Goal: Task Accomplishment & Management: Manage account settings

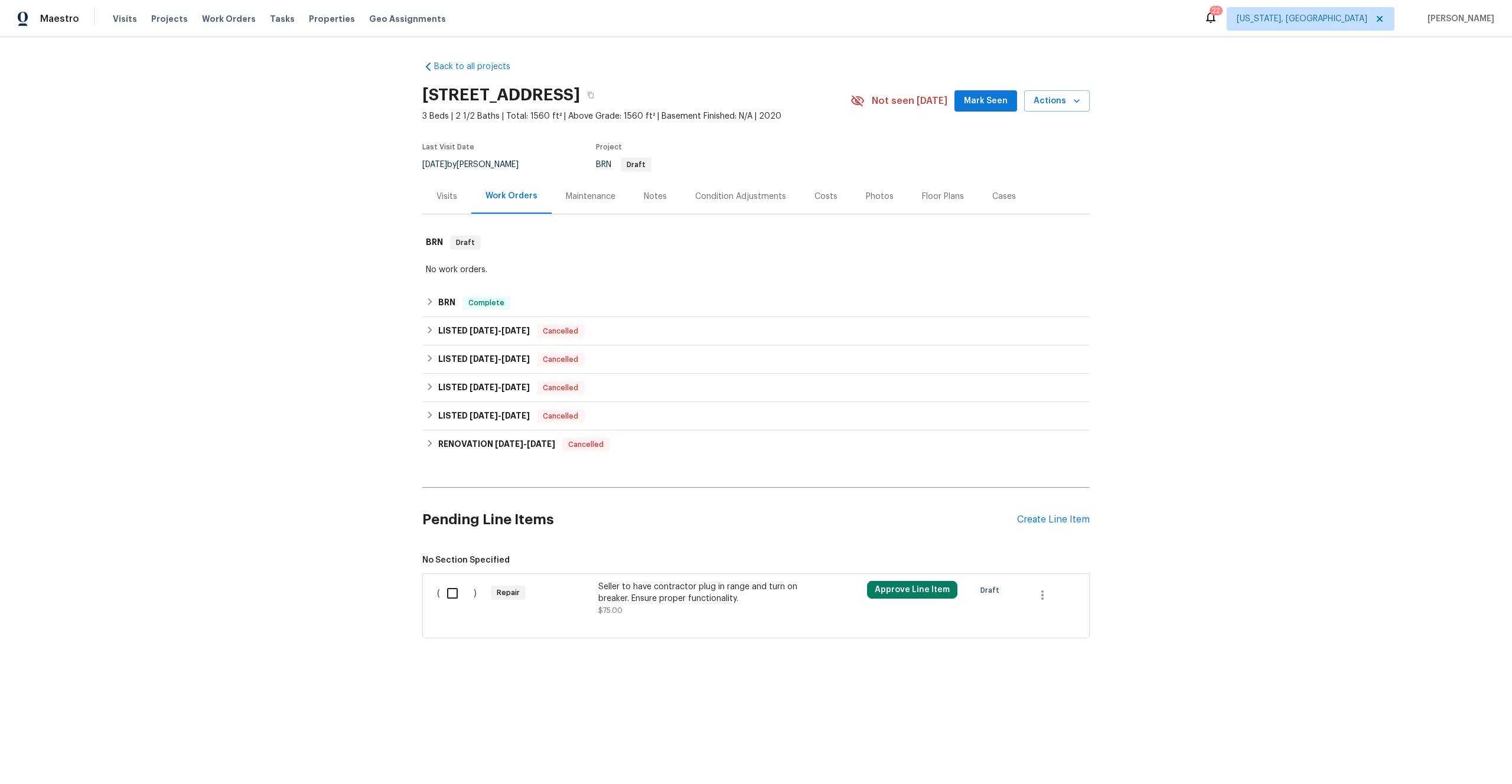
click at [582, 599] on div "Repair" at bounding box center [541, 599] width 108 height 42
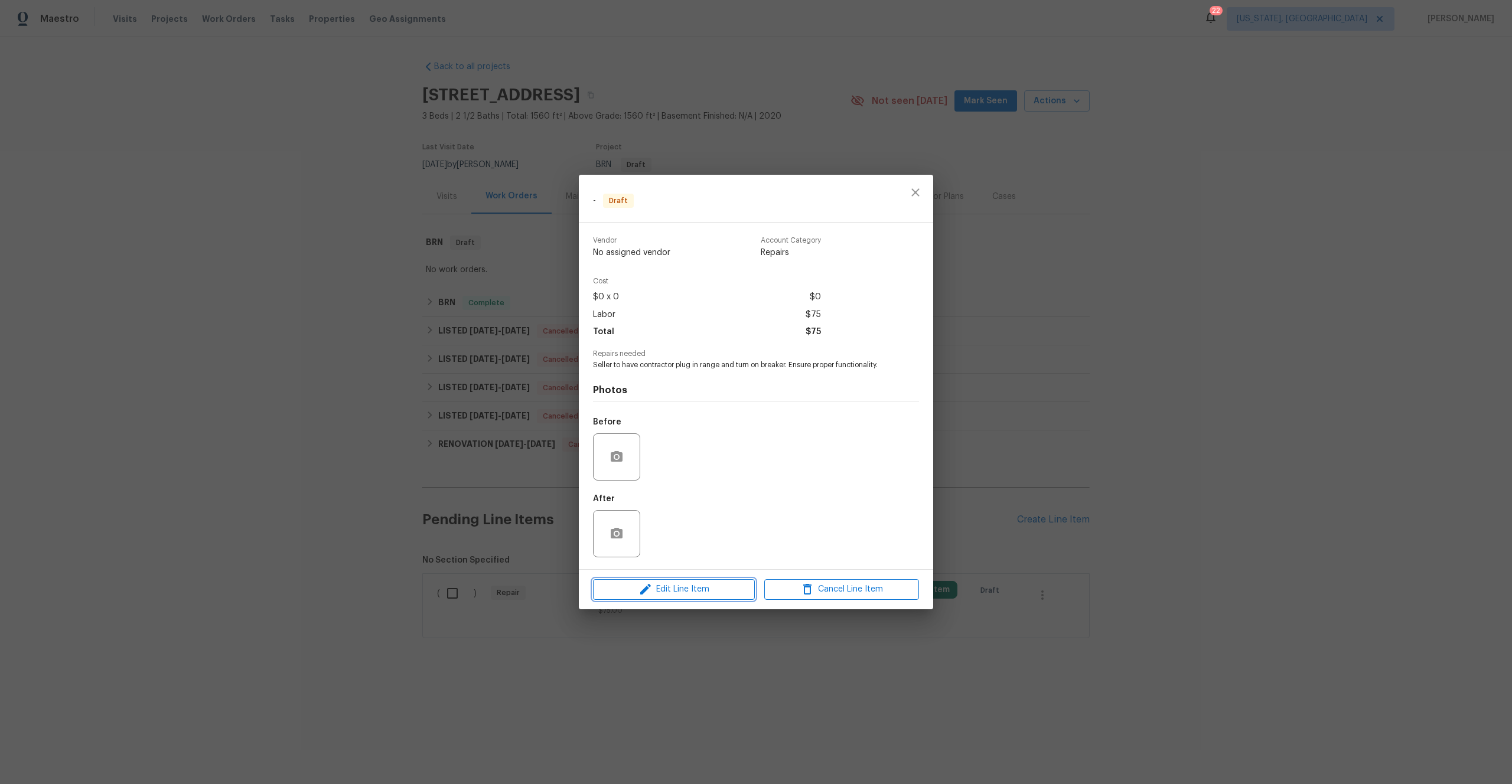
click at [687, 584] on span "Edit Line Item" at bounding box center [674, 589] width 155 height 15
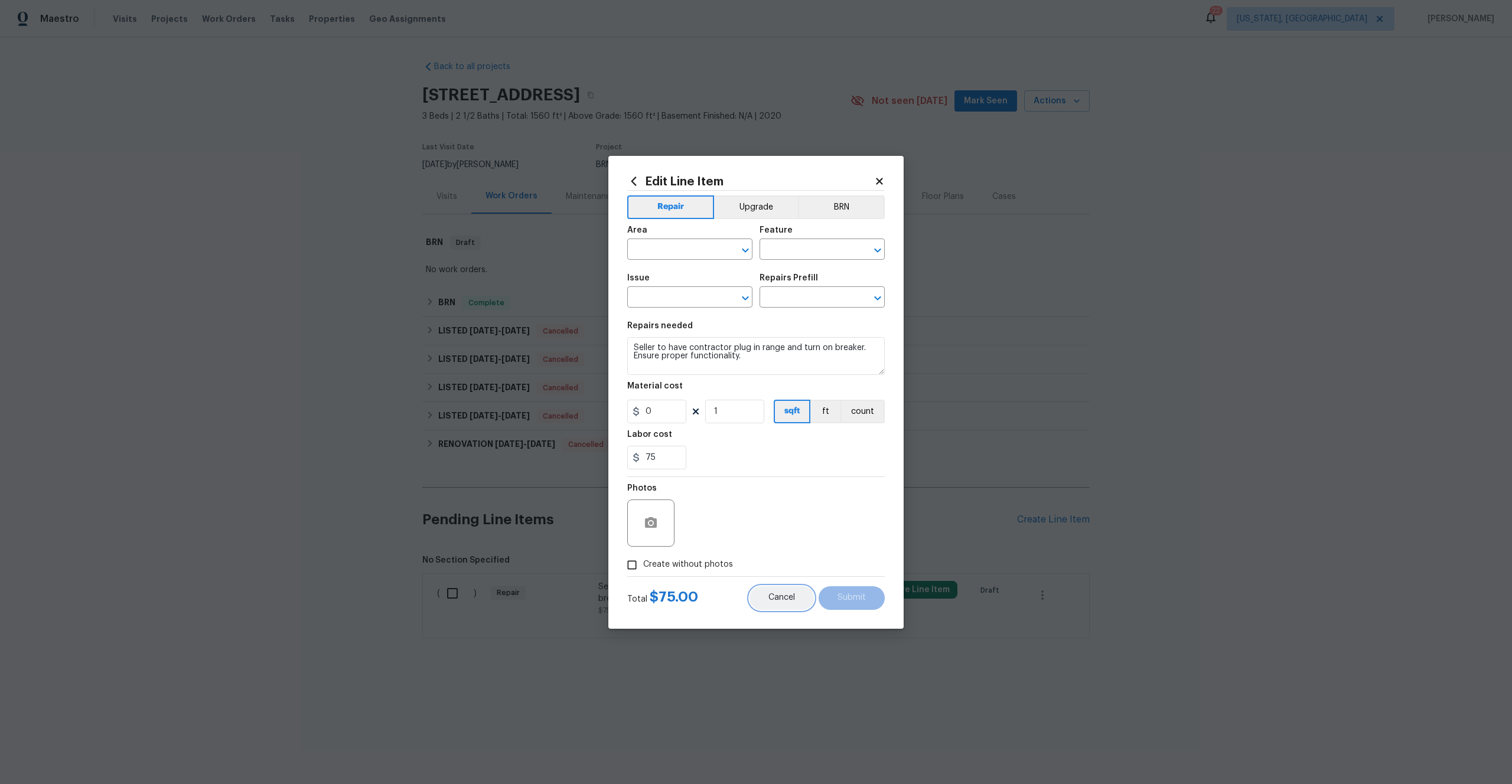
click at [779, 601] on span "Cancel" at bounding box center [782, 597] width 27 height 9
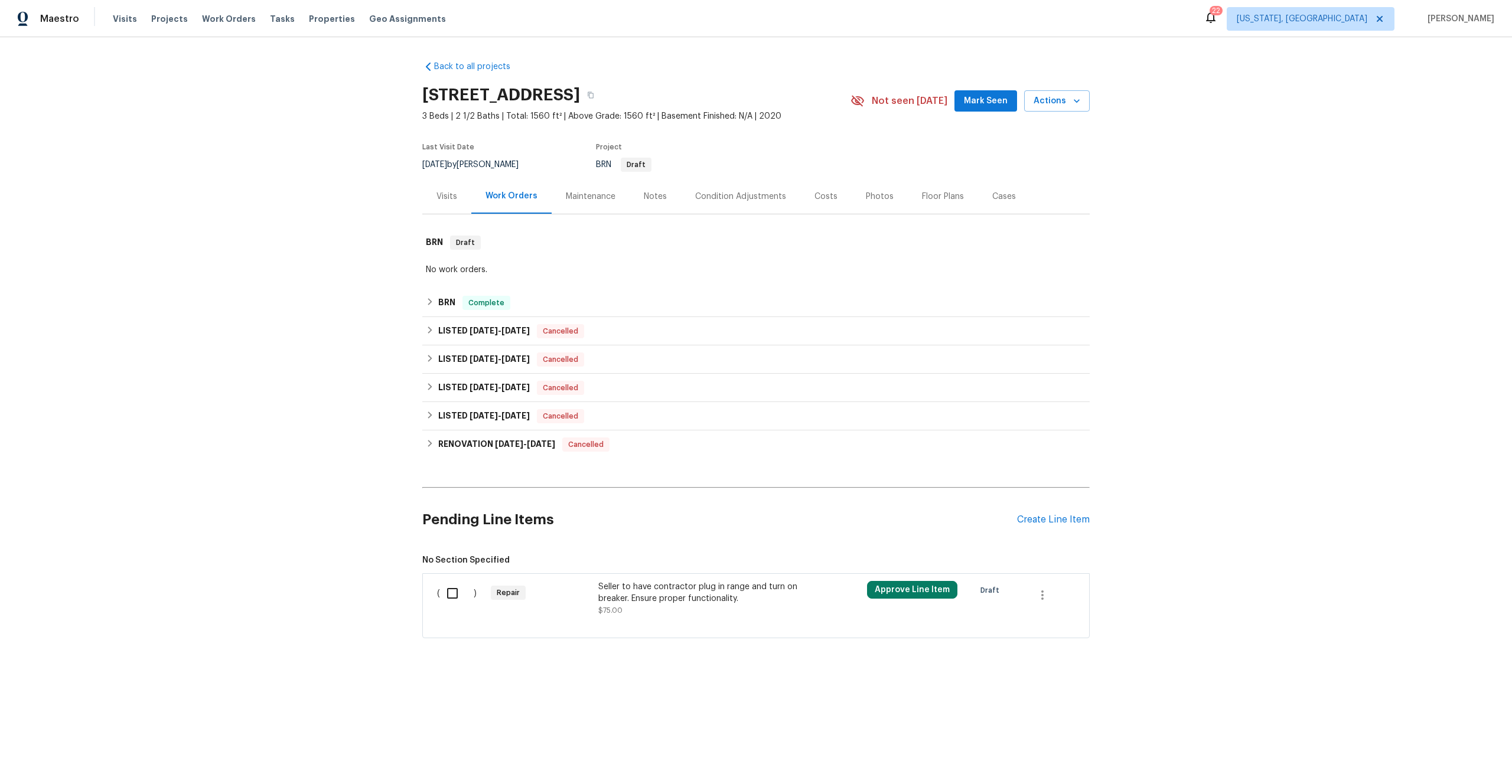
click at [453, 592] on input "checkbox" at bounding box center [457, 593] width 34 height 24
checkbox input "true"
click at [1030, 585] on button "button" at bounding box center [1042, 595] width 29 height 29
click at [820, 512] on div at bounding box center [756, 392] width 1512 height 784
click at [1463, 765] on div "Cancel (1) Item Create Work Order" at bounding box center [756, 755] width 1512 height 61
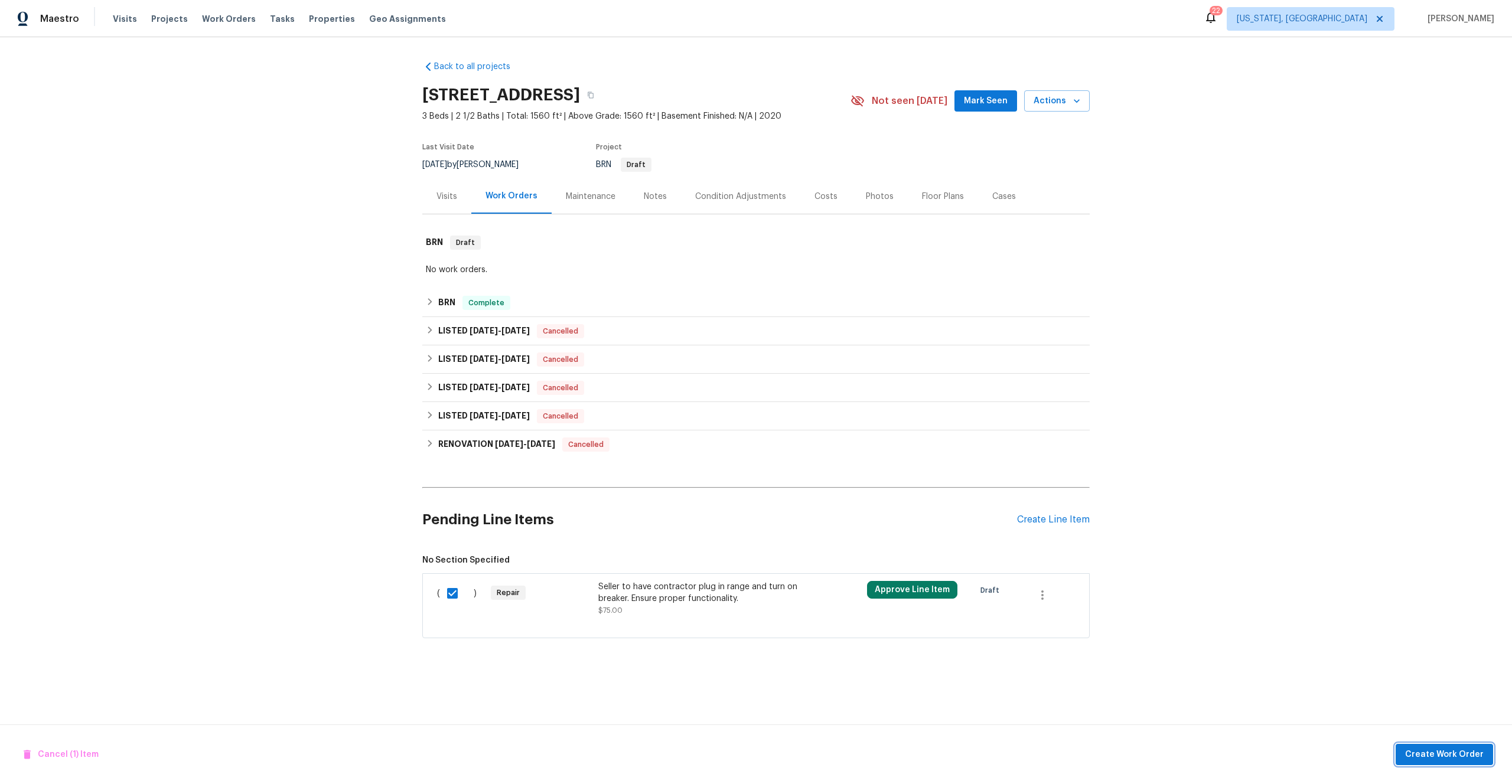
click at [1463, 757] on span "Create Work Order" at bounding box center [1444, 755] width 78 height 15
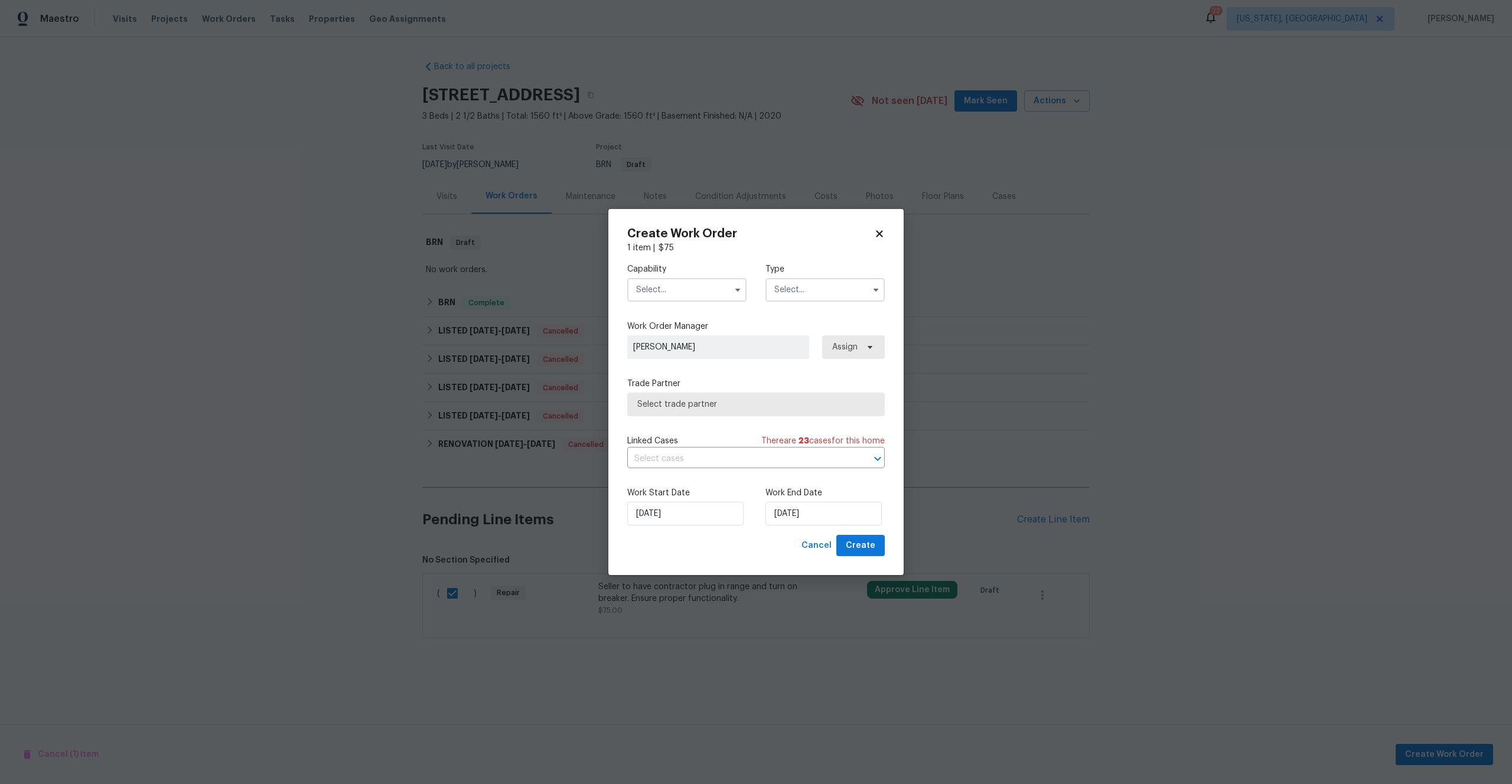
click at [825, 290] on input "text" at bounding box center [825, 290] width 120 height 24
click at [815, 299] on input "text" at bounding box center [825, 290] width 120 height 24
click at [694, 285] on input "text" at bounding box center [687, 290] width 120 height 24
click at [659, 377] on span "BRN And Lrr" at bounding box center [662, 378] width 45 height 8
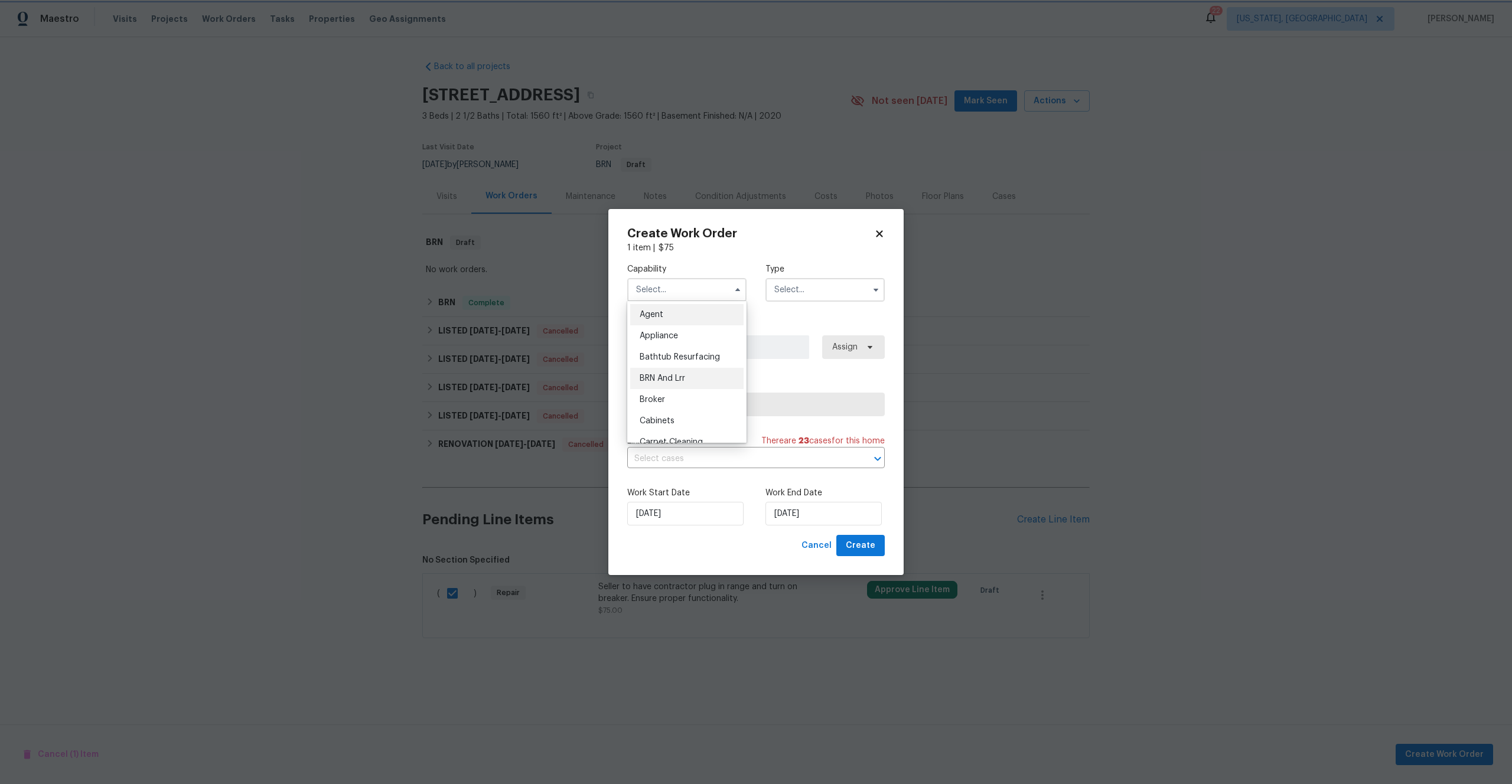
type input "BRN And Lrr"
click at [719, 407] on span "Select trade partner" at bounding box center [756, 404] width 238 height 12
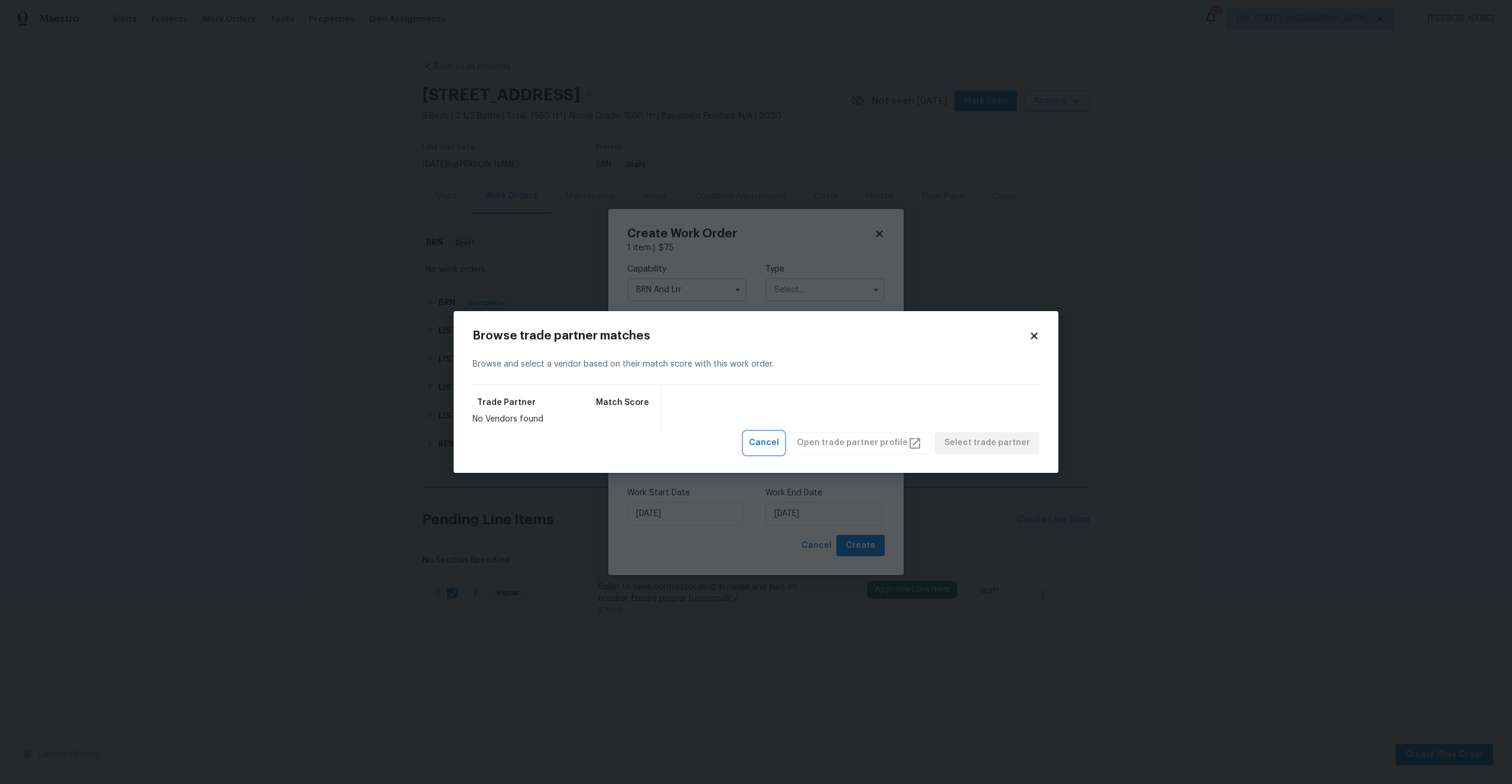
click at [783, 442] on button "Cancel" at bounding box center [763, 443] width 40 height 22
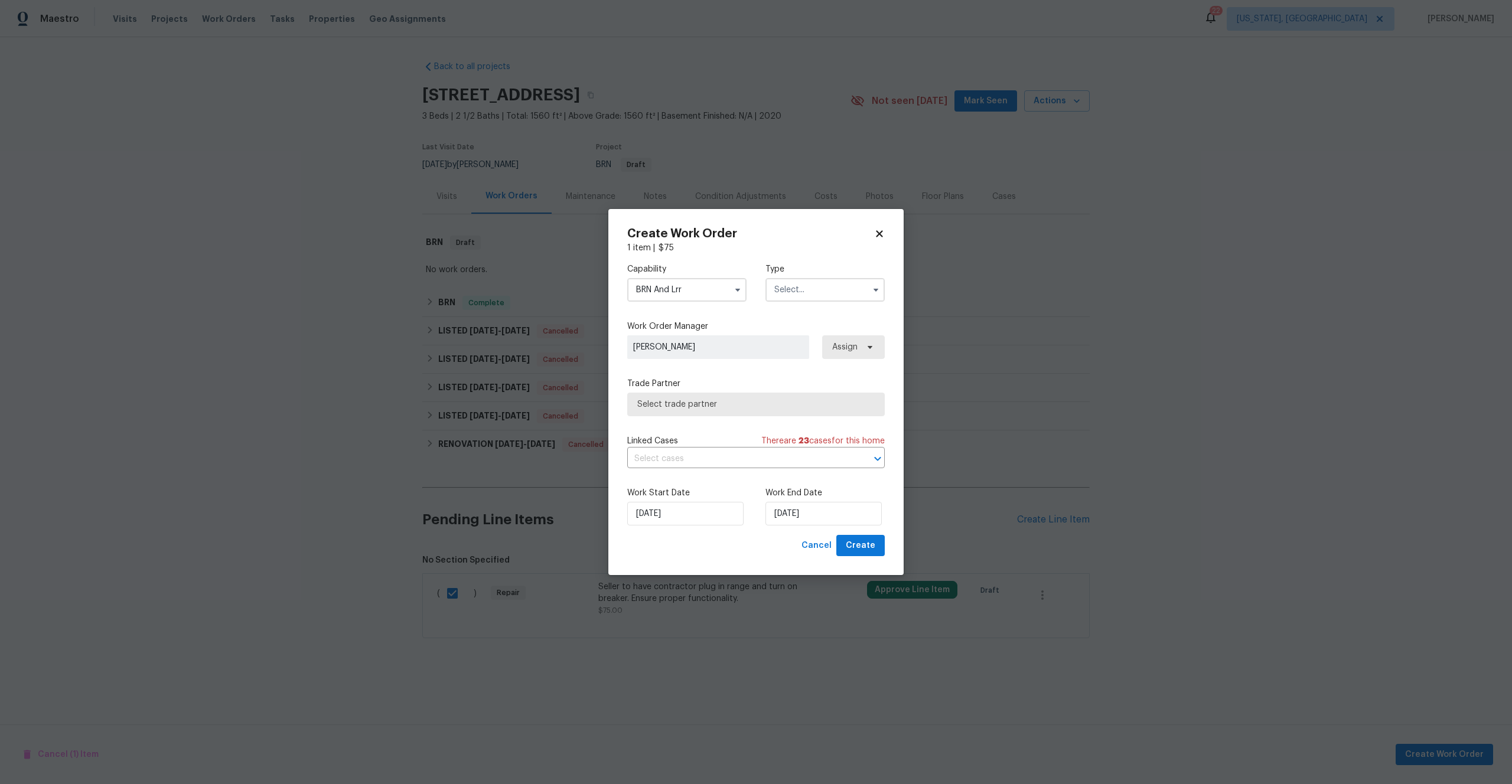
click at [714, 289] on input "BRN And Lrr" at bounding box center [687, 290] width 120 height 24
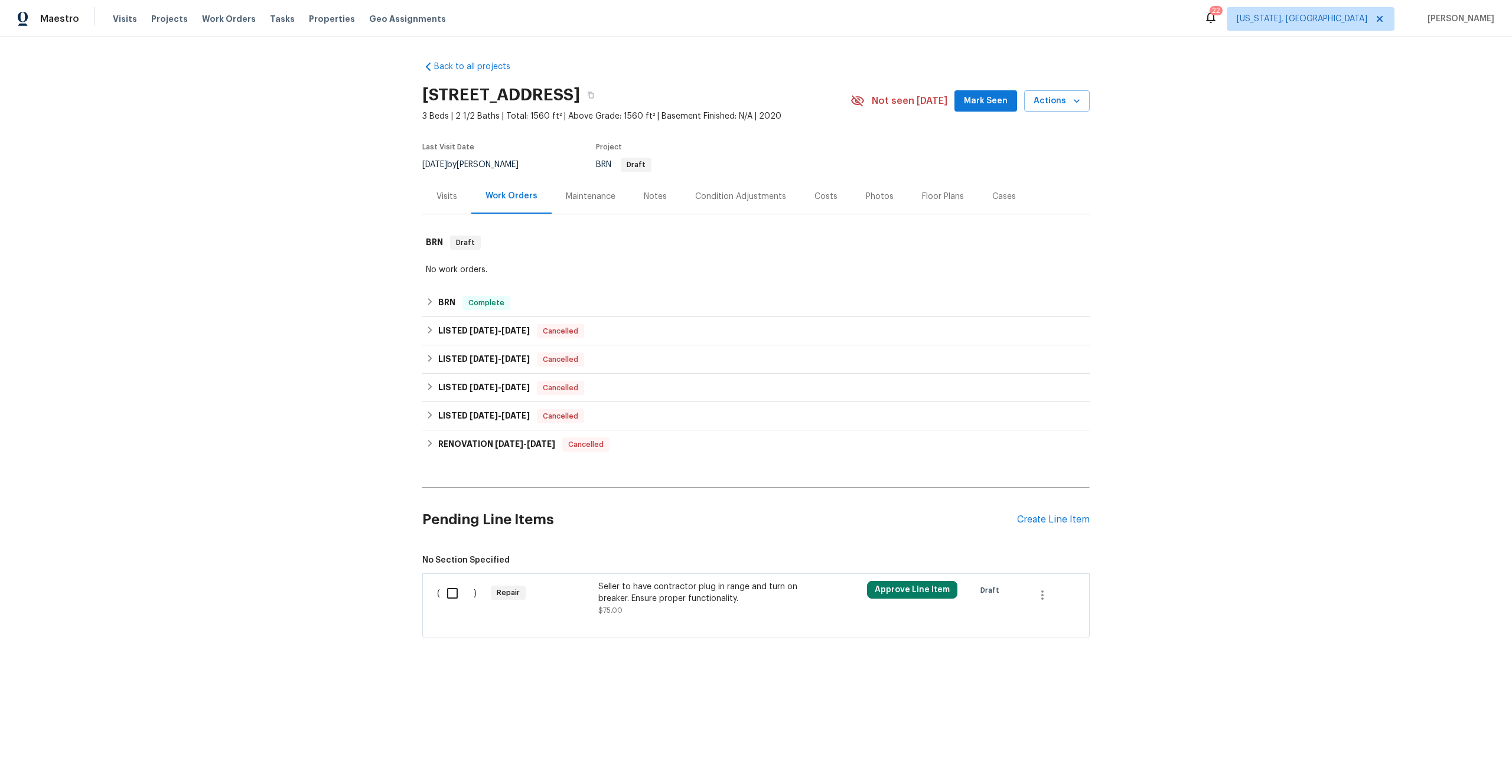
click at [474, 606] on div "( )" at bounding box center [461, 599] width 54 height 42
click at [442, 597] on input "checkbox" at bounding box center [457, 593] width 34 height 24
checkbox input "true"
click at [533, 305] on div "BRN Complete" at bounding box center [756, 302] width 660 height 14
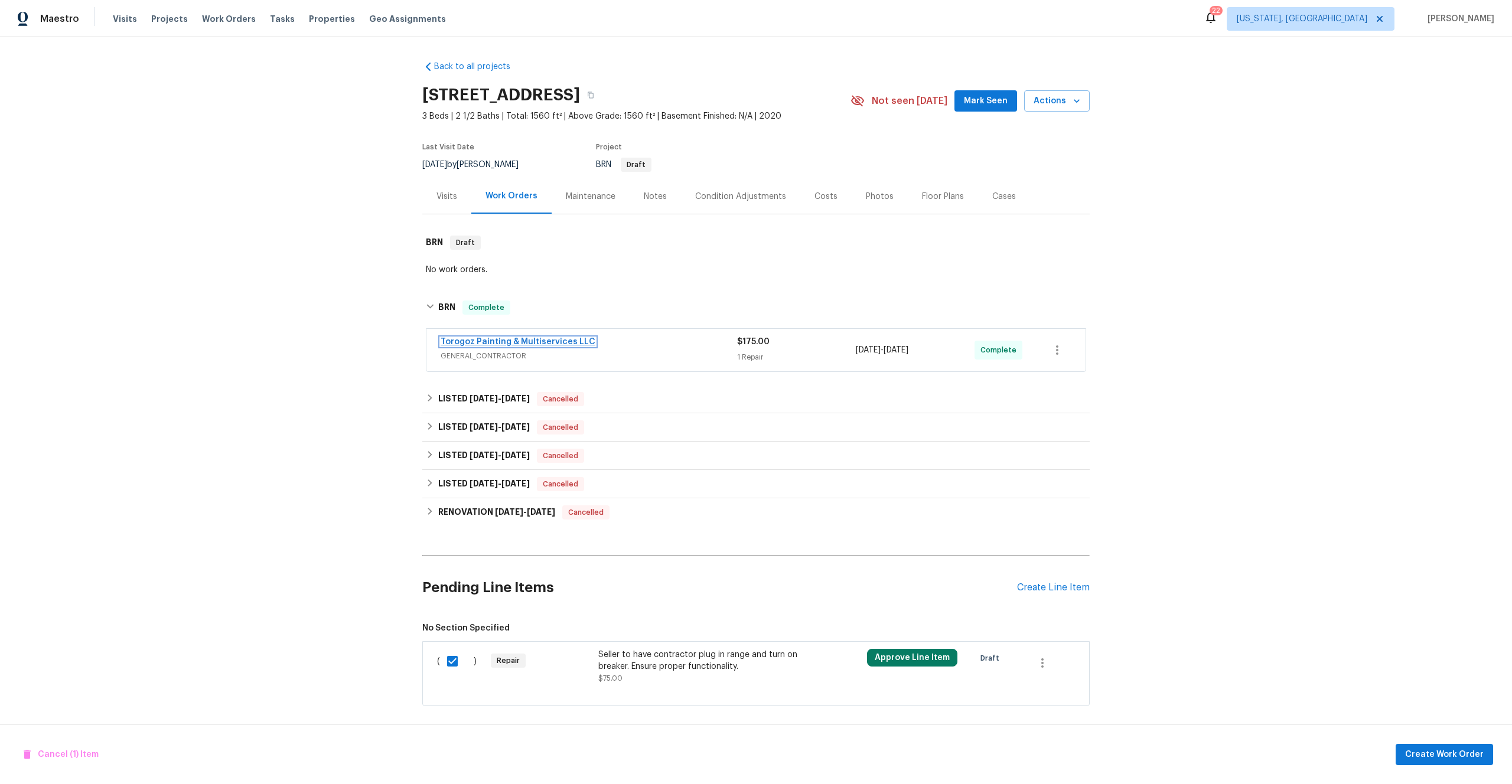
click at [508, 339] on link "Torogoz Painting & Multiservices LLC" at bounding box center [518, 342] width 155 height 8
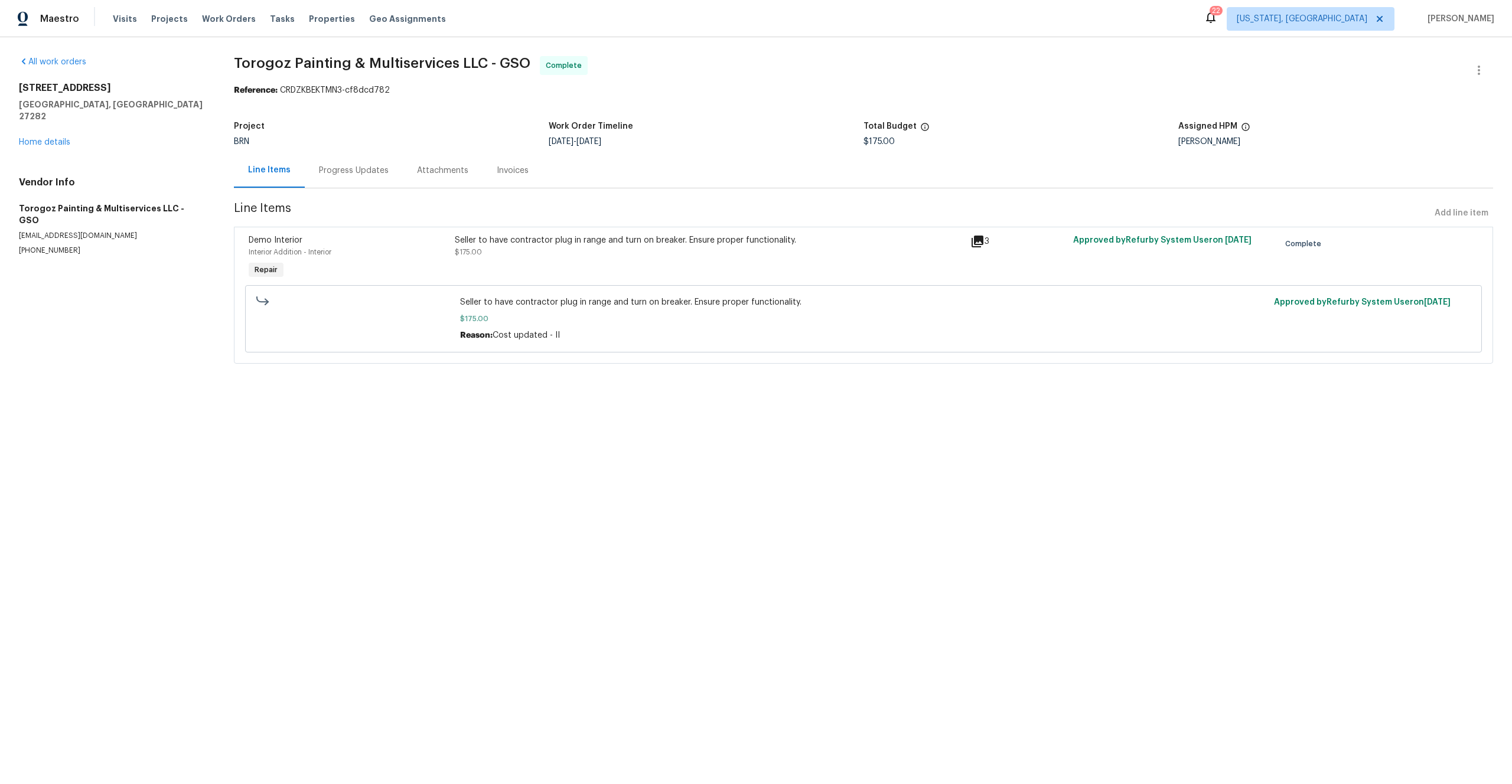
click at [453, 246] on div "Seller to have contractor plug in range and turn on breaker. Ensure proper func…" at bounding box center [709, 258] width 516 height 54
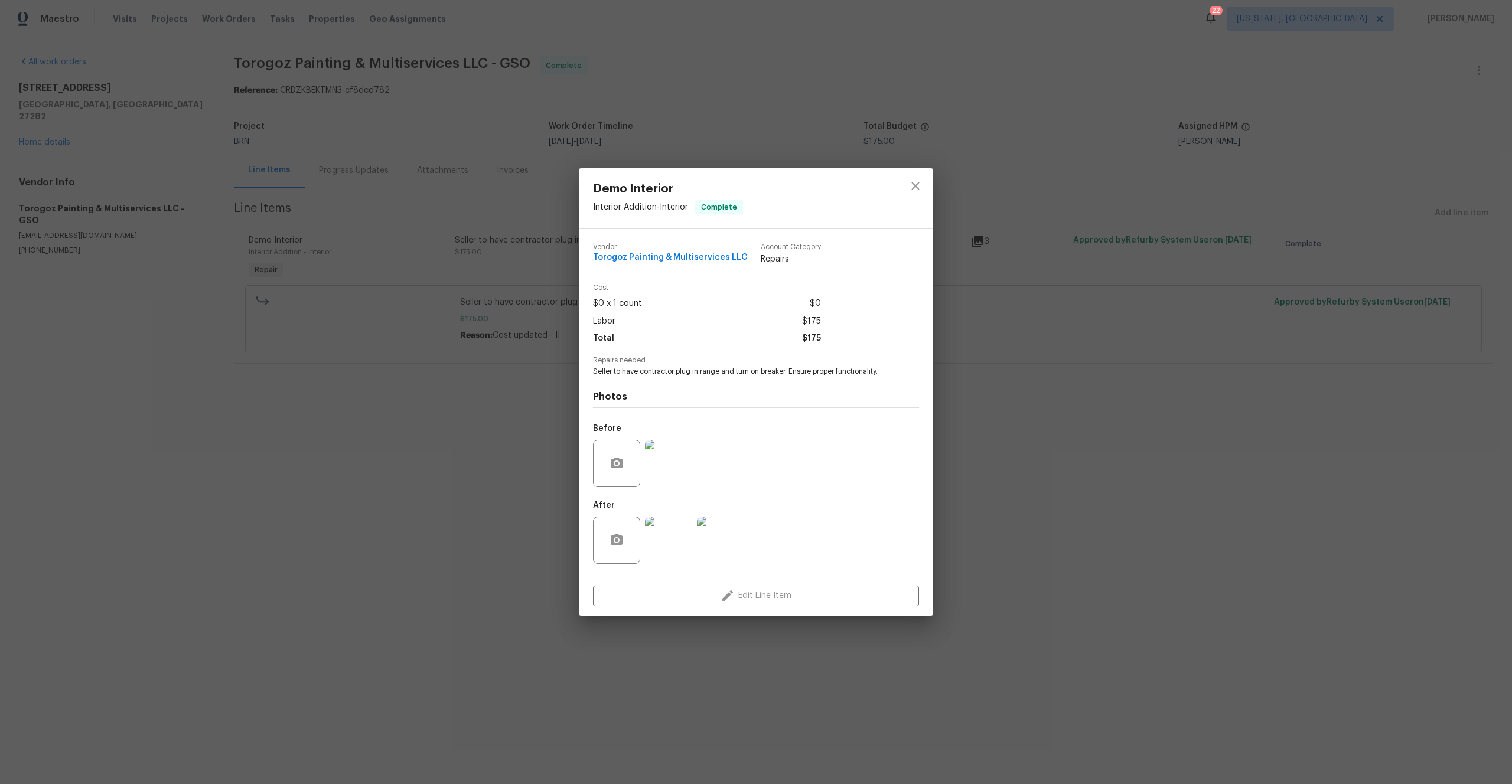
click at [477, 515] on div "Demo Interior Interior Addition - Interior Complete Vendor Torogoz Painting & M…" at bounding box center [756, 392] width 1512 height 784
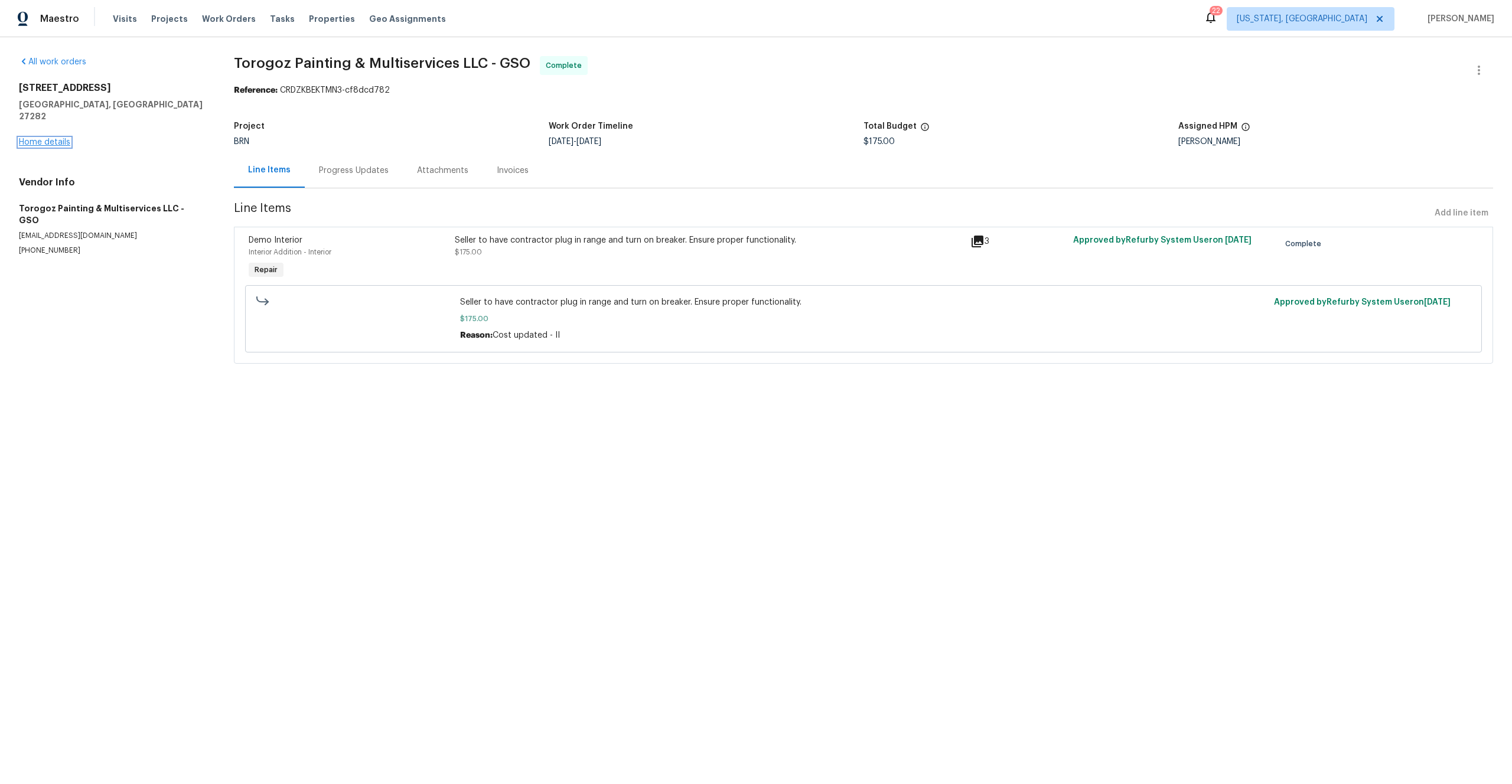
click at [47, 138] on link "Home details" at bounding box center [44, 142] width 51 height 8
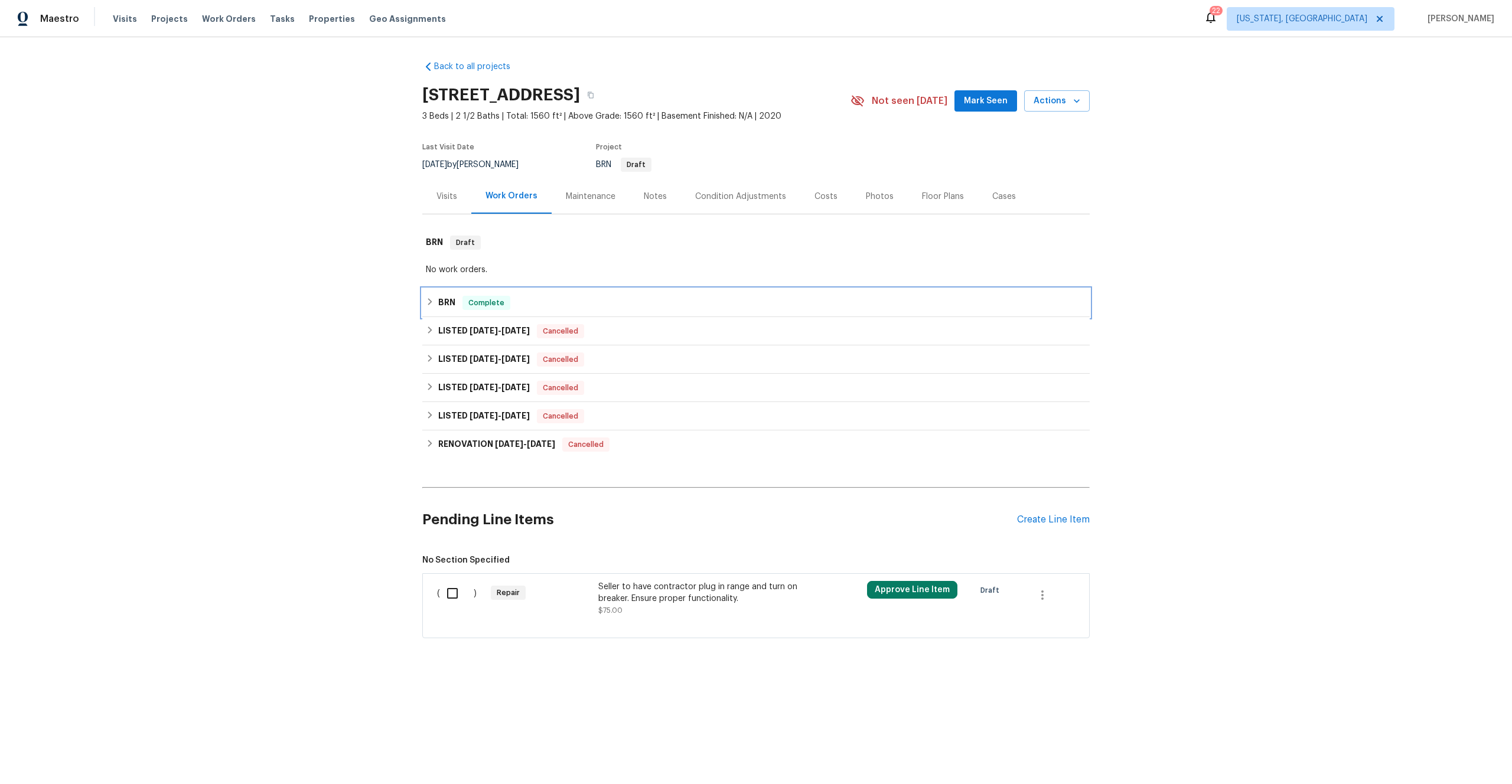
click at [530, 293] on div "BRN Complete" at bounding box center [756, 303] width 667 height 29
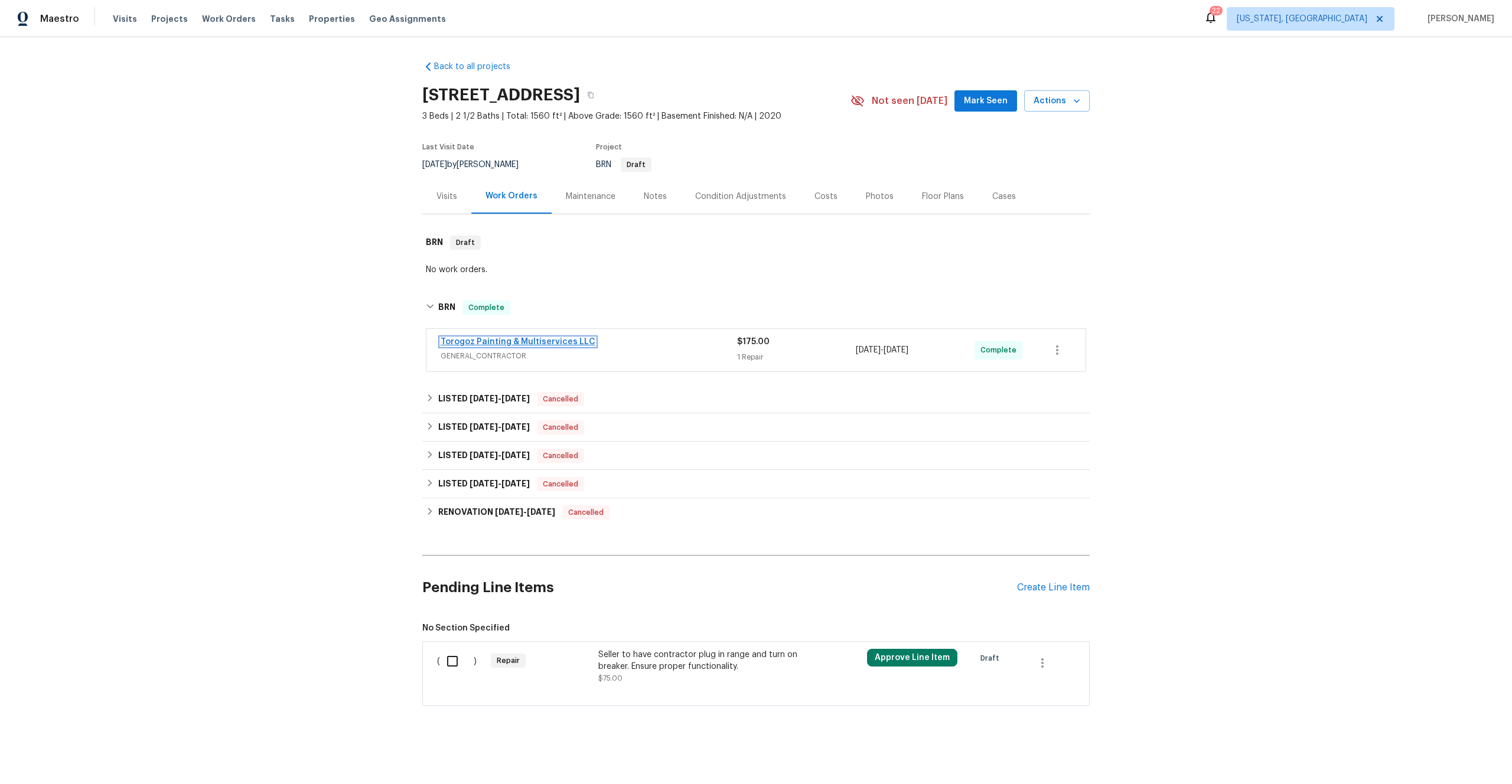
click at [508, 338] on link "Torogoz Painting & Multiservices LLC" at bounding box center [518, 342] width 155 height 8
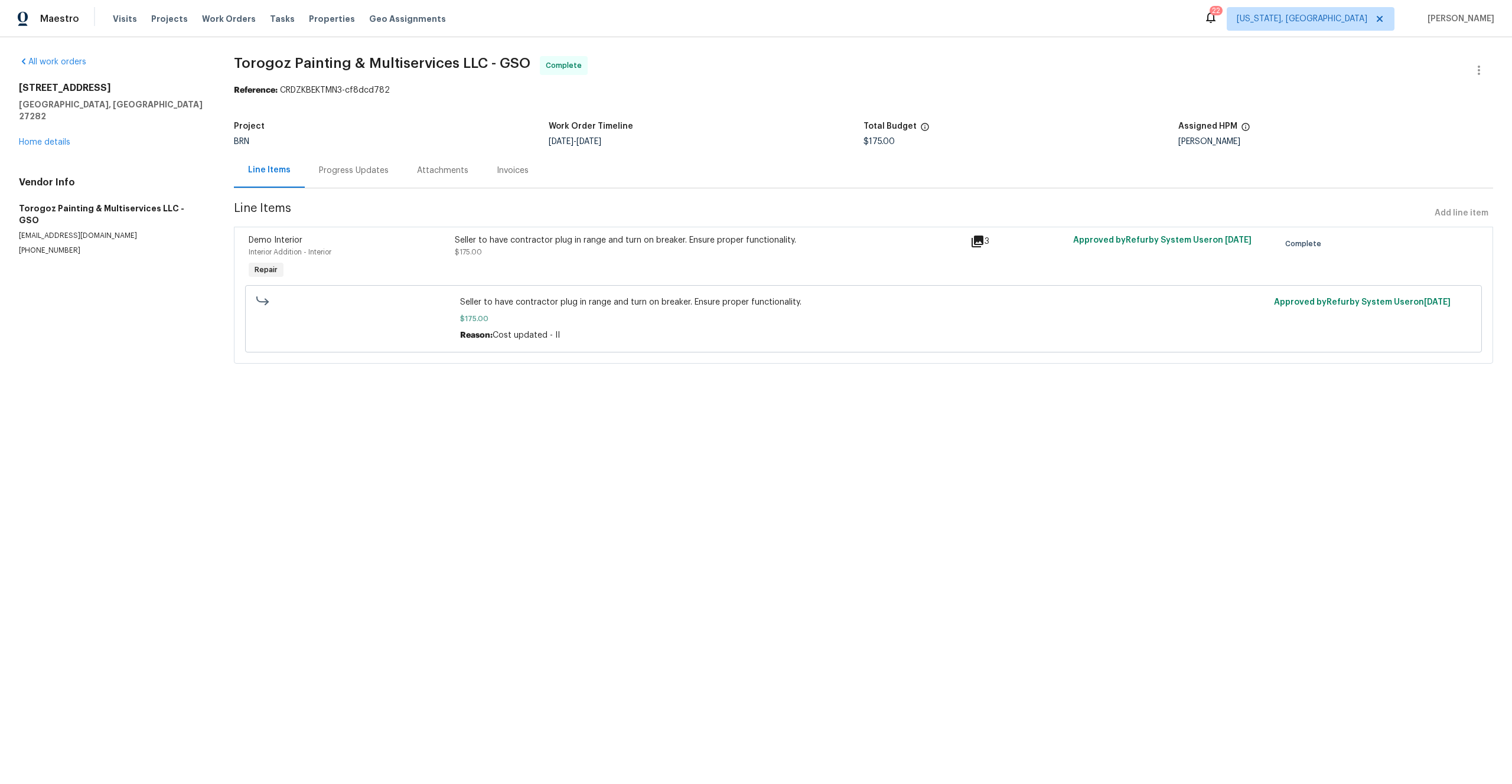
click at [519, 239] on div "Seller to have contractor plug in range and turn on breaker. Ensure proper func…" at bounding box center [709, 240] width 509 height 12
click at [519, 239] on div "Demo Interior Interior Addition - Interior Complete Vendor Torogoz Painting & M…" at bounding box center [756, 392] width 1512 height 784
click at [61, 138] on link "Home details" at bounding box center [44, 142] width 51 height 8
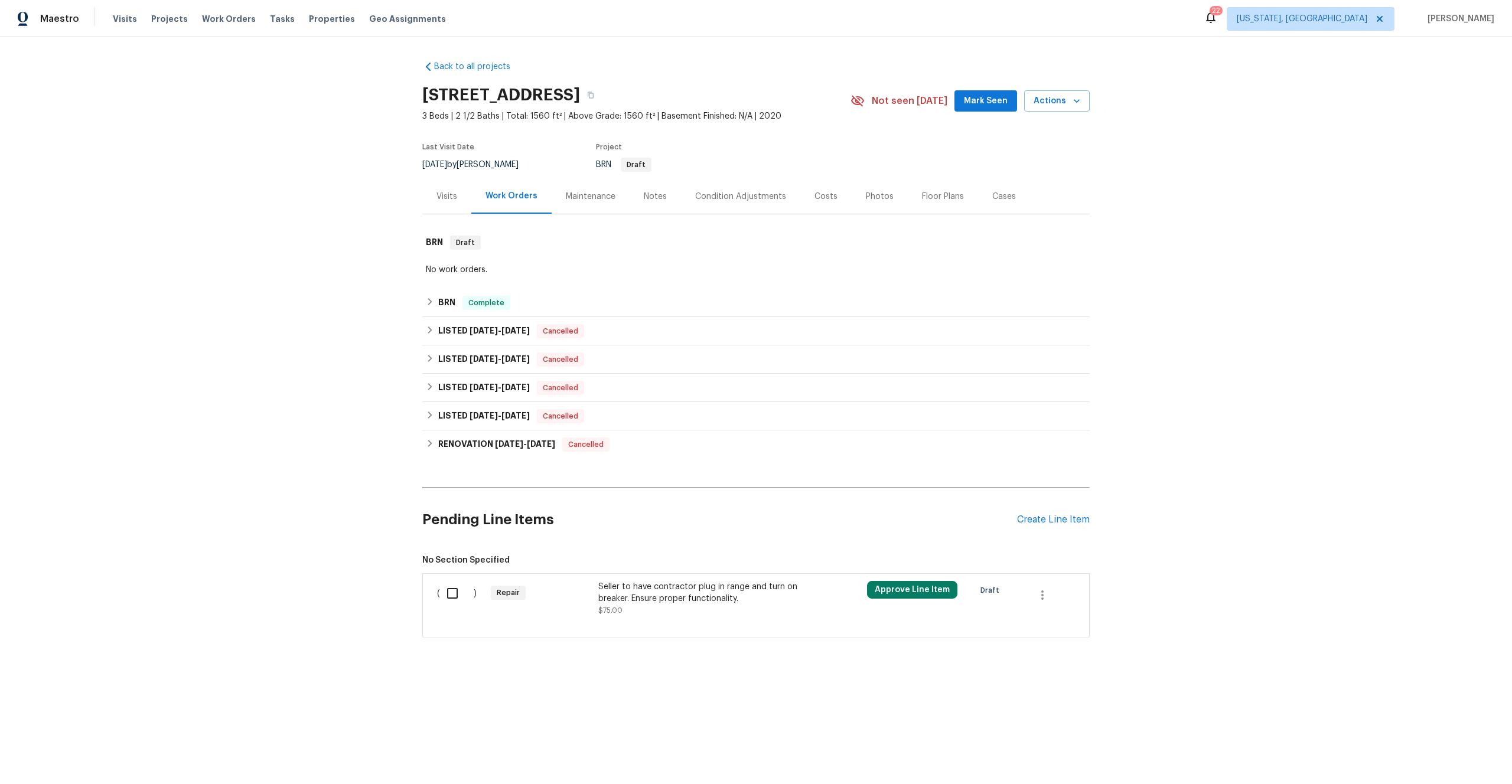
click at [454, 595] on input "checkbox" at bounding box center [457, 593] width 34 height 24
click at [1427, 754] on span "Create Work Order" at bounding box center [1444, 755] width 78 height 15
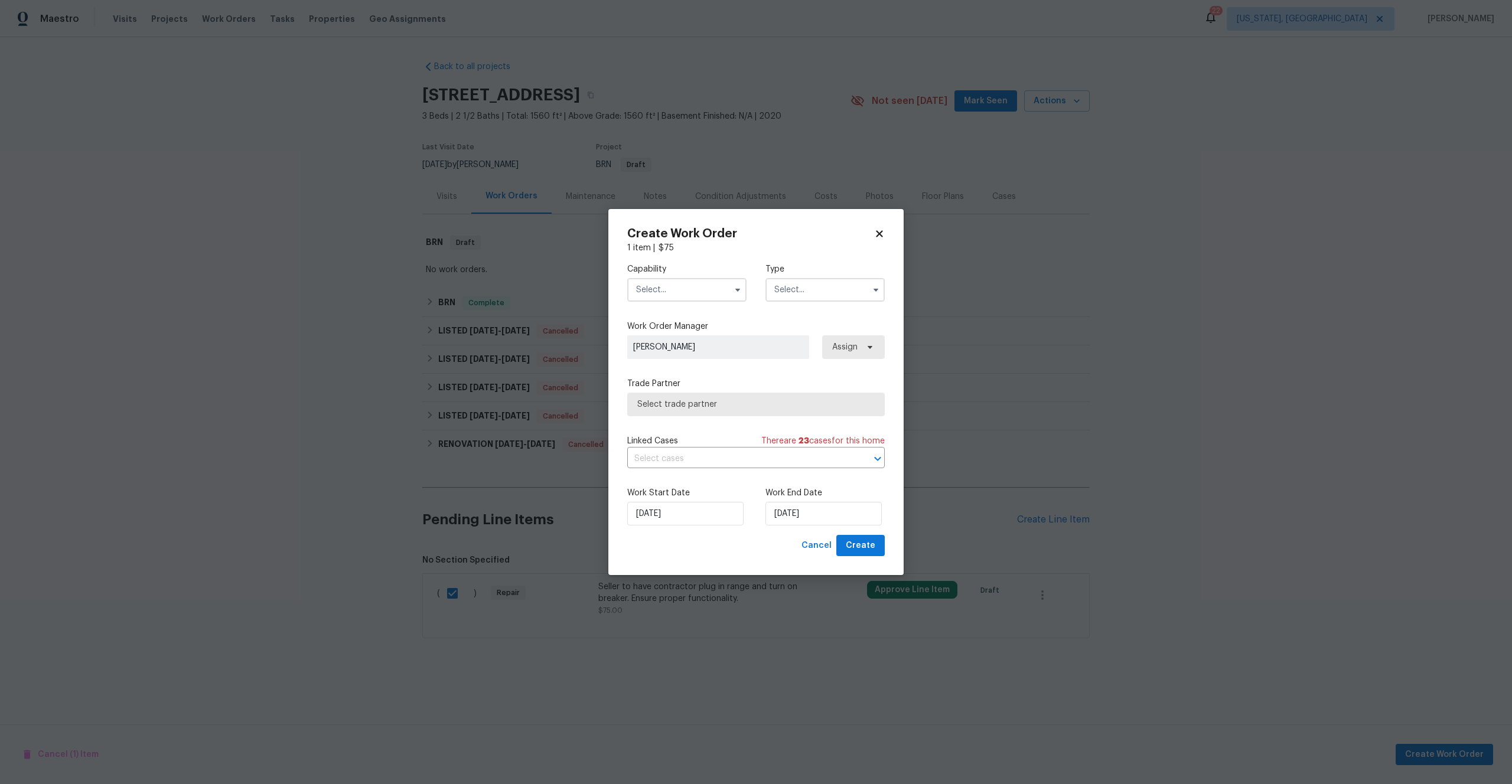
click at [828, 292] on input "text" at bounding box center [825, 290] width 120 height 24
click at [827, 453] on input "text" at bounding box center [739, 459] width 224 height 19
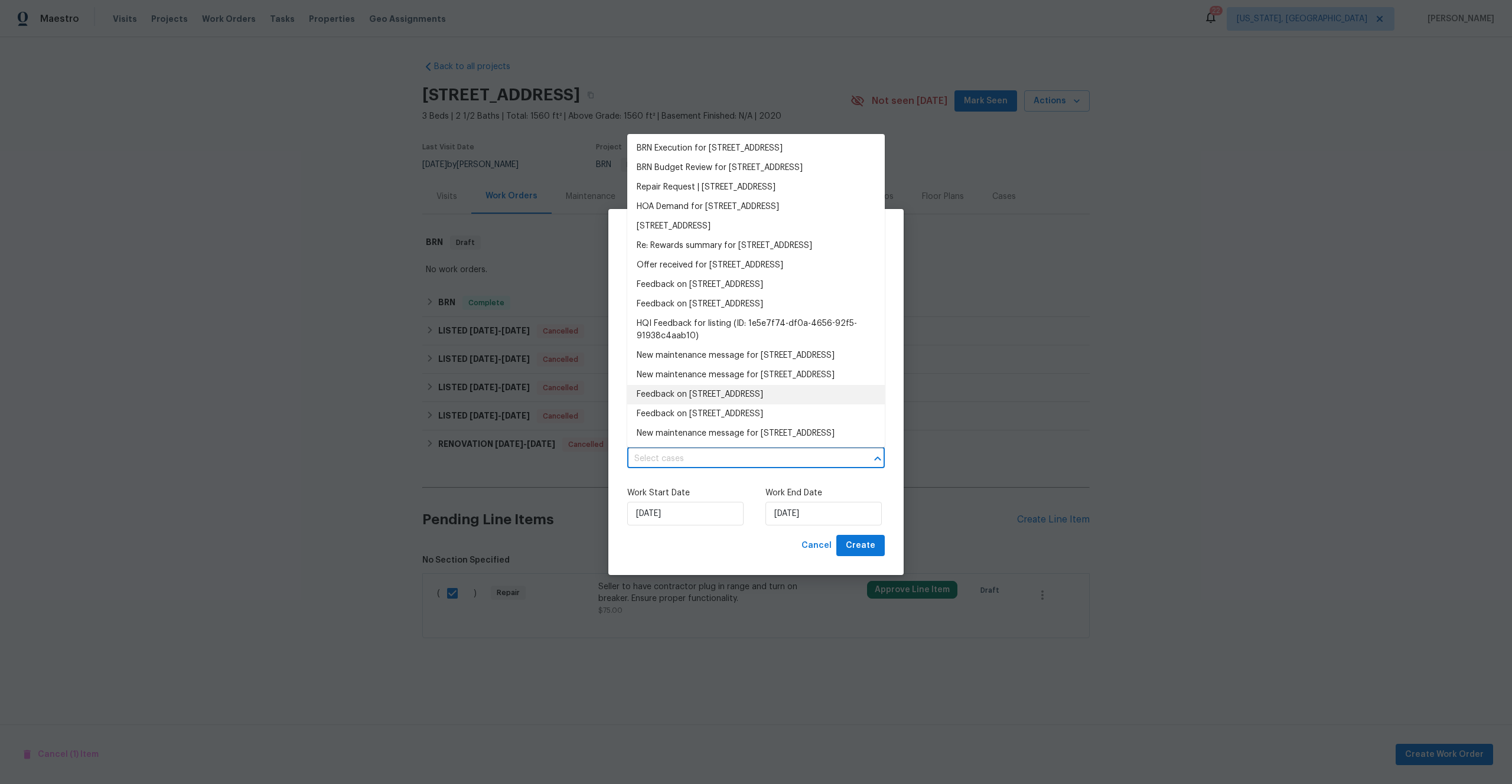
click at [707, 497] on label "Work Start Date" at bounding box center [687, 493] width 120 height 12
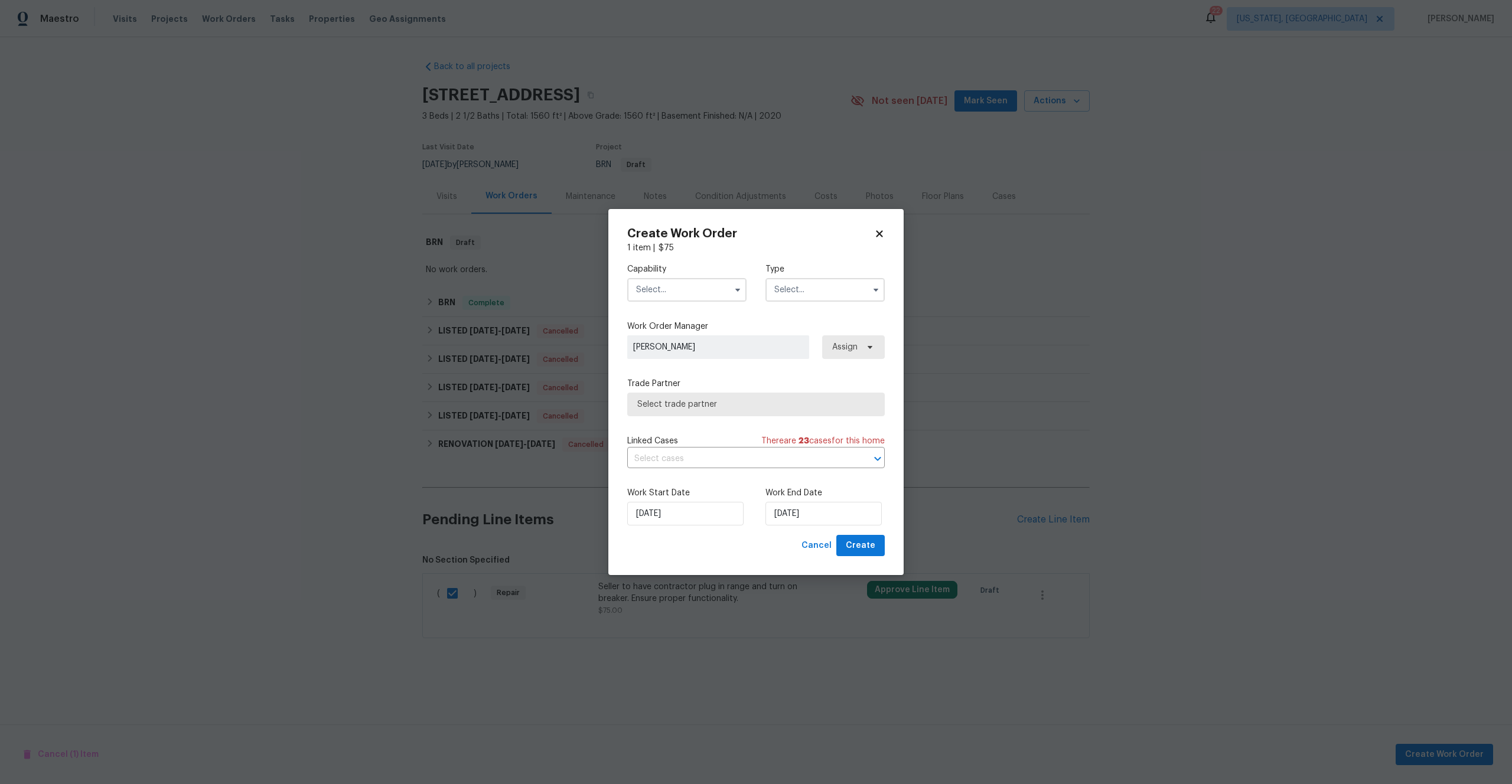
checkbox input "false"
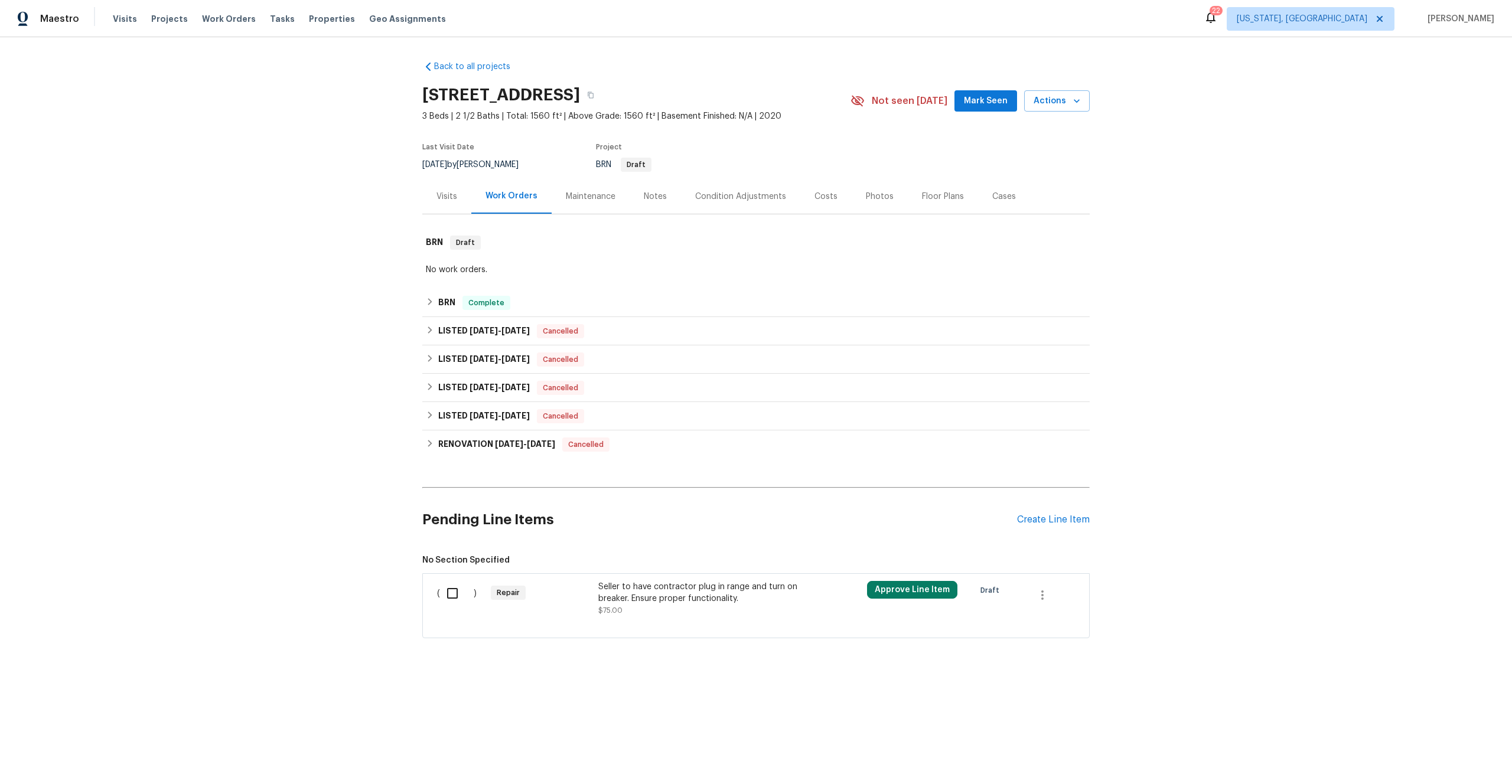
click at [576, 595] on div "Repair" at bounding box center [541, 599] width 108 height 42
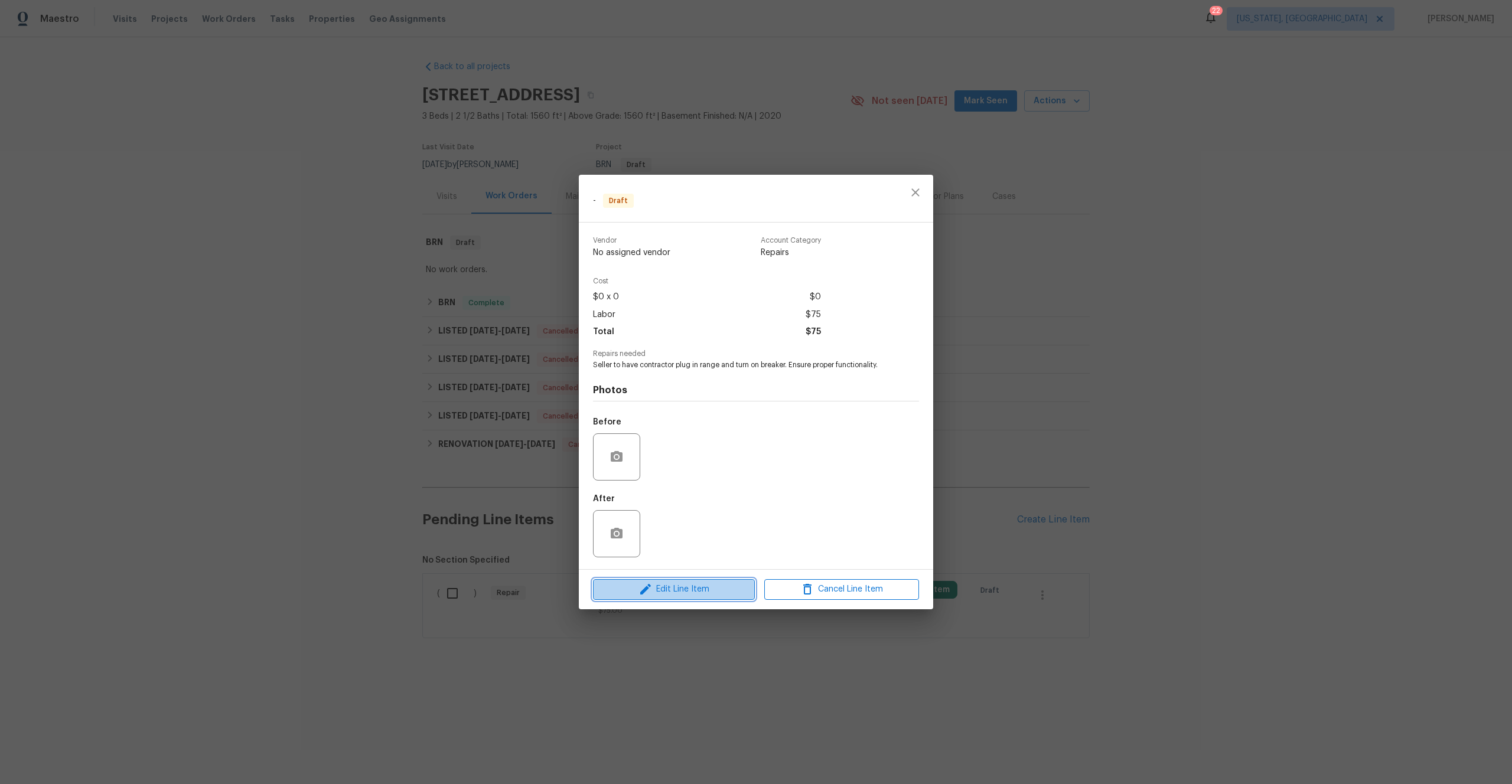
click at [672, 589] on span "Edit Line Item" at bounding box center [674, 589] width 155 height 15
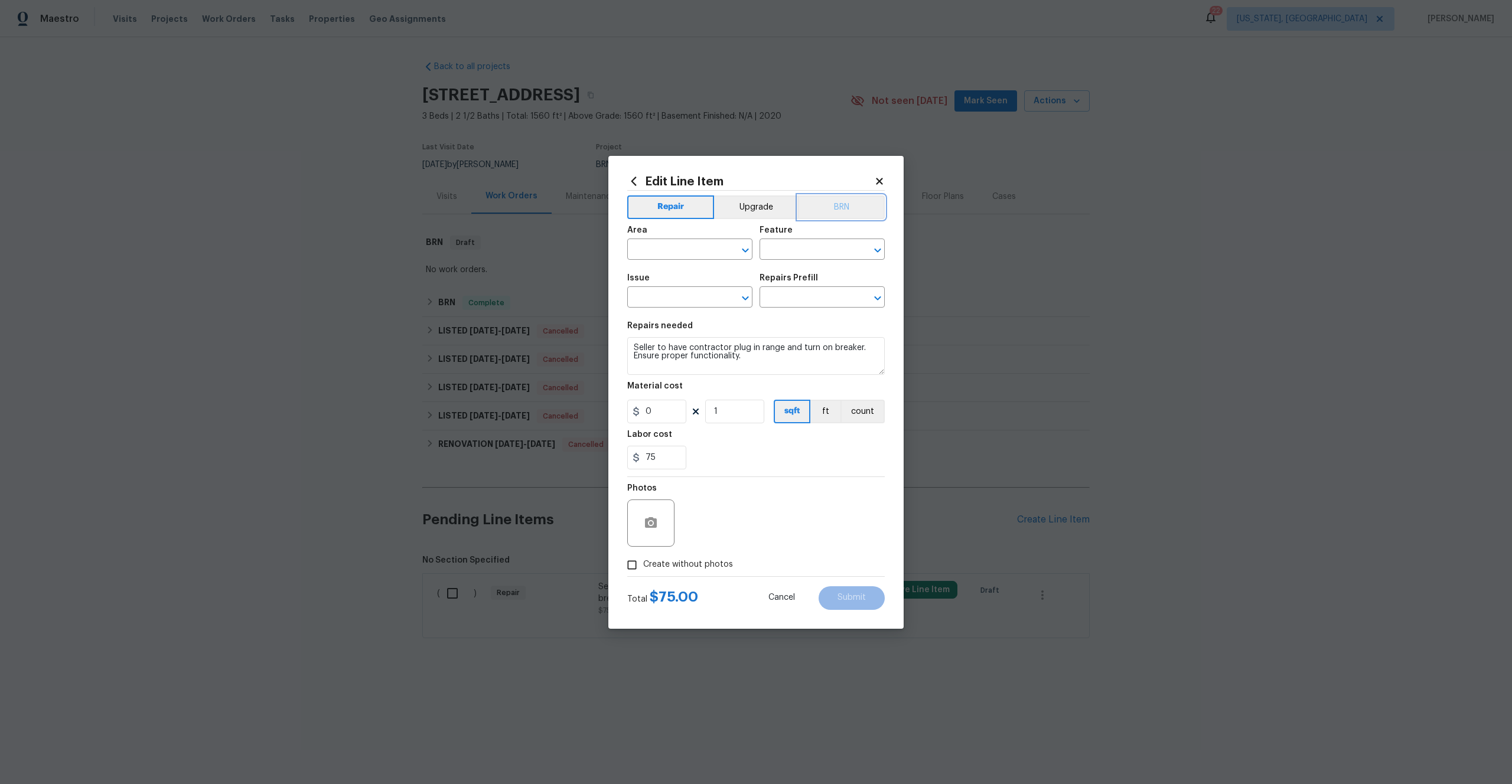
click at [856, 212] on button "BRN" at bounding box center [841, 207] width 87 height 24
click at [876, 173] on div "Edit Line Item Repair Upgrade BRN Area ​ Feature ​ Issue ​ Repairs Prefill ​ Re…" at bounding box center [756, 392] width 295 height 472
click at [876, 177] on icon at bounding box center [879, 181] width 11 height 11
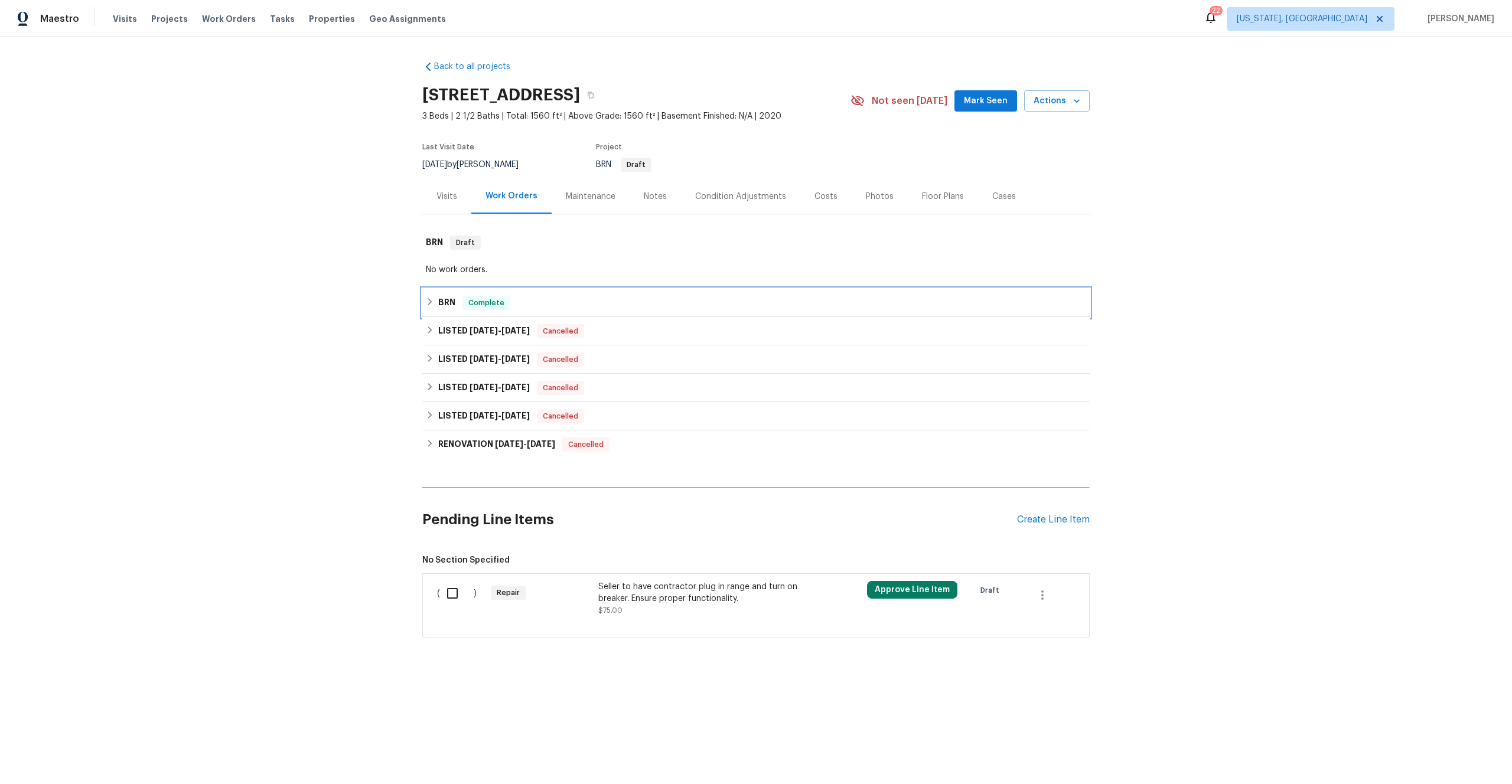
click at [528, 292] on div "BRN Complete" at bounding box center [756, 303] width 667 height 29
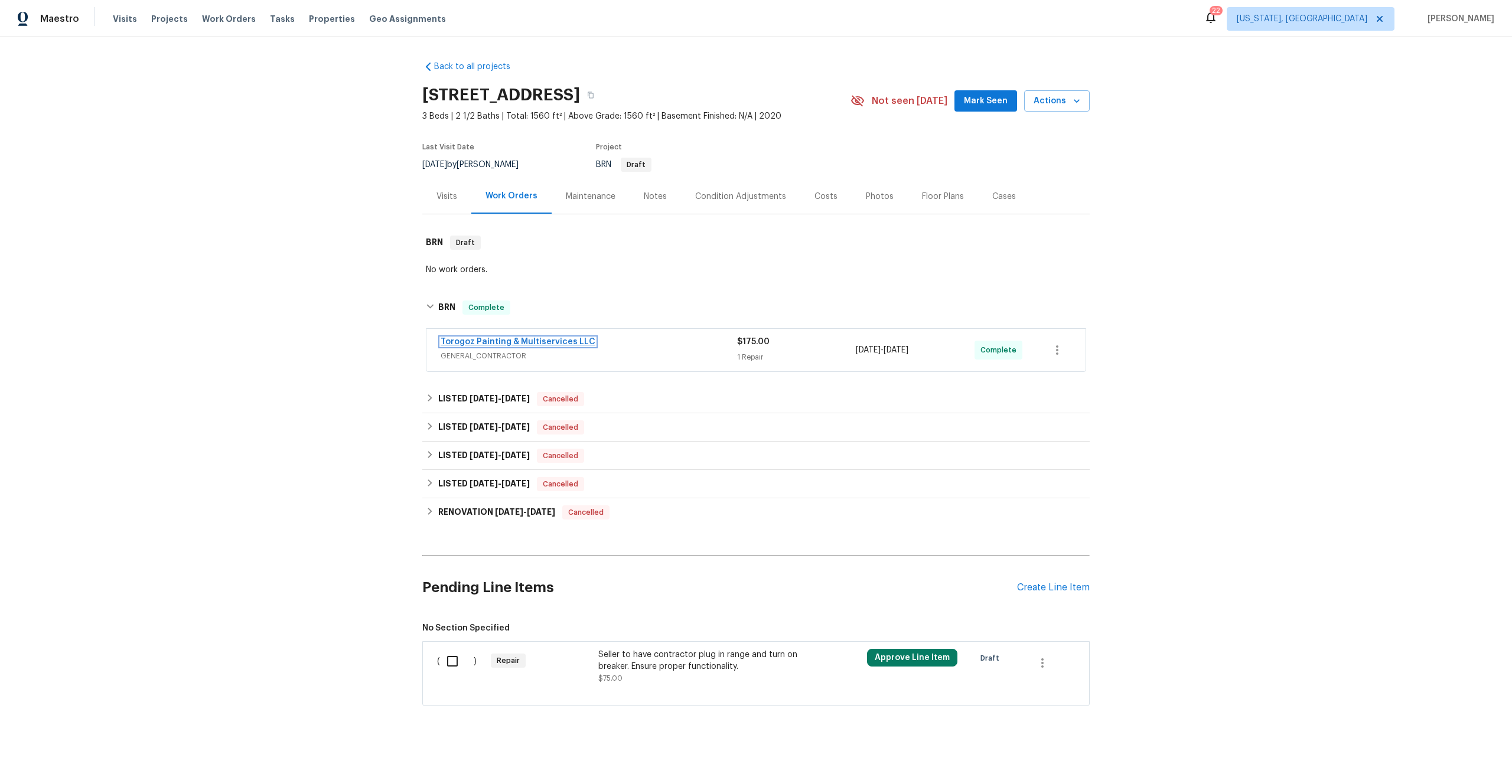
click at [501, 339] on link "Torogoz Painting & Multiservices LLC" at bounding box center [518, 342] width 155 height 8
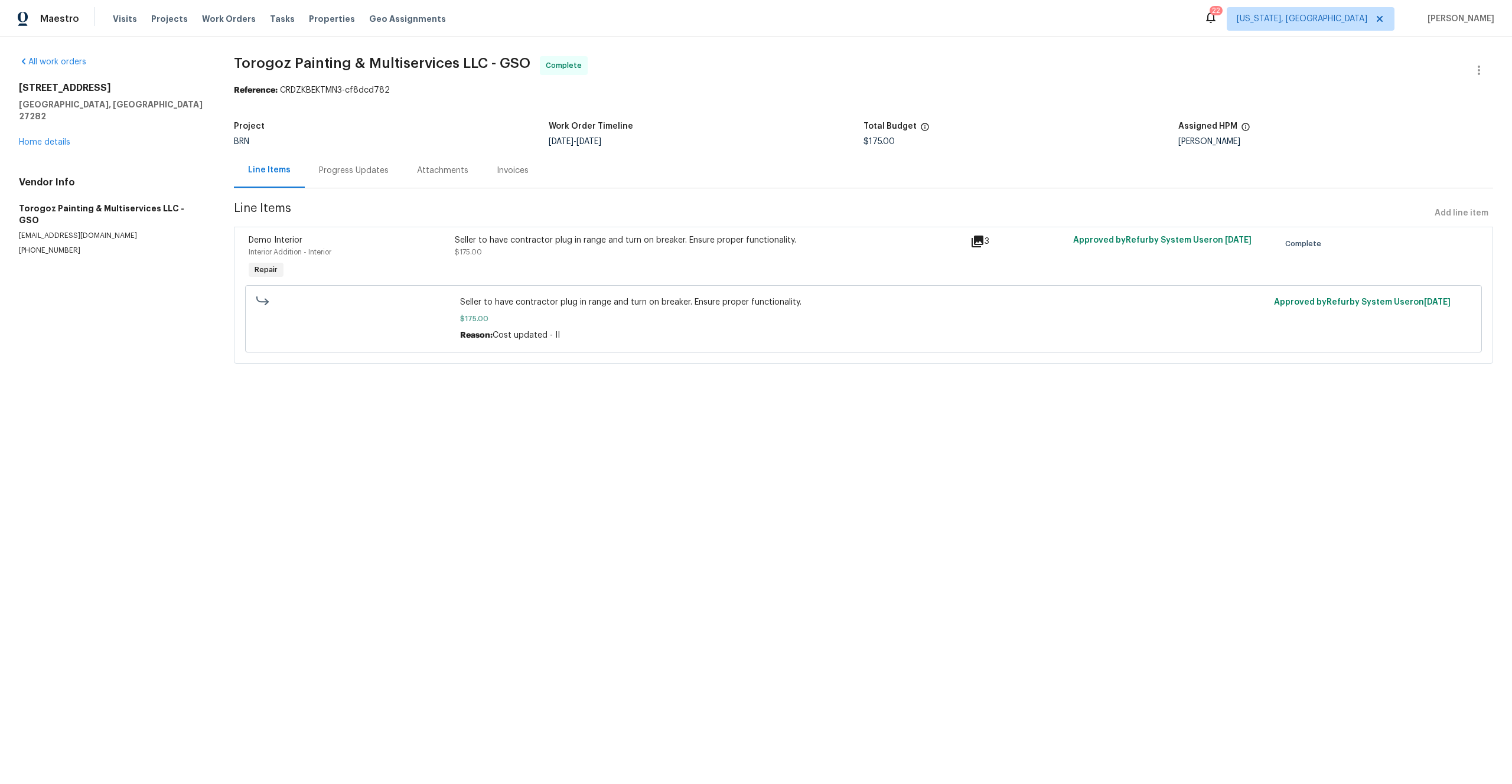
click at [451, 248] on div "Seller to have contractor plug in range and turn on breaker. Ensure proper func…" at bounding box center [709, 258] width 516 height 54
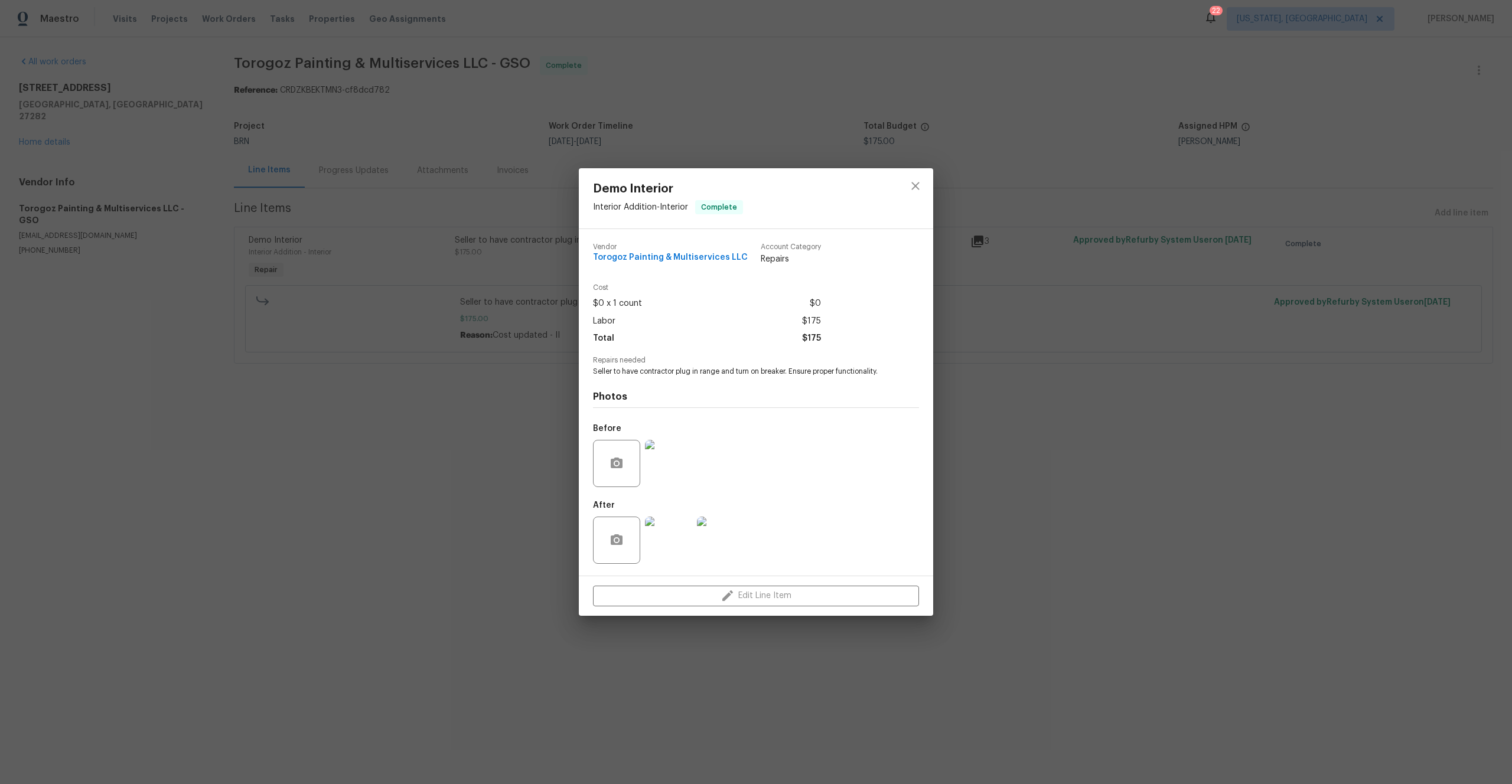
click at [676, 467] on img at bounding box center [668, 463] width 47 height 47
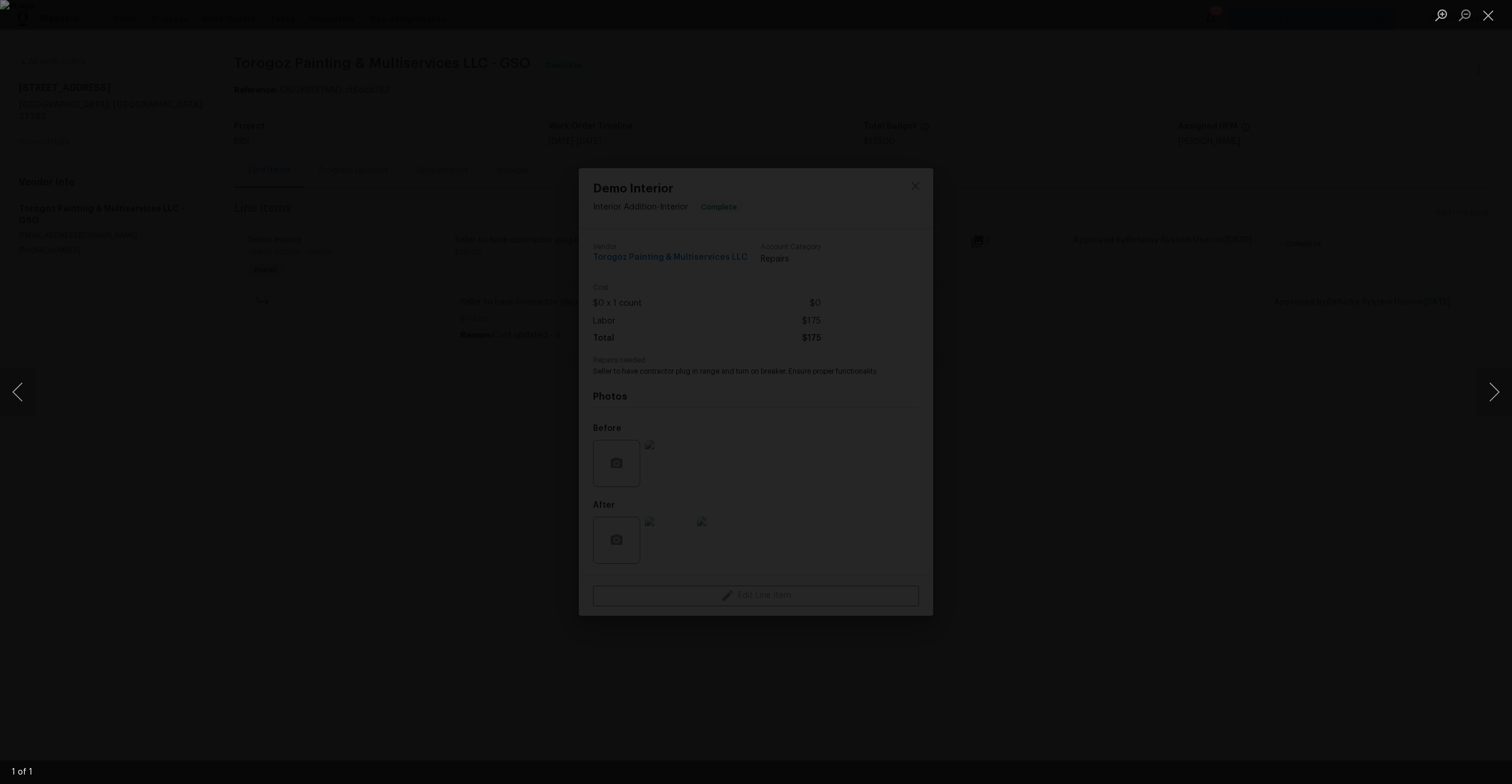
click at [327, 489] on div "Lightbox" at bounding box center [756, 392] width 1512 height 784
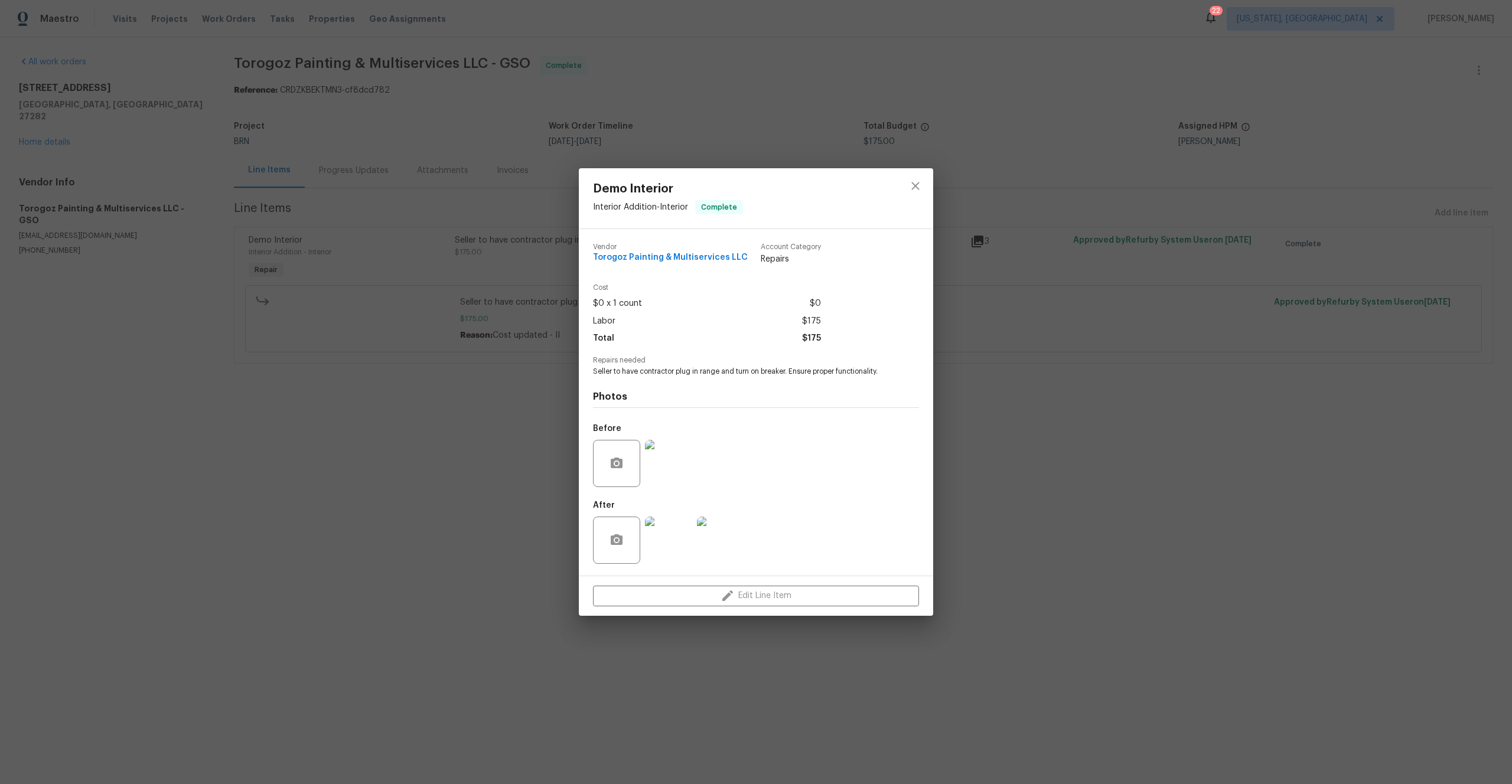
click at [329, 355] on div "Demo Interior Interior Addition - Interior Complete Vendor Torogoz Painting & M…" at bounding box center [756, 392] width 1512 height 784
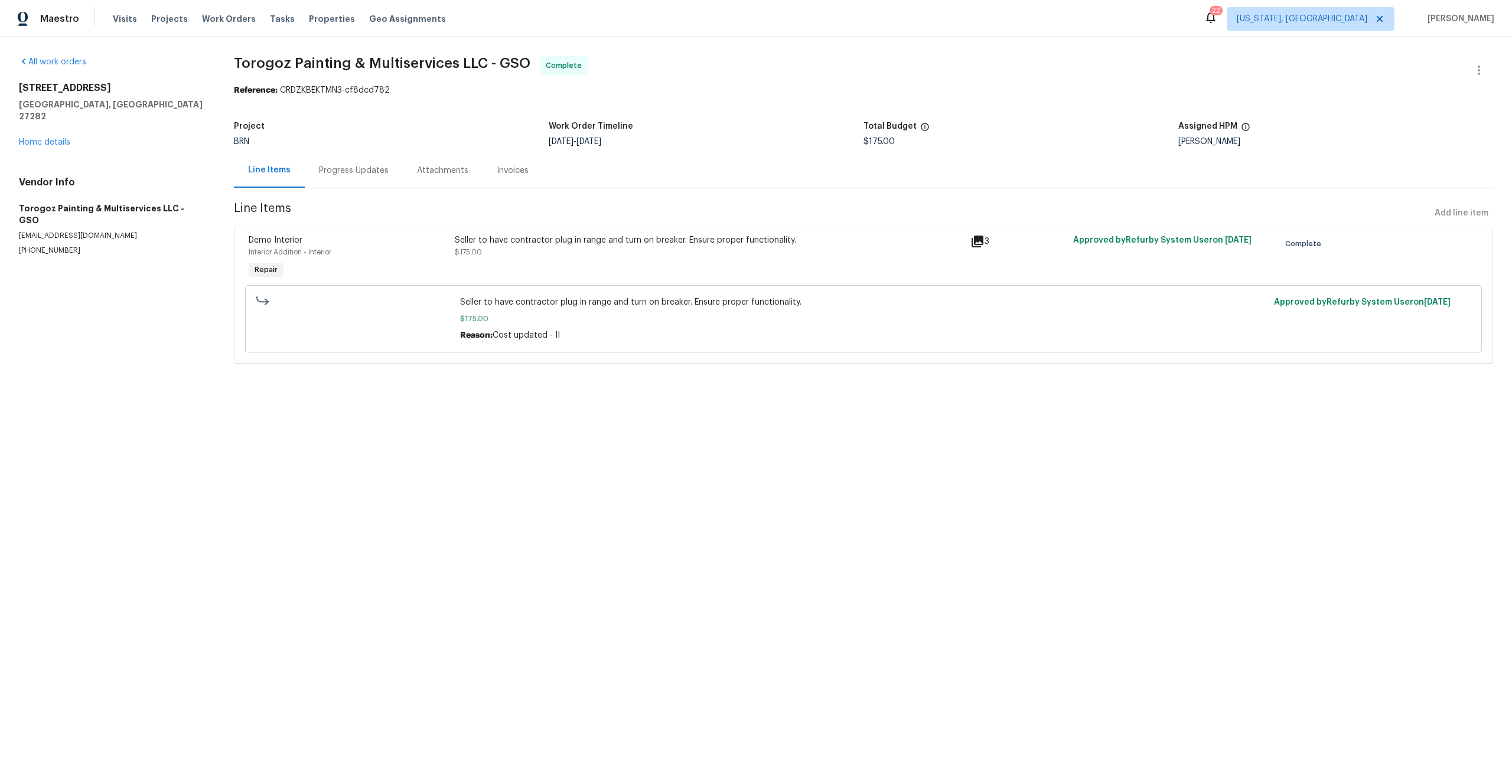
click at [442, 250] on div "Interior Addition - Interior" at bounding box center [348, 252] width 199 height 12
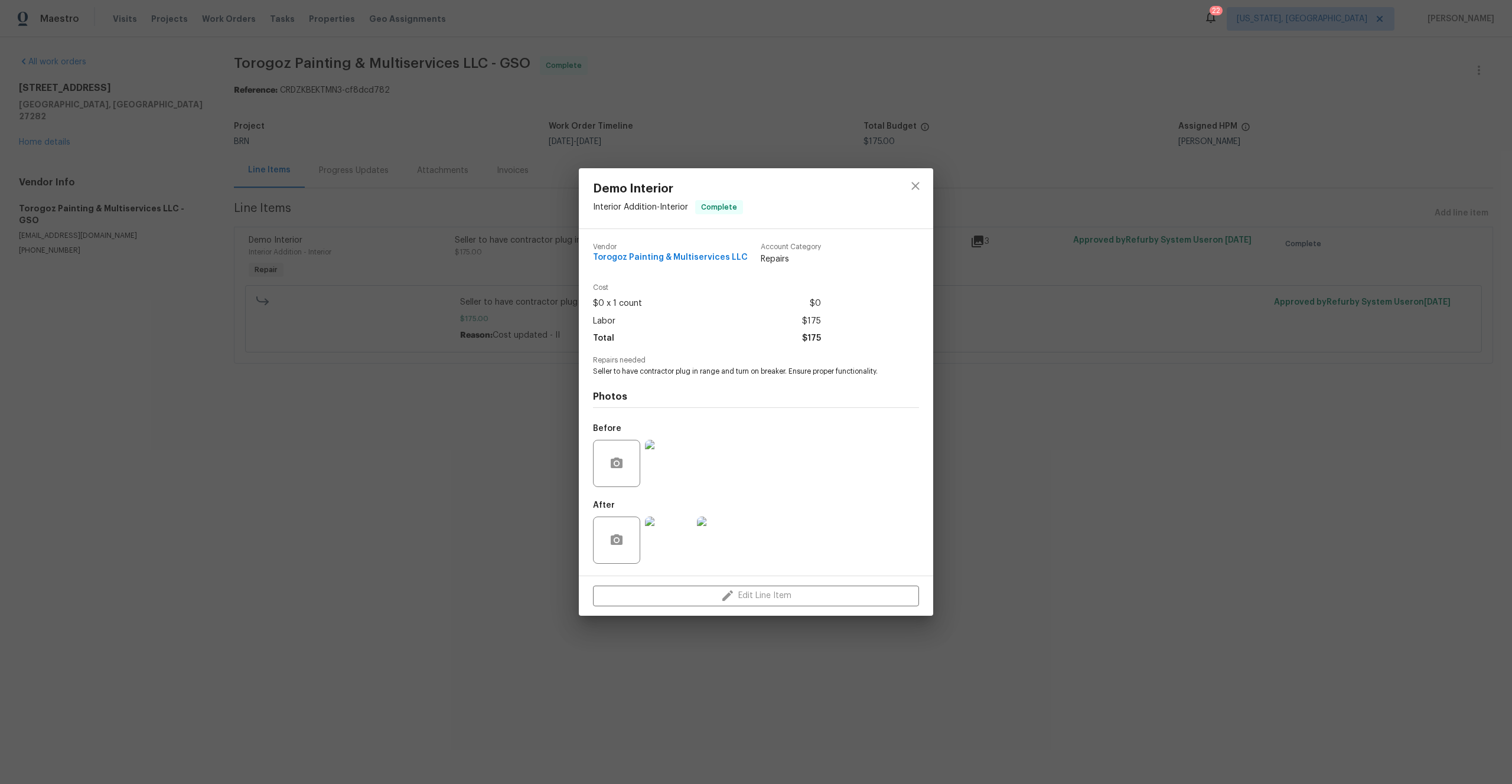
click at [350, 204] on div "Demo Interior Interior Addition - Interior Complete Vendor Torogoz Painting & M…" at bounding box center [756, 392] width 1512 height 784
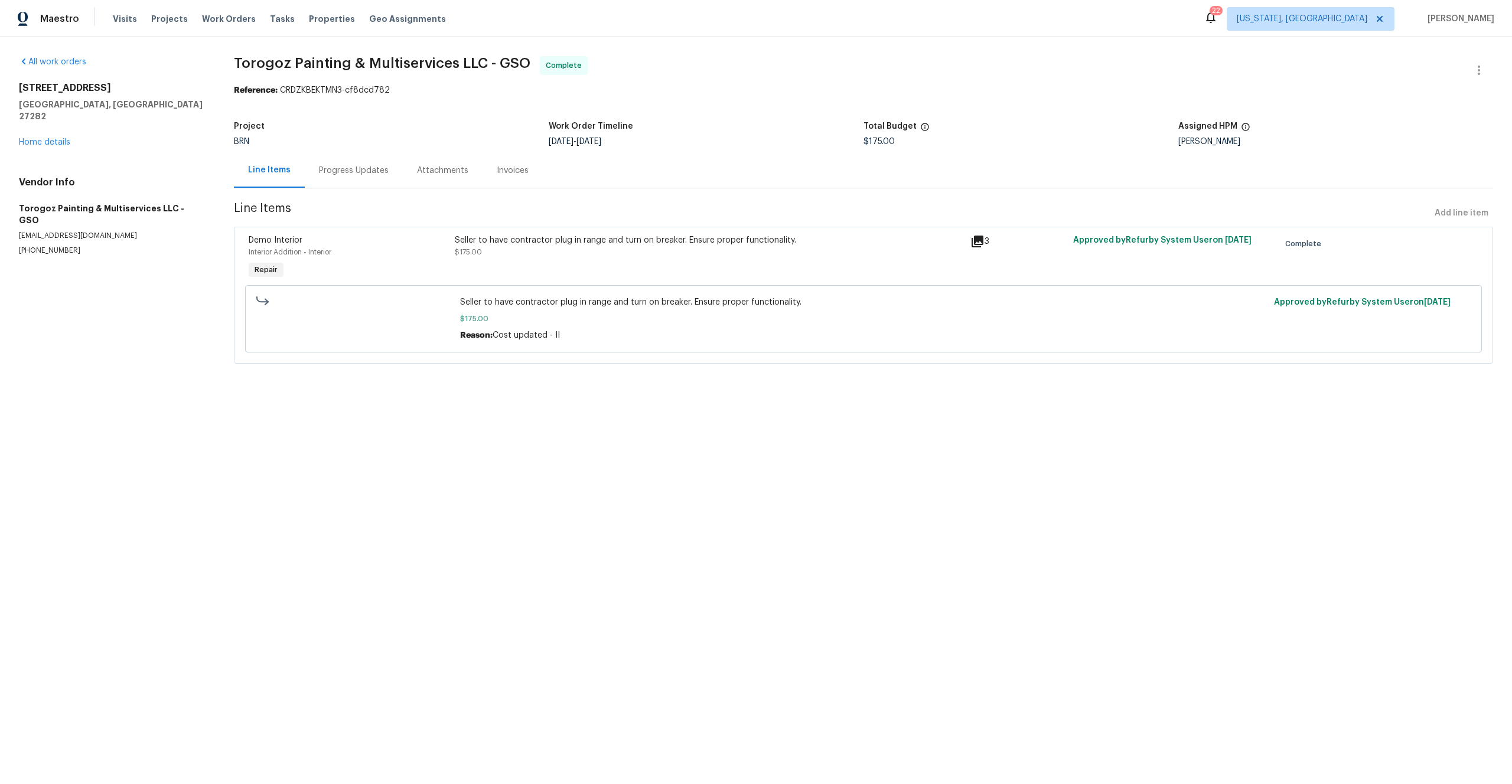
click at [348, 174] on div "Progress Updates" at bounding box center [354, 171] width 70 height 12
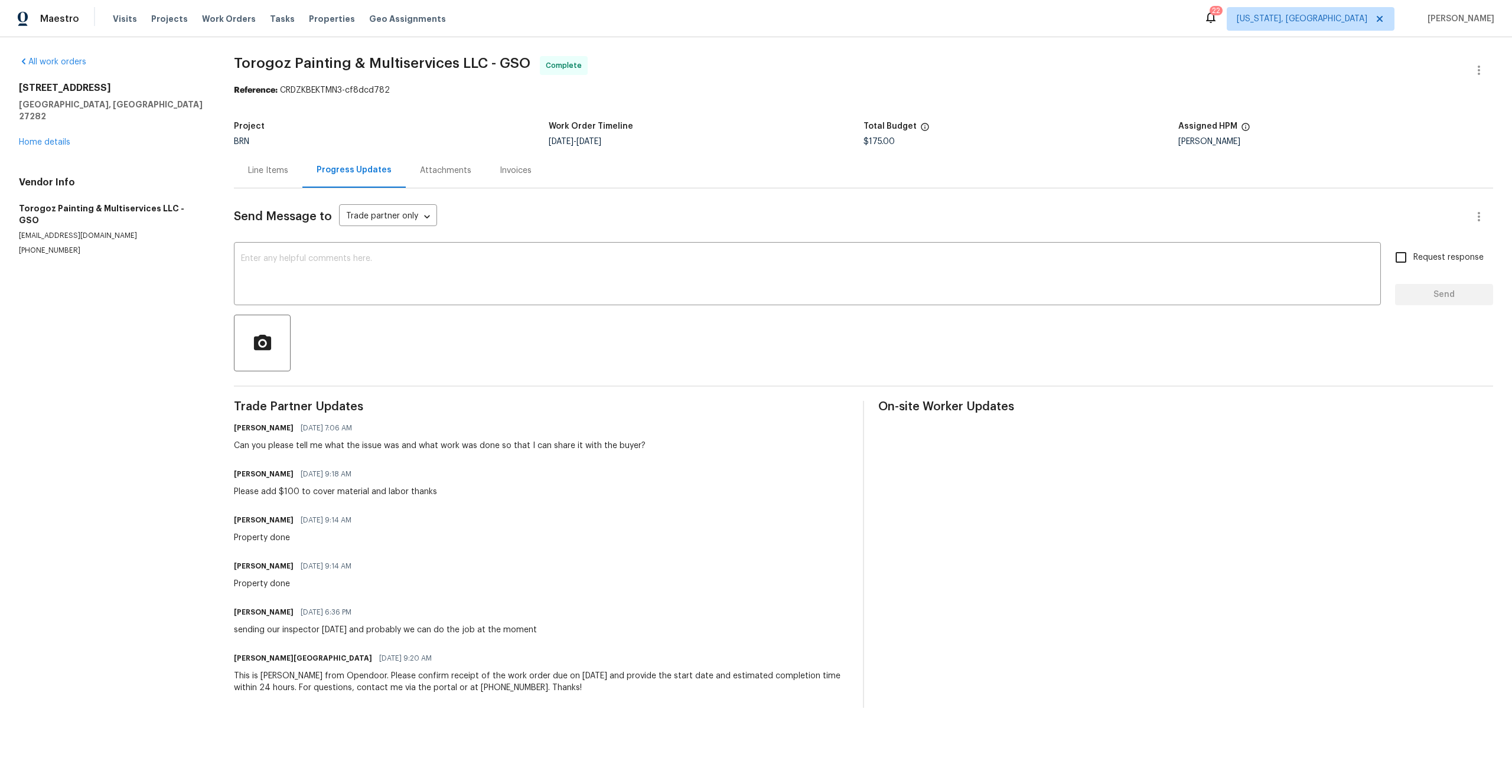
click at [318, 692] on div "This is Isabel from Opendoor. Please confirm receipt of the work order due on 1…" at bounding box center [542, 682] width 615 height 24
click at [499, 177] on div "Invoices" at bounding box center [516, 170] width 61 height 35
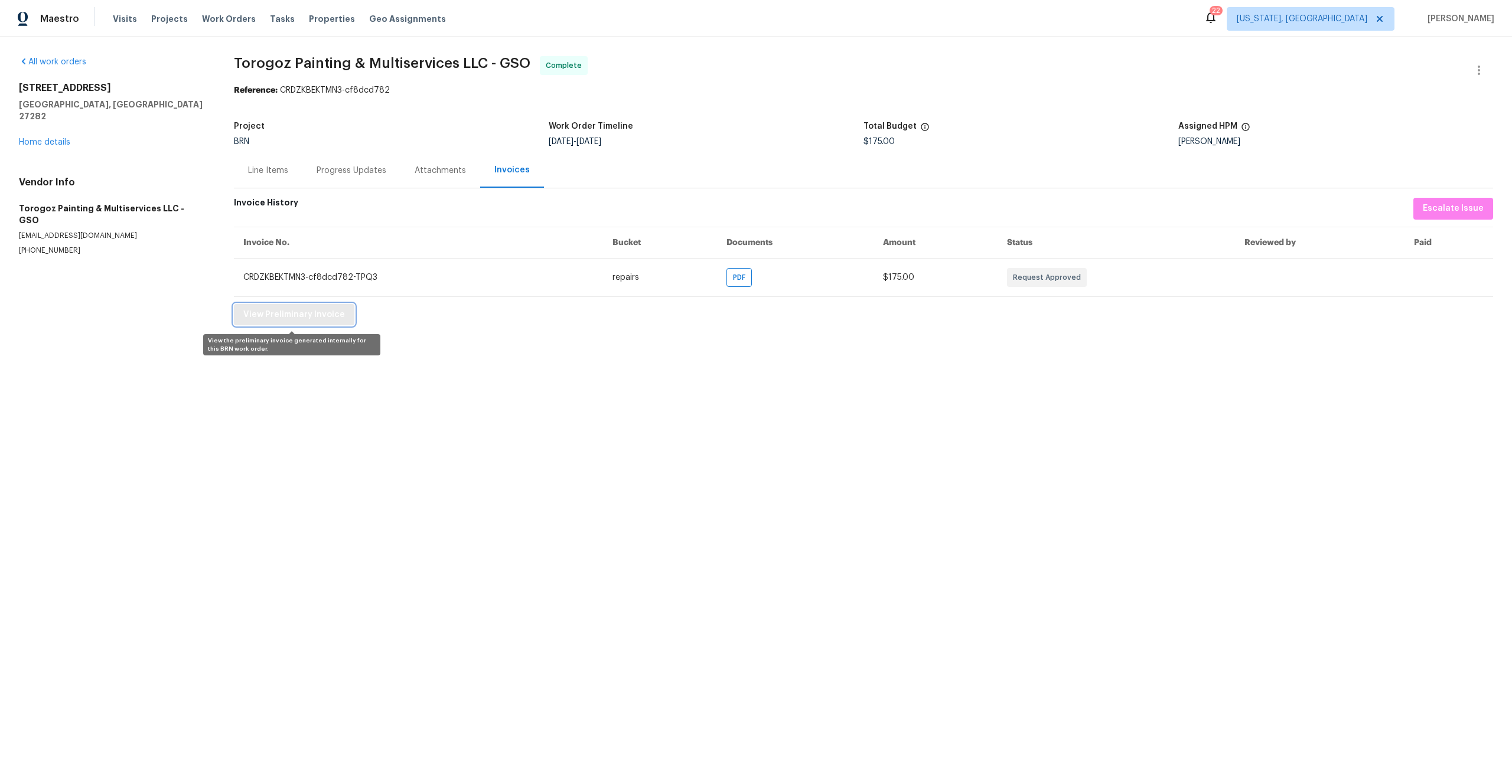
click at [299, 321] on span "View Preliminary Invoice" at bounding box center [294, 315] width 102 height 15
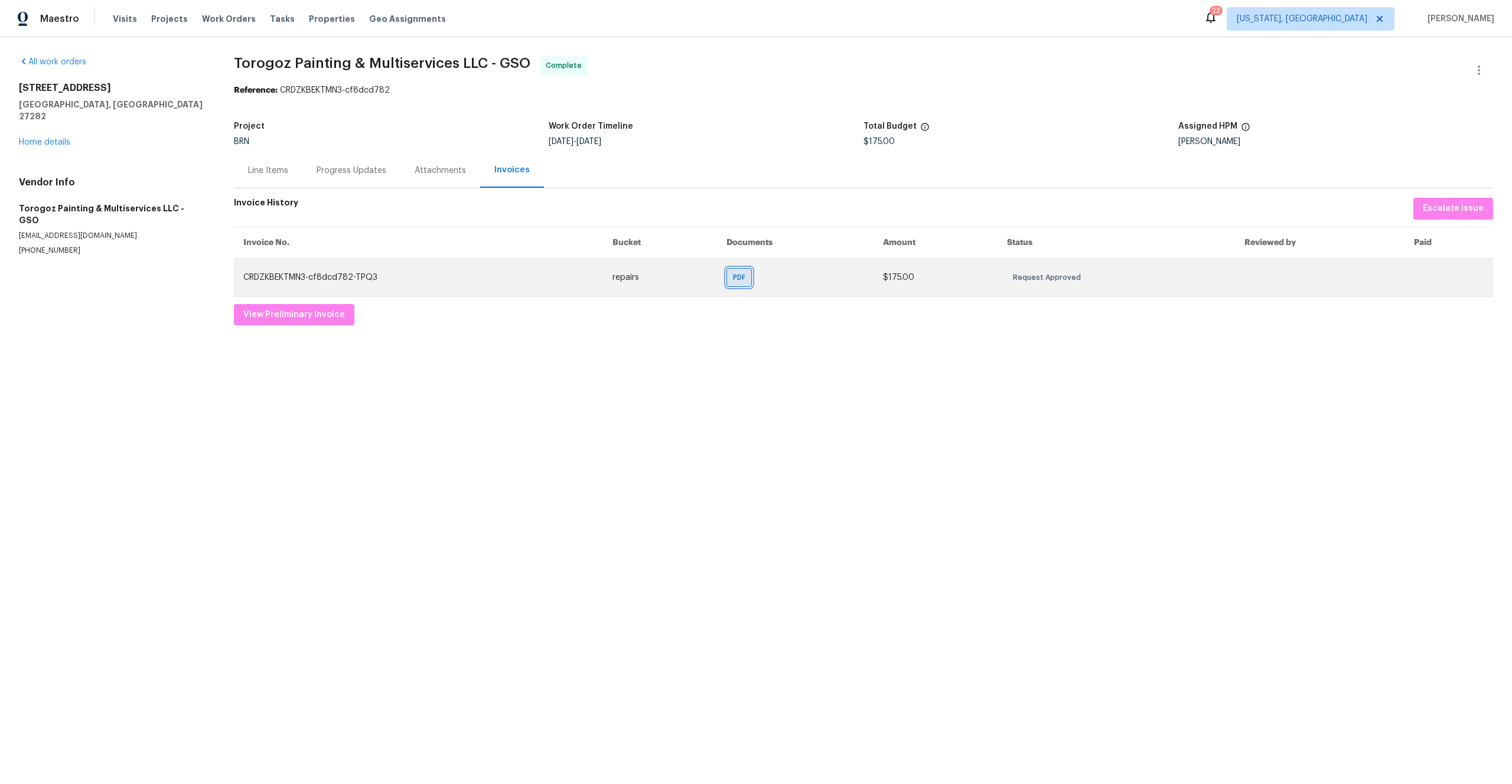
click at [747, 281] on span "PDF" at bounding box center [741, 277] width 17 height 12
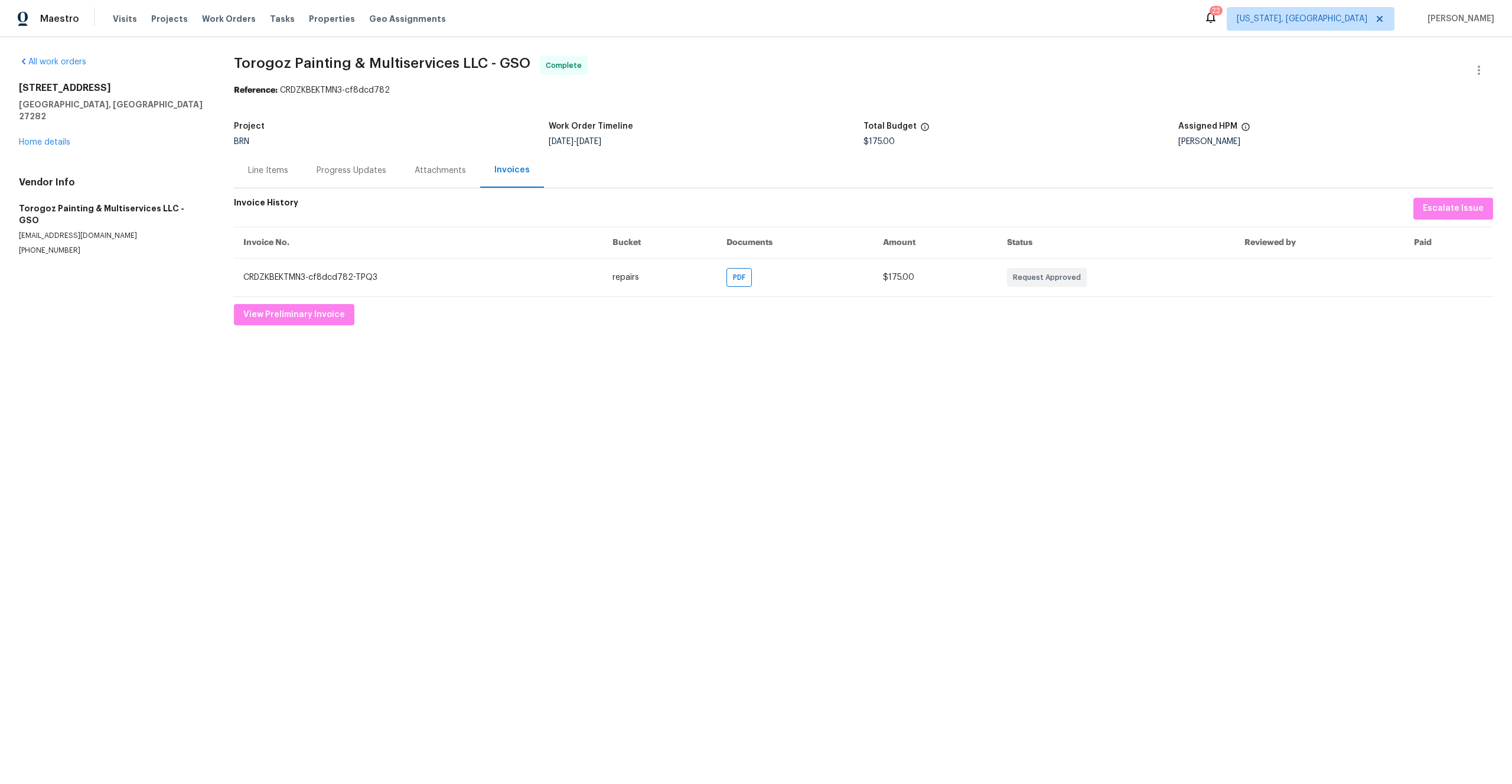
click at [569, 344] on html "Maestro Visits Projects Work Orders Tasks Properties Geo Assignments 22 Washing…" at bounding box center [756, 172] width 1512 height 344
click at [333, 173] on div "Progress Updates" at bounding box center [351, 171] width 70 height 12
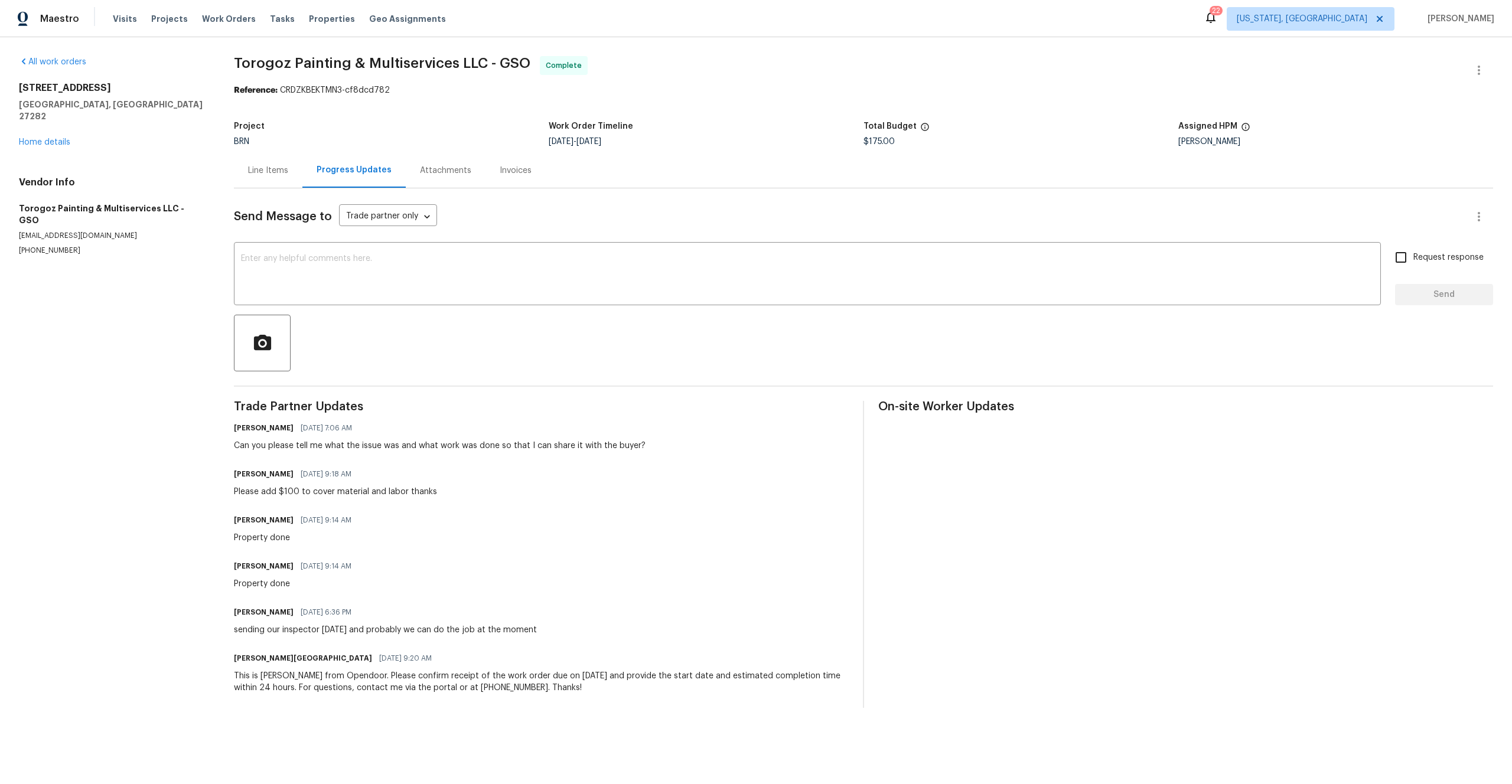
click at [259, 177] on div "Line Items" at bounding box center [268, 170] width 68 height 35
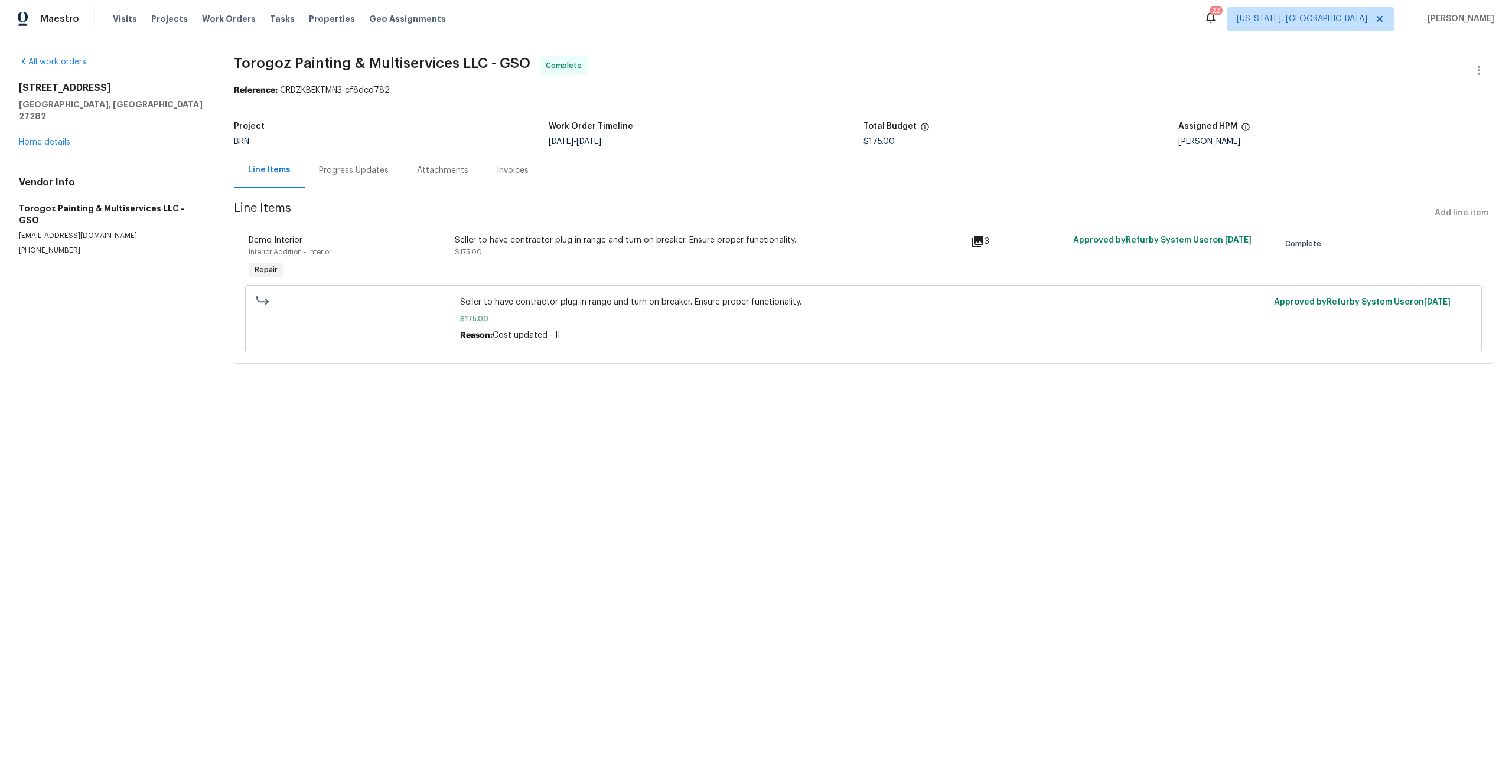
click at [509, 174] on div "Invoices" at bounding box center [513, 171] width 32 height 12
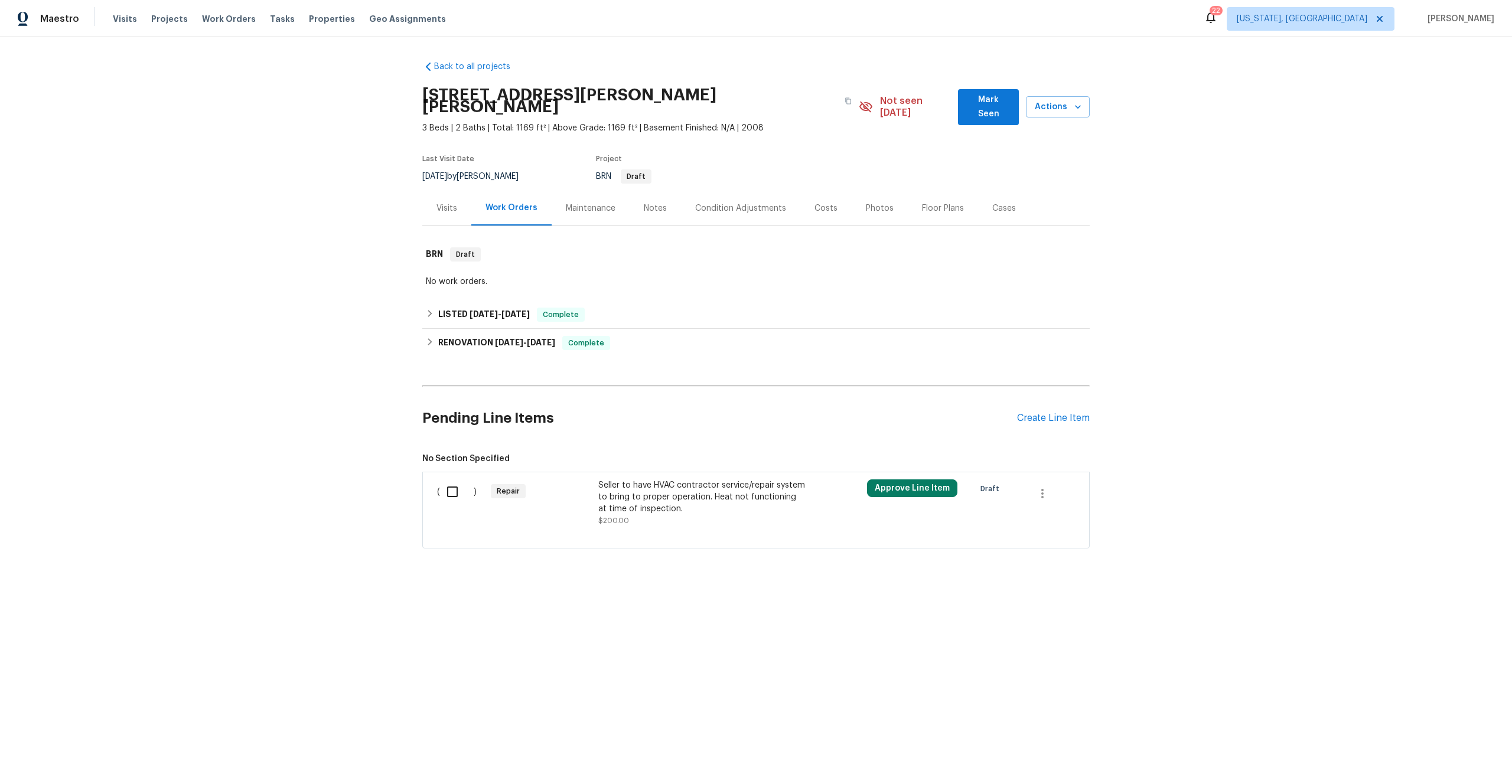
click at [590, 488] on div "Repair" at bounding box center [541, 503] width 108 height 54
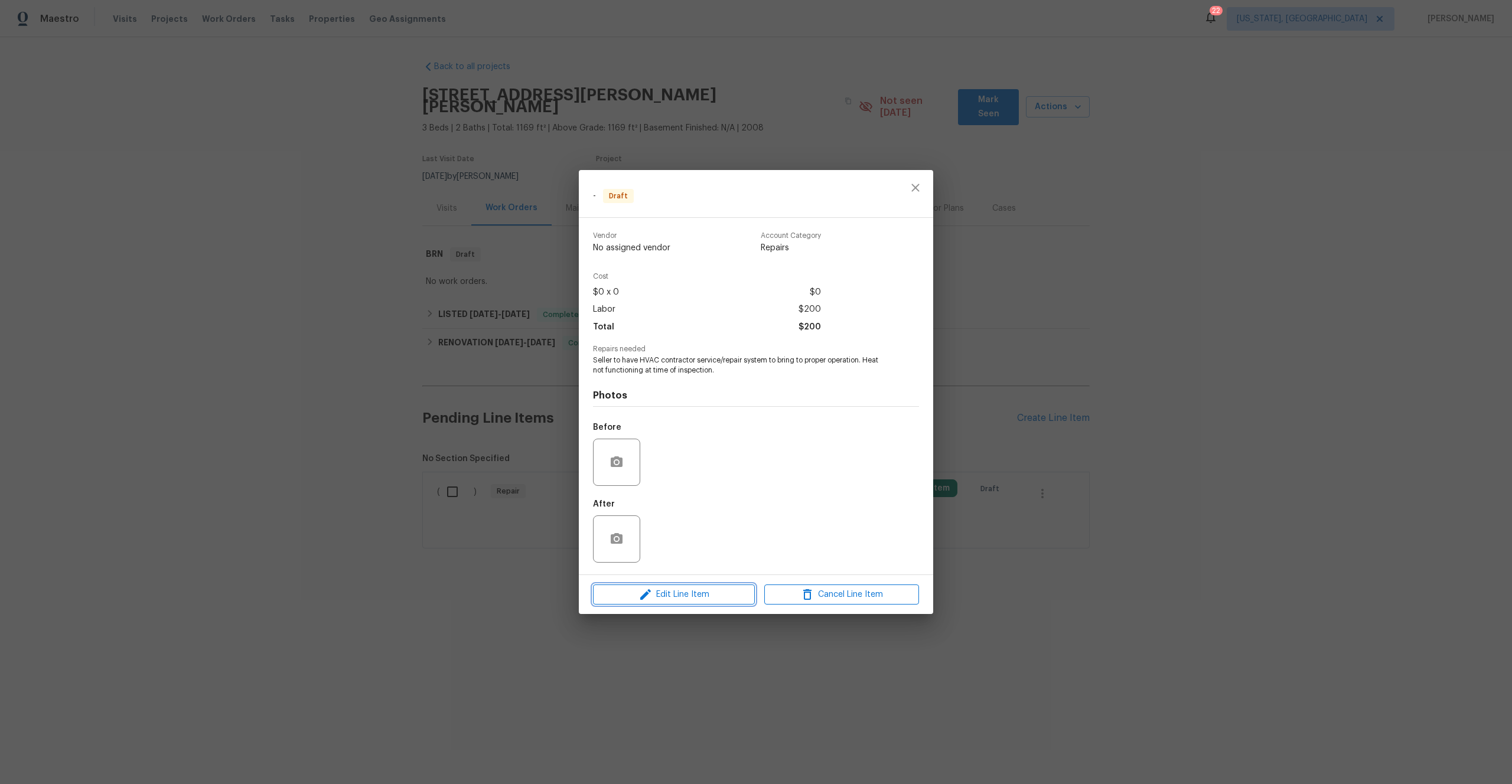
click at [676, 596] on span "Edit Line Item" at bounding box center [674, 595] width 155 height 15
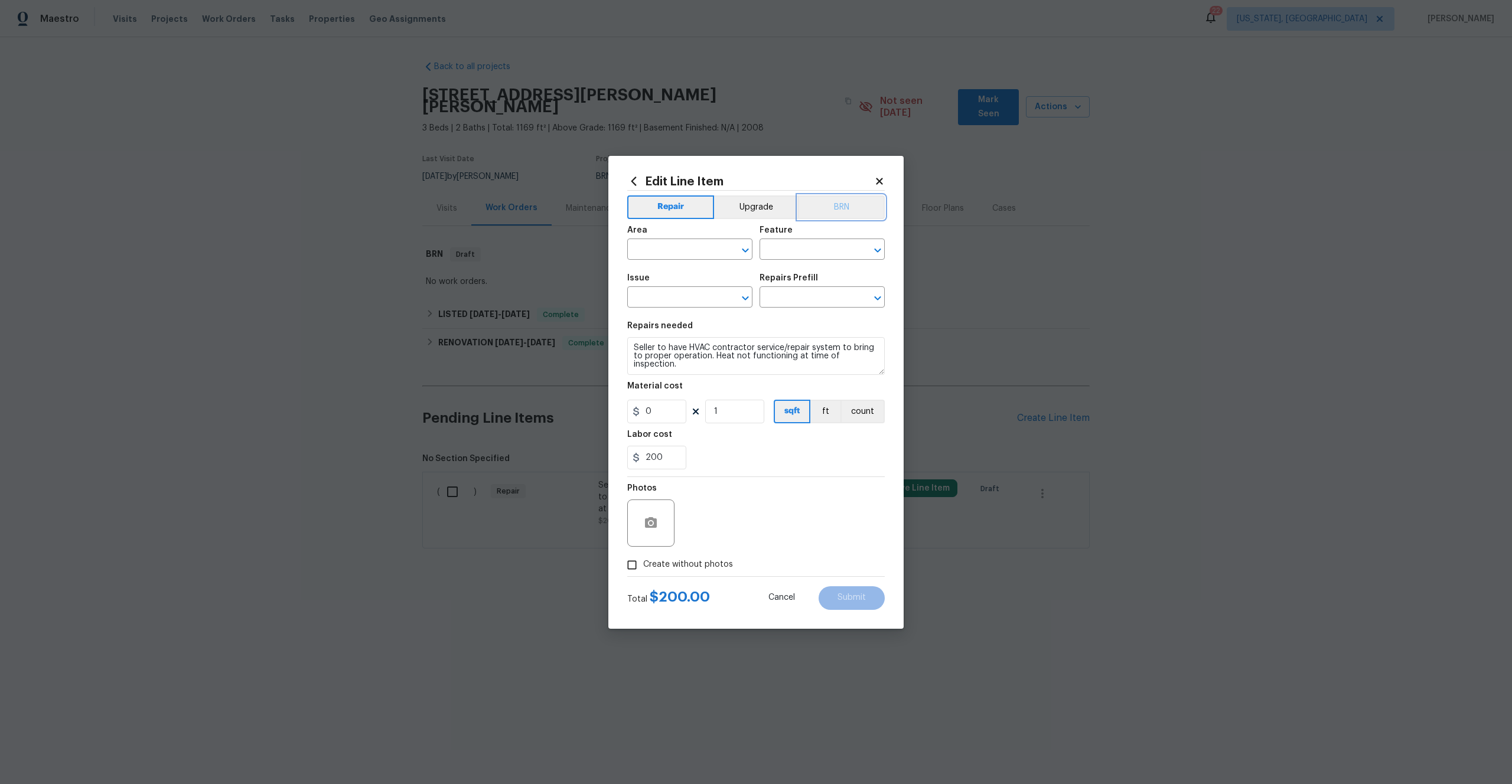
click at [841, 205] on button "BRN" at bounding box center [841, 207] width 87 height 24
click at [693, 243] on input "text" at bounding box center [672, 251] width 92 height 19
type input "Exterior Overall"
click at [797, 249] on input "text" at bounding box center [804, 251] width 92 height 19
type input "HVAC"
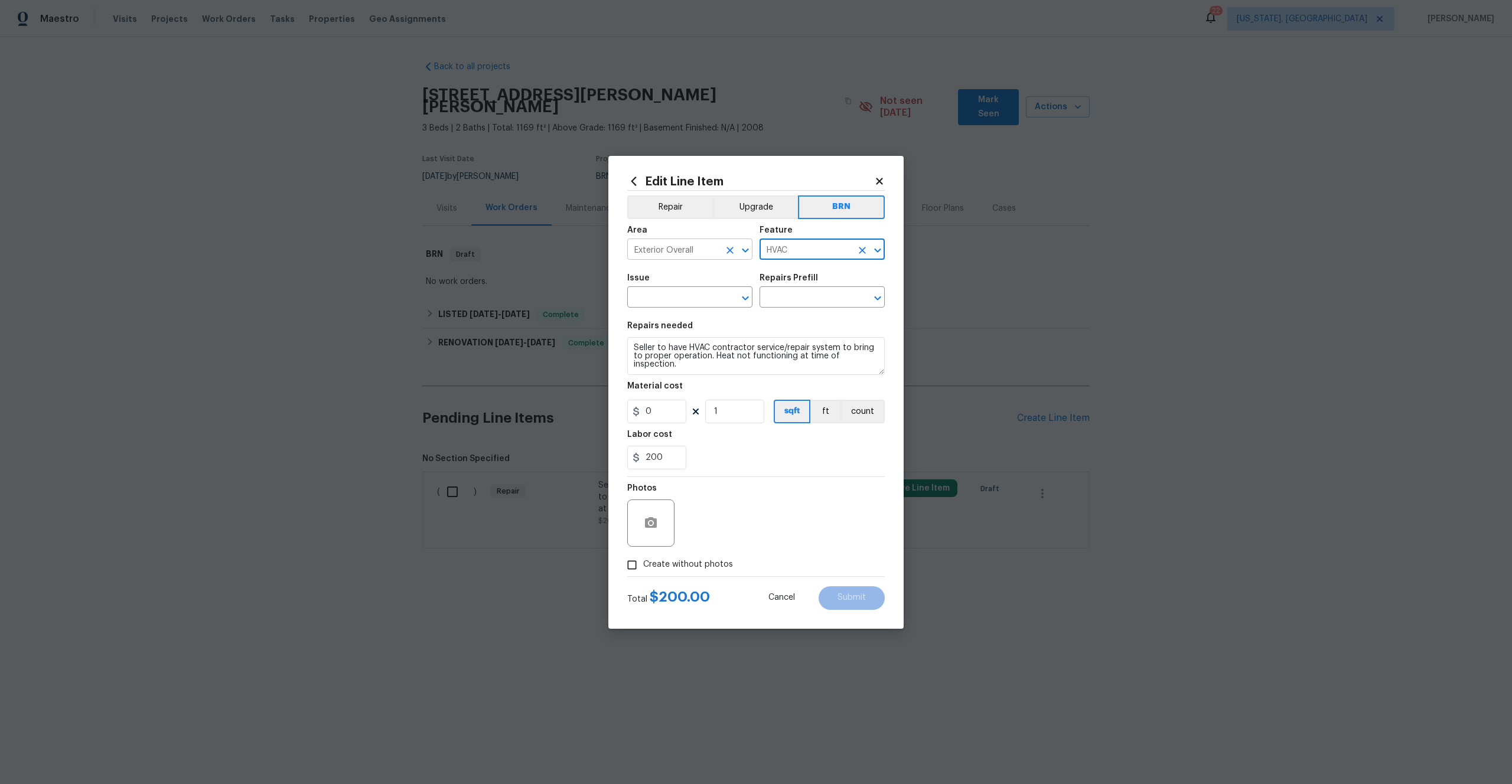
click at [667, 250] on input "Exterior Overall" at bounding box center [672, 251] width 92 height 19
type input "v"
click at [668, 296] on li "Interior Overall" at bounding box center [689, 296] width 126 height 19
type input "Interior Overall"
click at [685, 293] on input "text" at bounding box center [672, 298] width 92 height 19
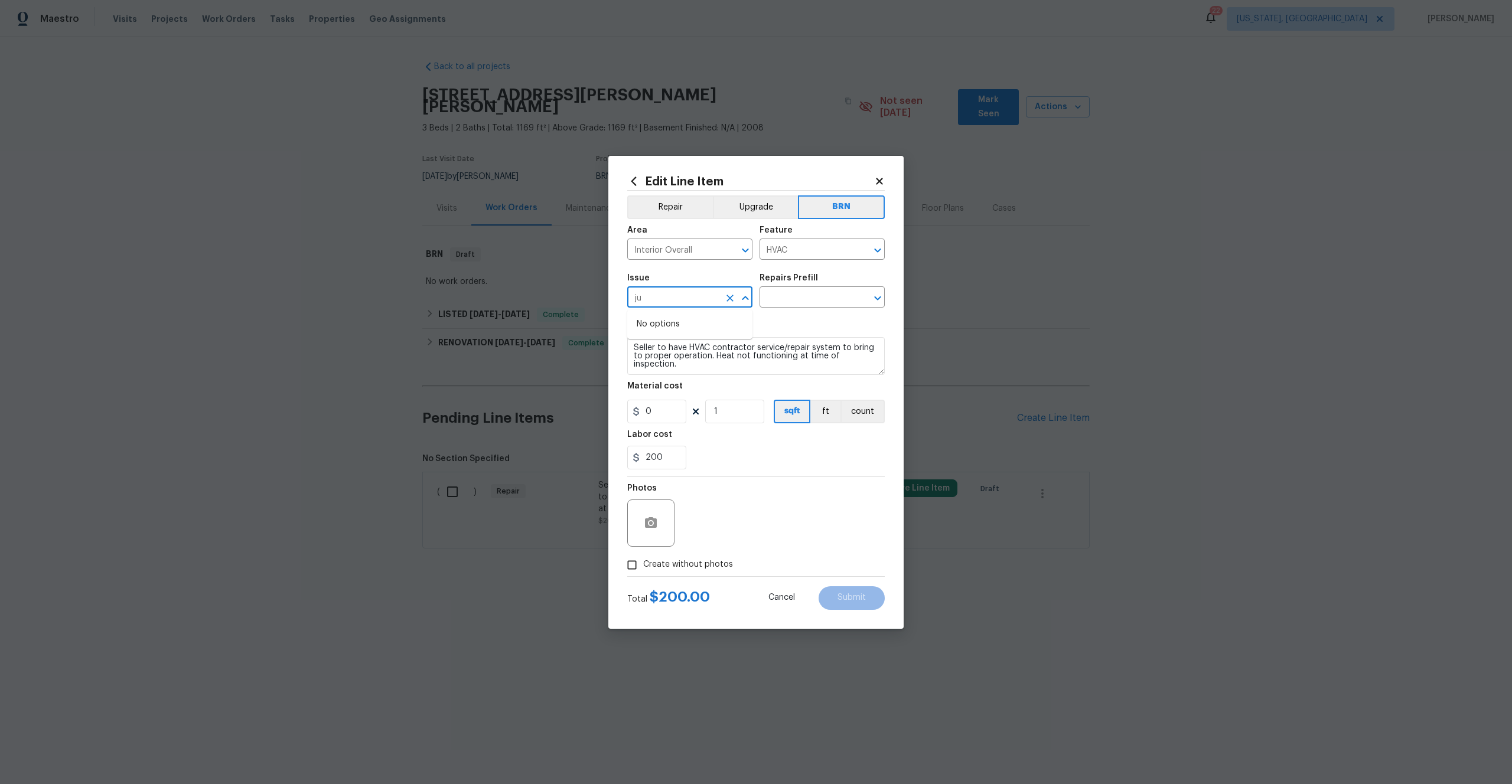
type input "j"
click at [675, 371] on li "HVAC Extras" at bounding box center [689, 371] width 126 height 19
type input "HVAC Extras"
click at [776, 298] on input "text" at bounding box center [804, 298] width 92 height 19
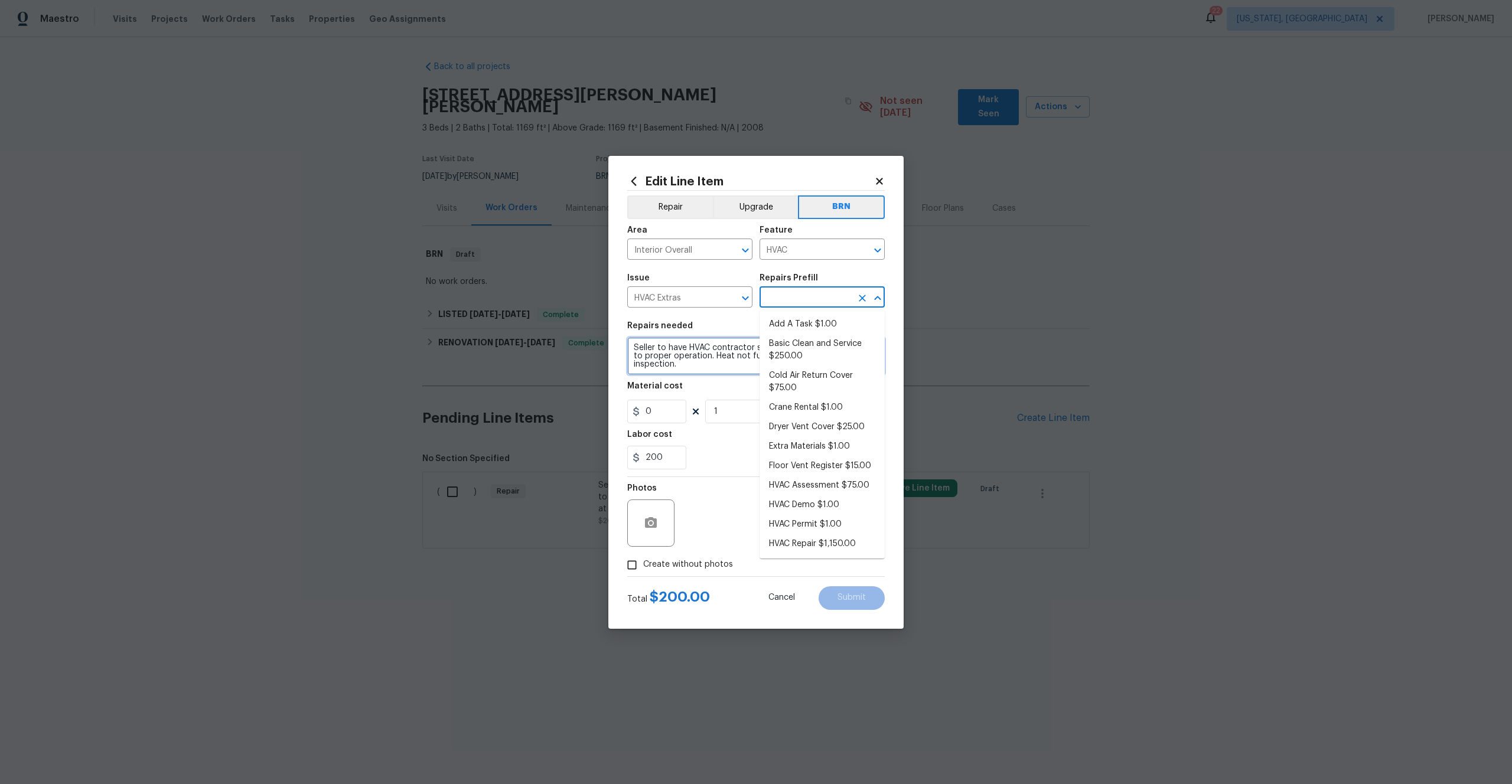
click at [688, 366] on textarea "Seller to have HVAC contractor service/repair system to bring to proper operati…" at bounding box center [756, 355] width 258 height 38
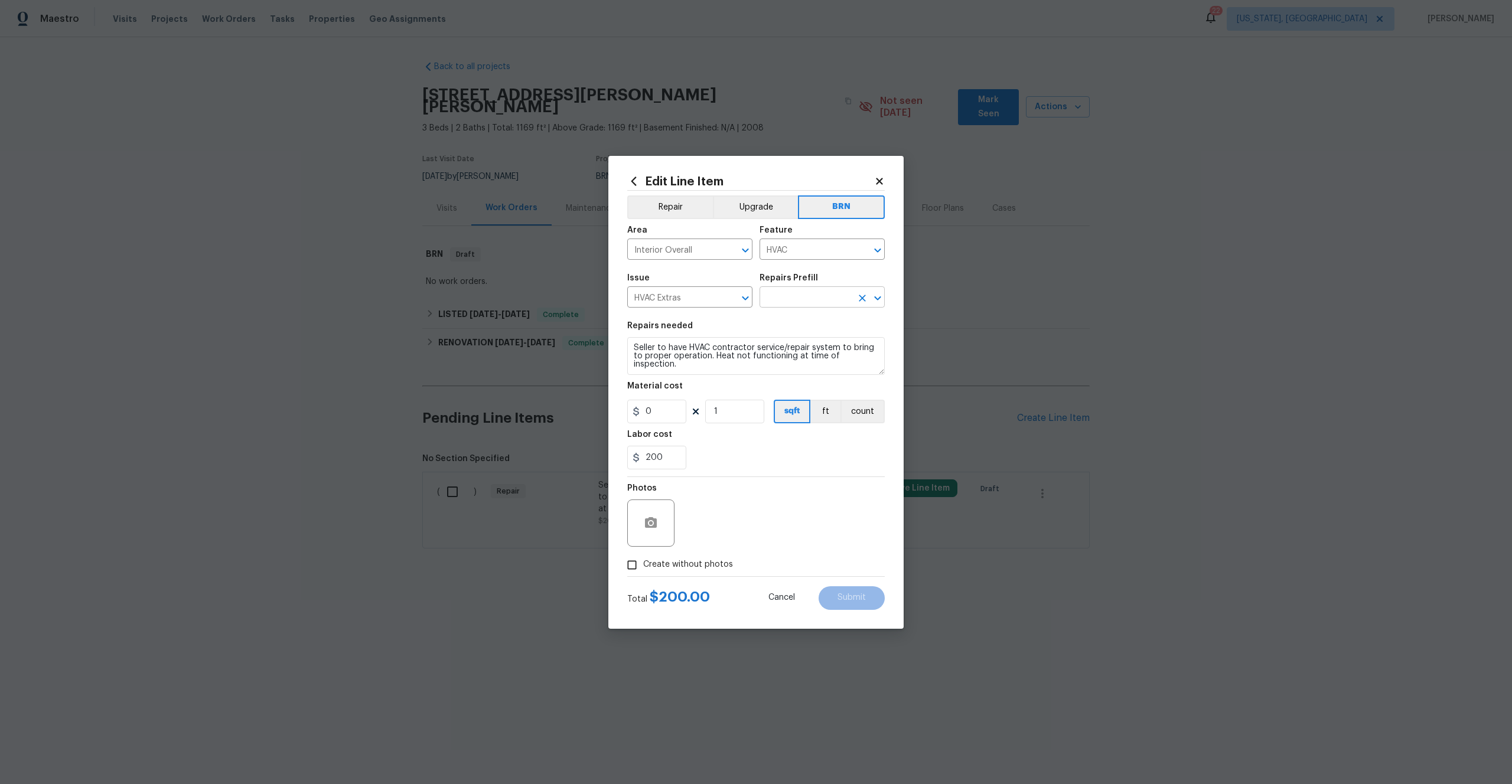
click at [787, 297] on input "text" at bounding box center [804, 298] width 92 height 19
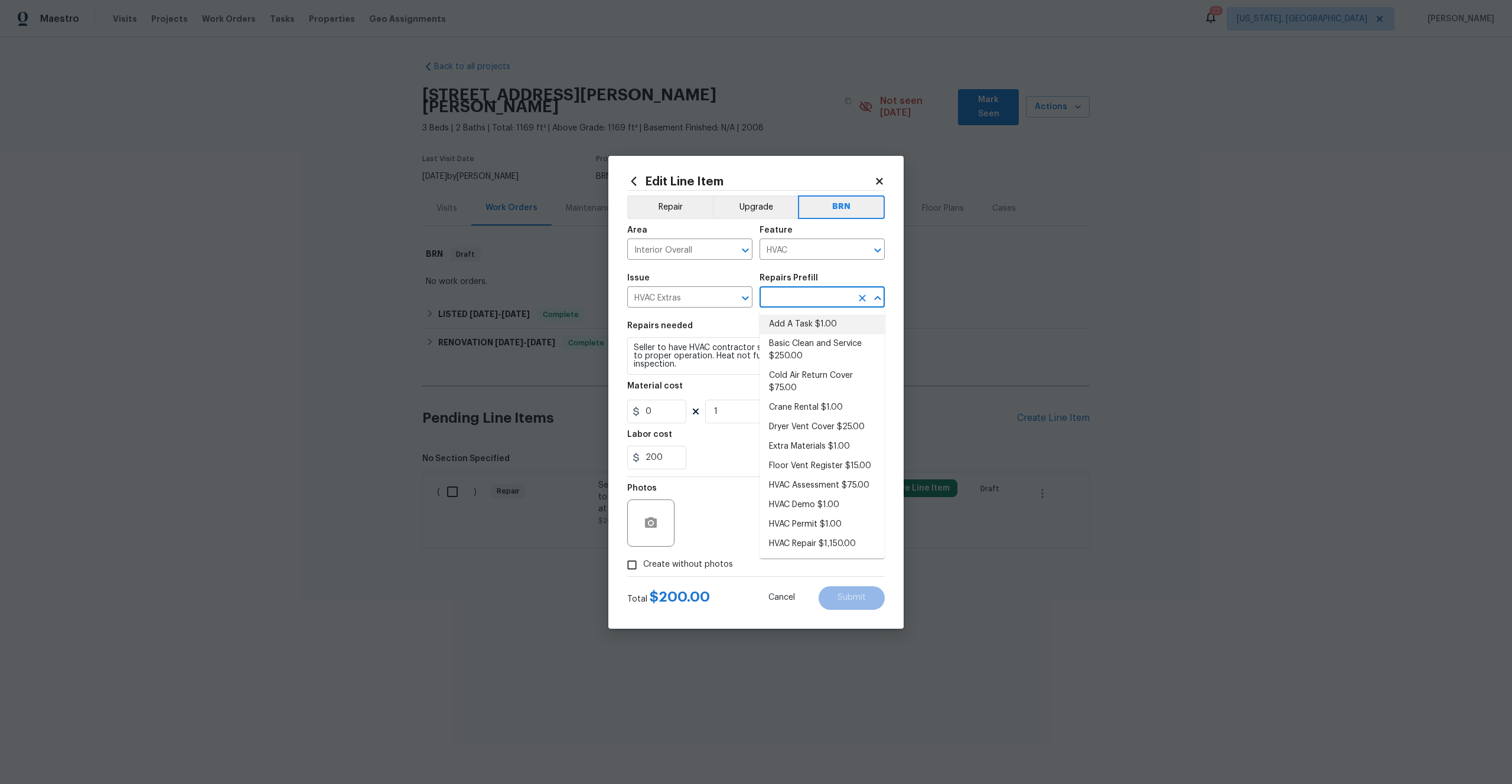
click at [819, 322] on li "Add A Task $1.00" at bounding box center [821, 324] width 126 height 19
type input "Add A Task $1.00"
type textarea "HPM to detail"
type input "1"
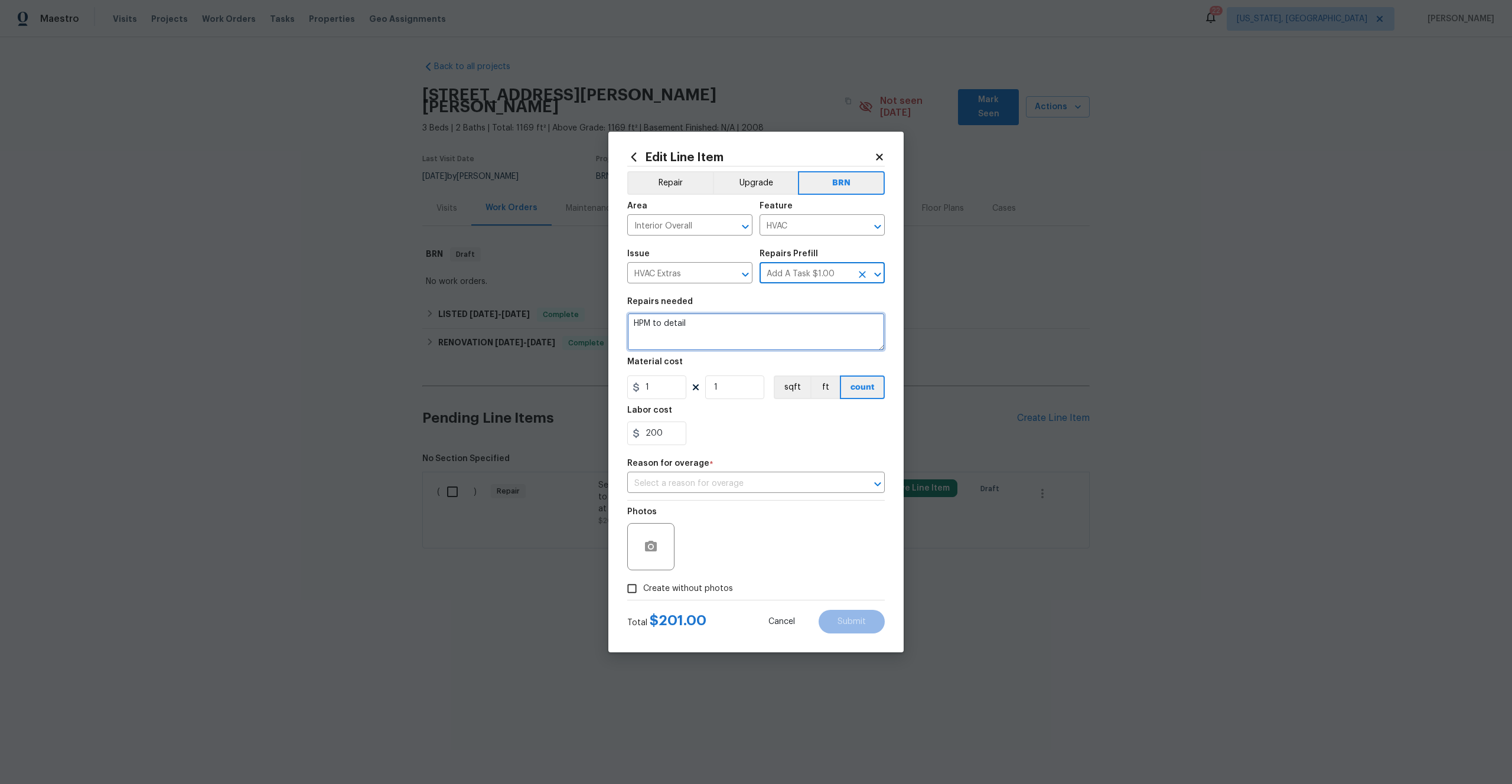
click at [693, 341] on textarea "HPM to detail" at bounding box center [756, 332] width 258 height 38
paste textarea "Seller to have HVAC contractor service/repair system to bring to proper operati…"
type textarea "Seller to have HVAC contractor service/repair system to bring to proper operati…"
click at [654, 428] on input "200" at bounding box center [656, 434] width 59 height 24
click at [654, 384] on input "1" at bounding box center [656, 387] width 59 height 24
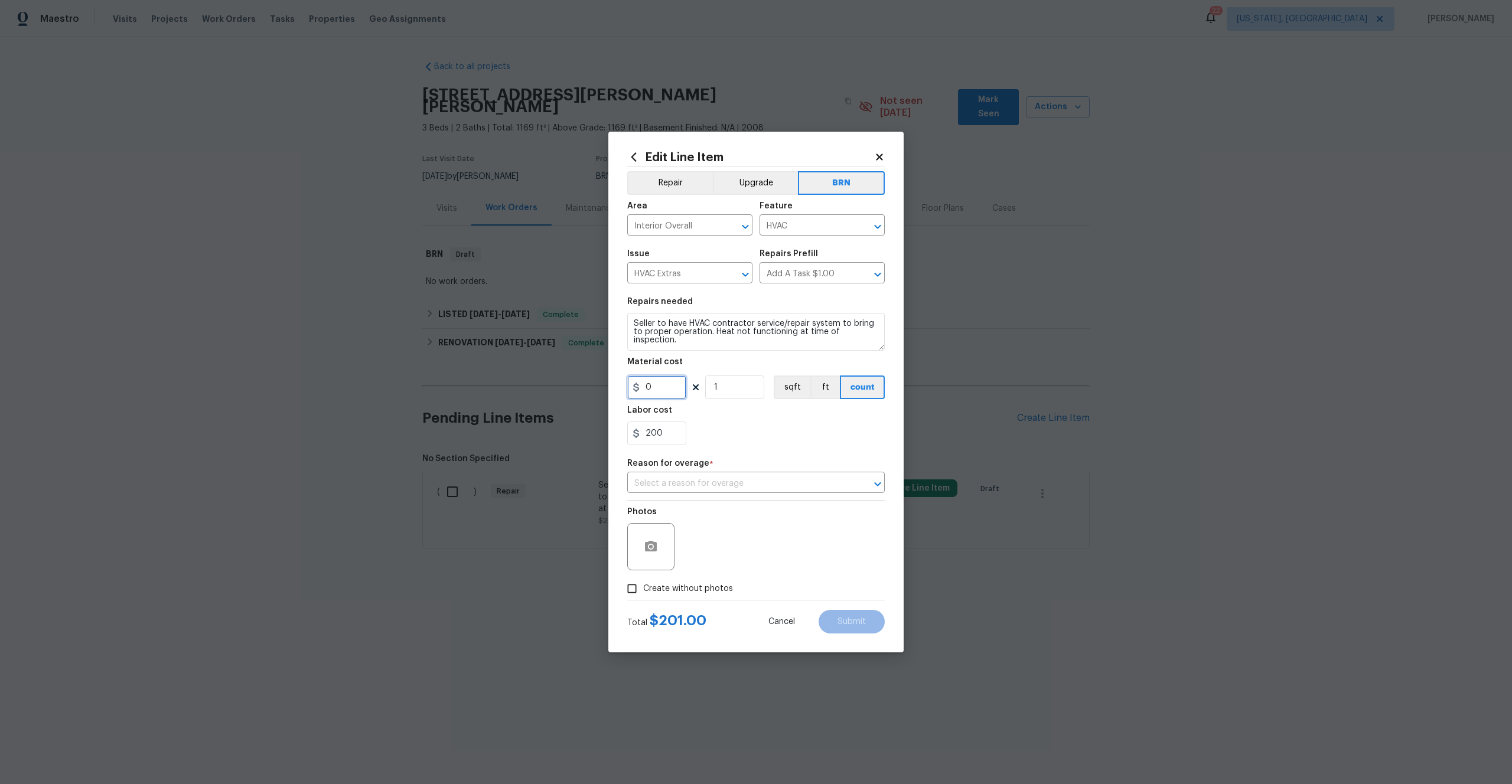
type input "0"
click at [692, 413] on div "Labor cost" at bounding box center [756, 413] width 258 height 15
click at [787, 484] on input "text" at bounding box center [739, 484] width 224 height 19
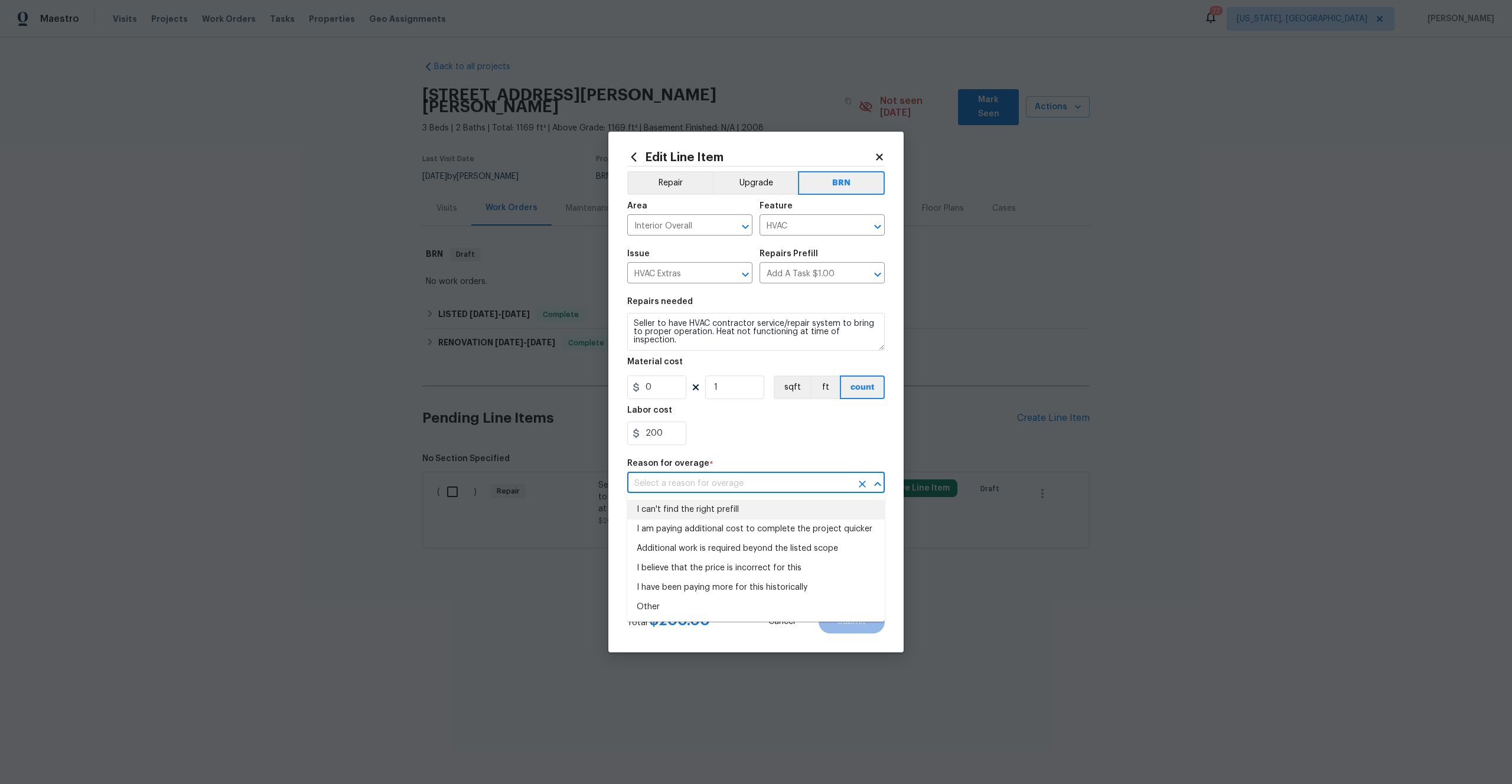
click at [726, 509] on li "I can't find the right prefill" at bounding box center [756, 509] width 258 height 19
type input "I can't find the right prefill"
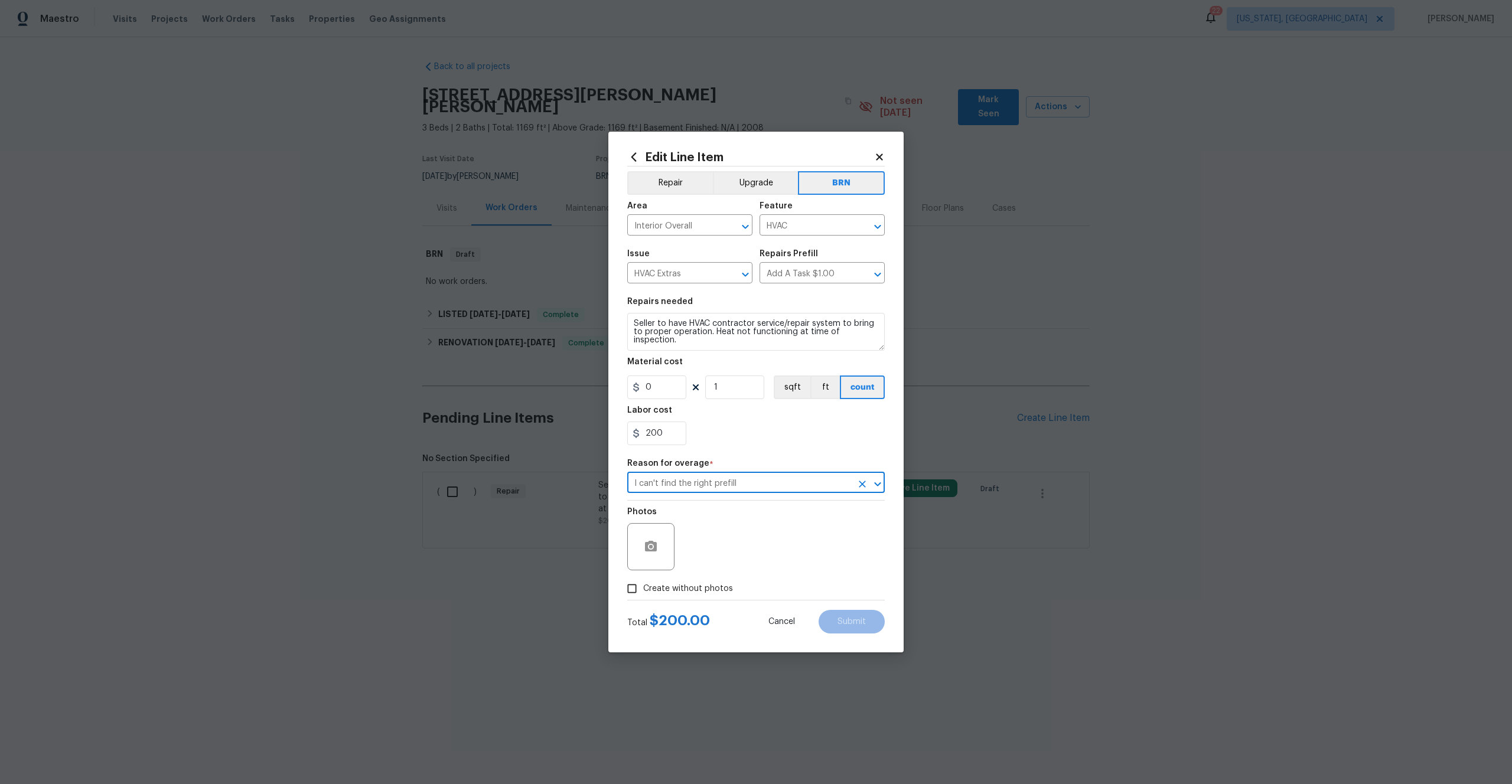
click at [671, 589] on span "Create without photos" at bounding box center [687, 589] width 90 height 13
click at [643, 589] on input "Create without photos" at bounding box center [632, 589] width 23 height 23
checkbox input "true"
click at [729, 554] on textarea at bounding box center [784, 547] width 200 height 47
click at [718, 387] on input "1" at bounding box center [735, 387] width 59 height 24
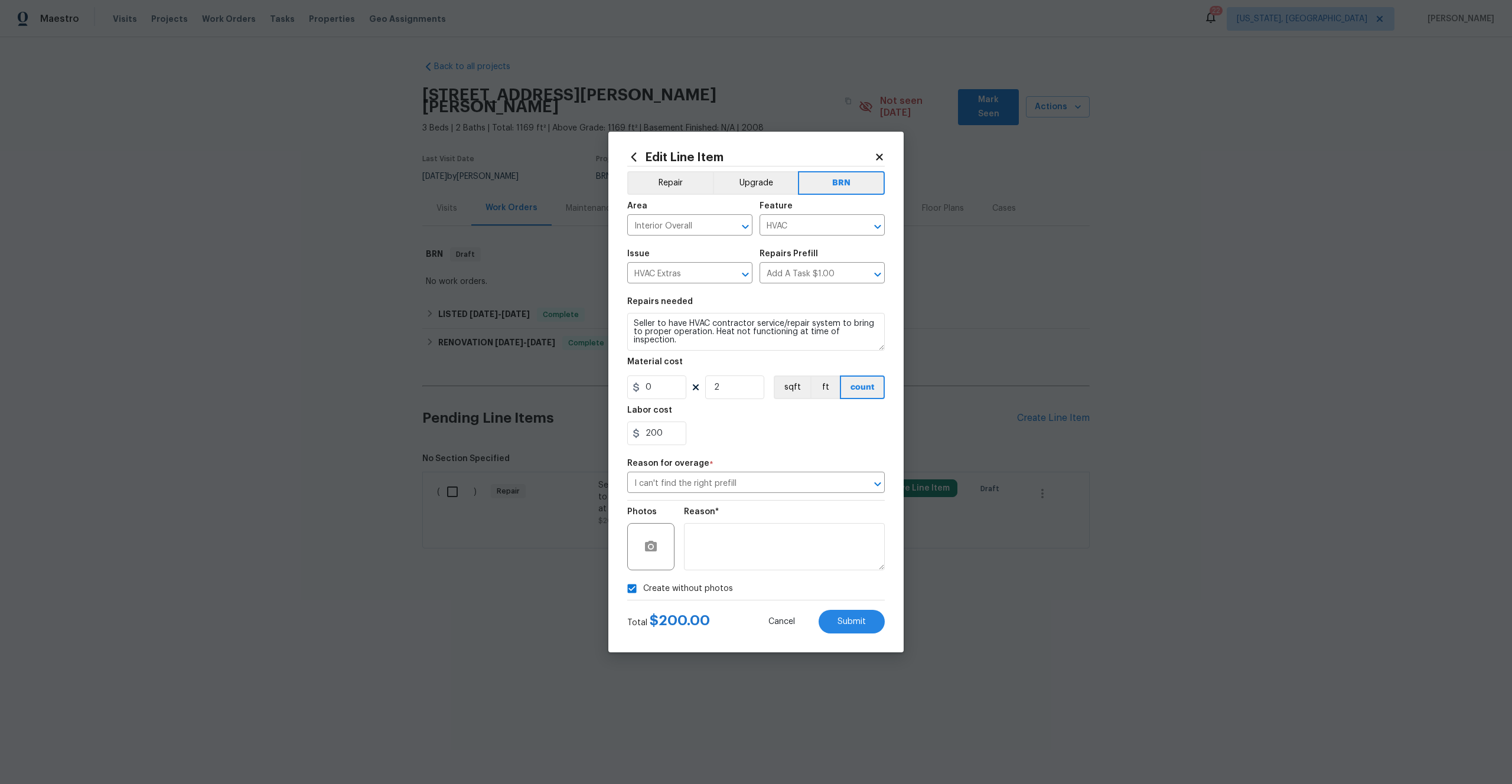
click at [767, 425] on div "200" at bounding box center [756, 434] width 258 height 24
click at [733, 386] on input "2" at bounding box center [735, 387] width 59 height 24
type input "1"
click at [766, 407] on div "Labor cost" at bounding box center [756, 413] width 258 height 15
click at [720, 557] on textarea at bounding box center [784, 547] width 200 height 47
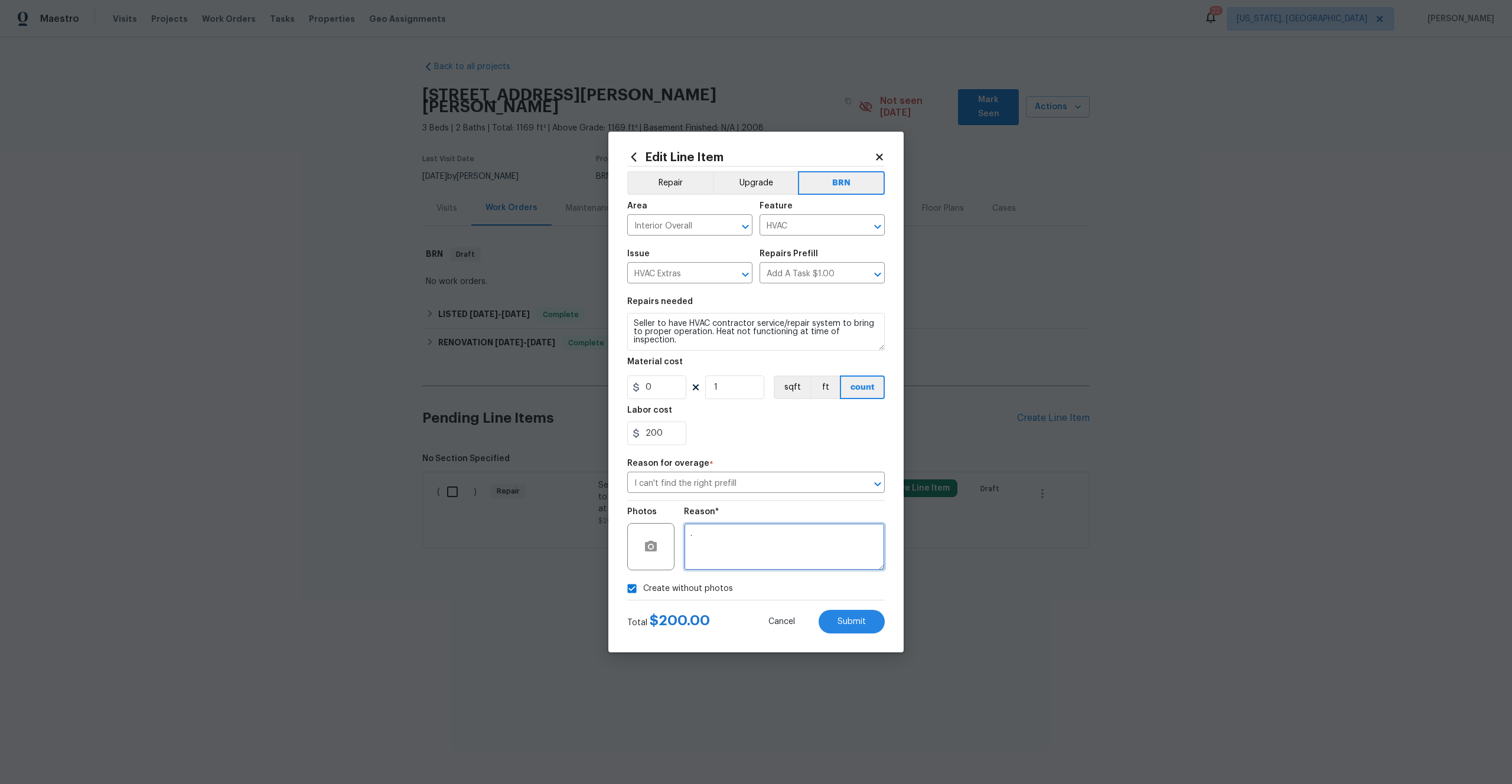
type textarea "."
click at [850, 614] on button "Submit" at bounding box center [852, 621] width 67 height 24
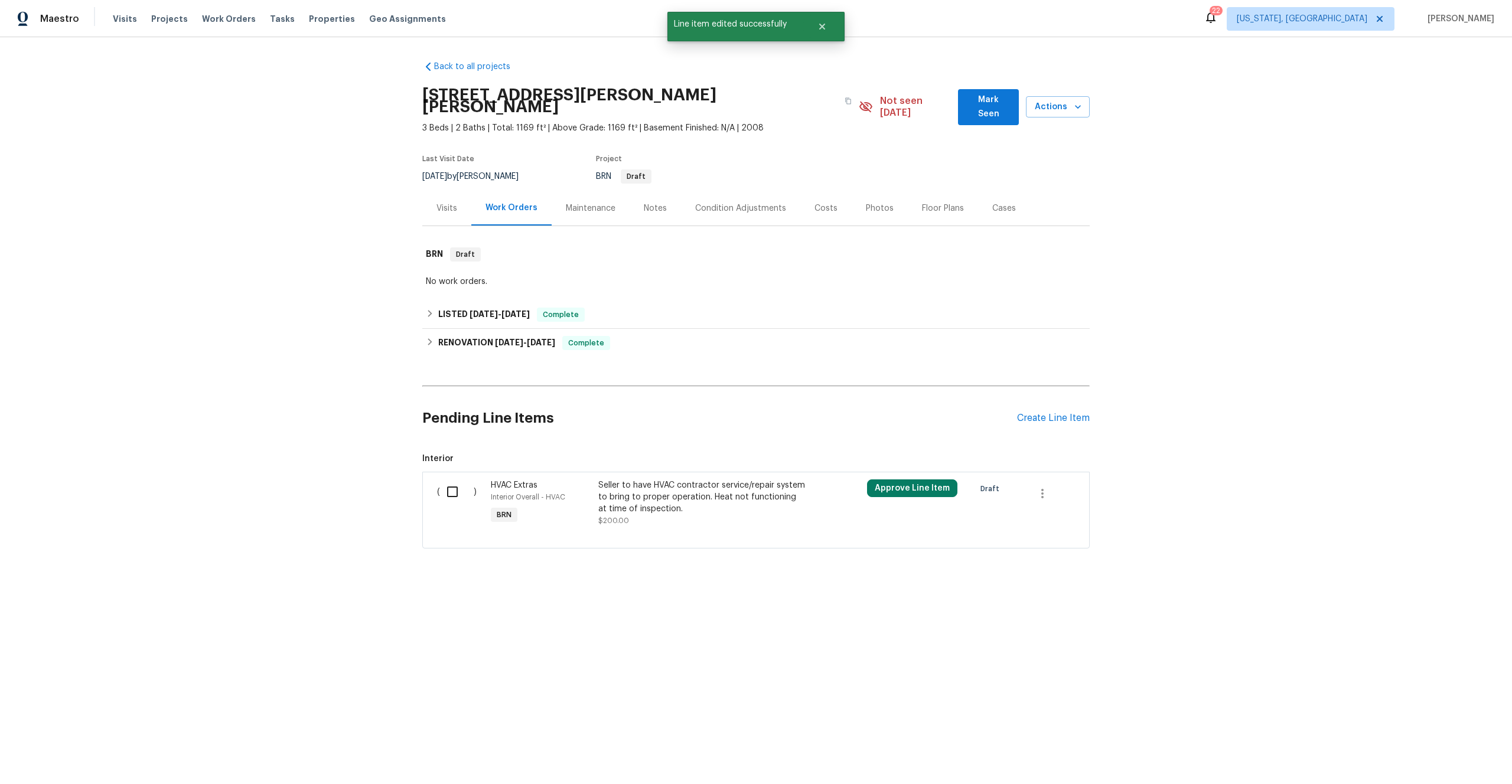
click at [447, 479] on input "checkbox" at bounding box center [457, 491] width 34 height 24
checkbox input "true"
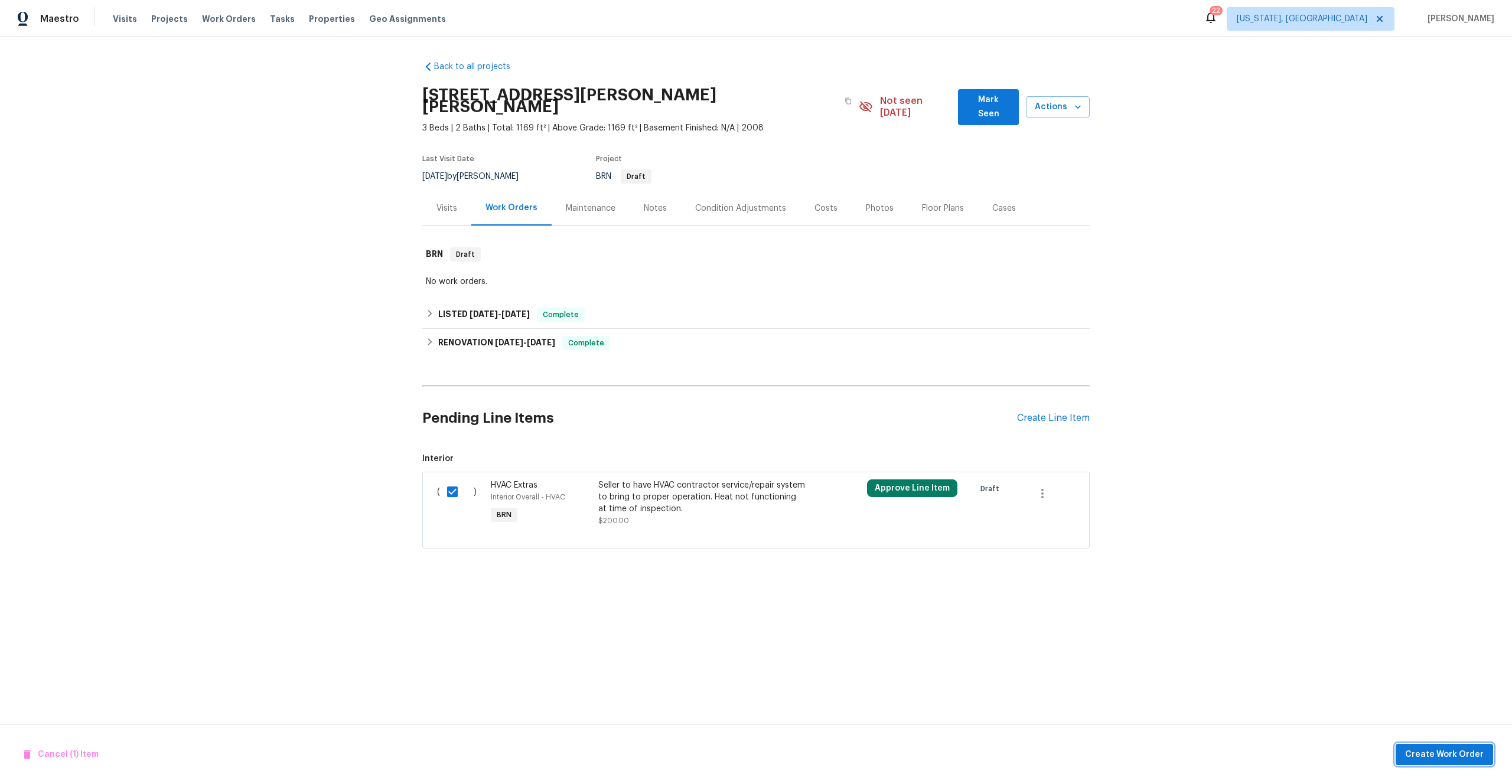
click at [1421, 749] on span "Create Work Order" at bounding box center [1444, 755] width 78 height 15
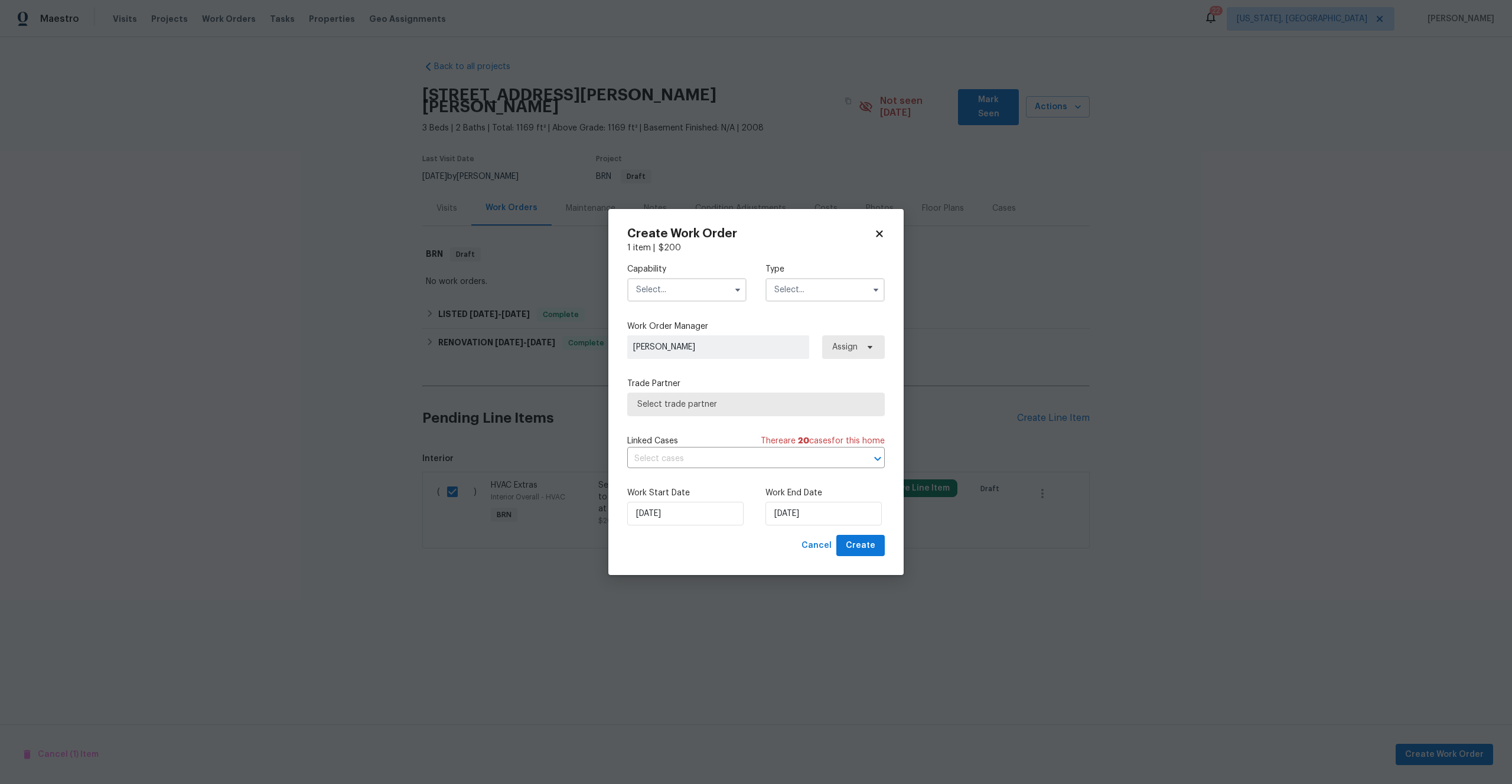
click at [825, 283] on input "text" at bounding box center [825, 290] width 120 height 24
click at [799, 383] on span "Resale" at bounding box center [789, 387] width 24 height 8
type input "Resale"
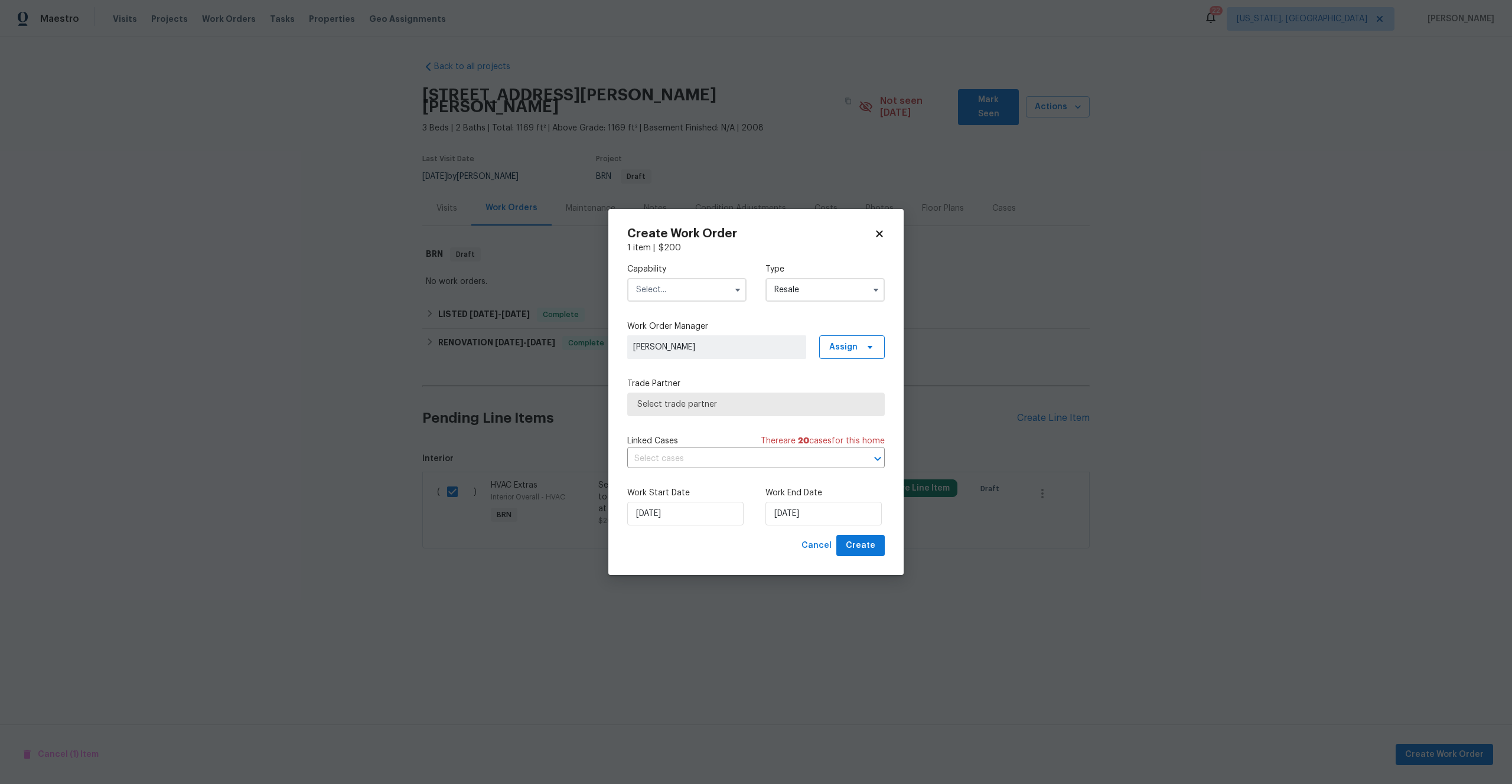
click at [704, 275] on div "Capability" at bounding box center [687, 283] width 120 height 39
click at [714, 285] on input "text" at bounding box center [687, 290] width 120 height 24
click at [692, 380] on div "BRN And Lrr" at bounding box center [687, 378] width 114 height 21
type input "BRN And Lrr"
click at [724, 396] on span "Select trade partner" at bounding box center [756, 404] width 258 height 24
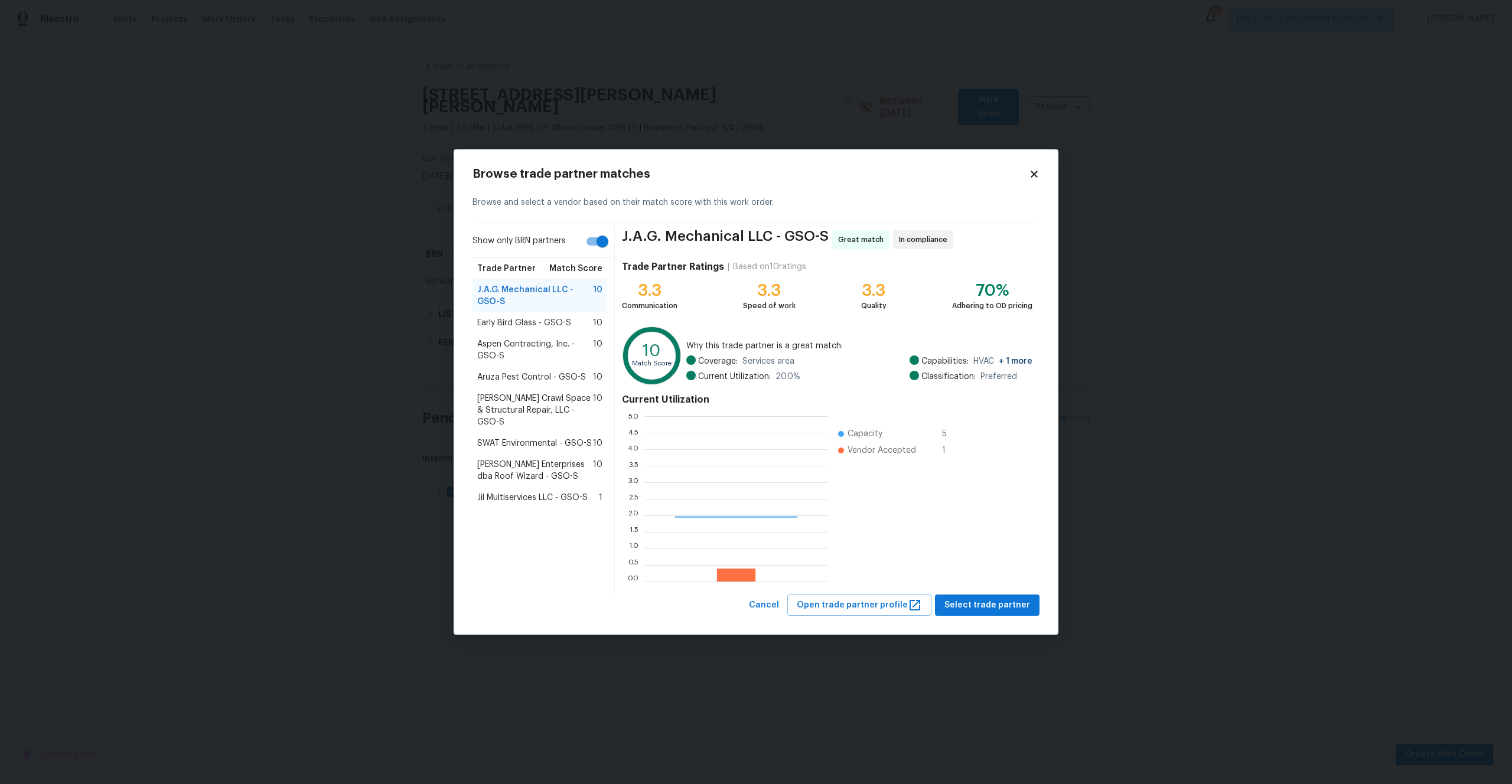
scroll to position [165, 184]
click at [1032, 173] on icon at bounding box center [1034, 173] width 11 height 11
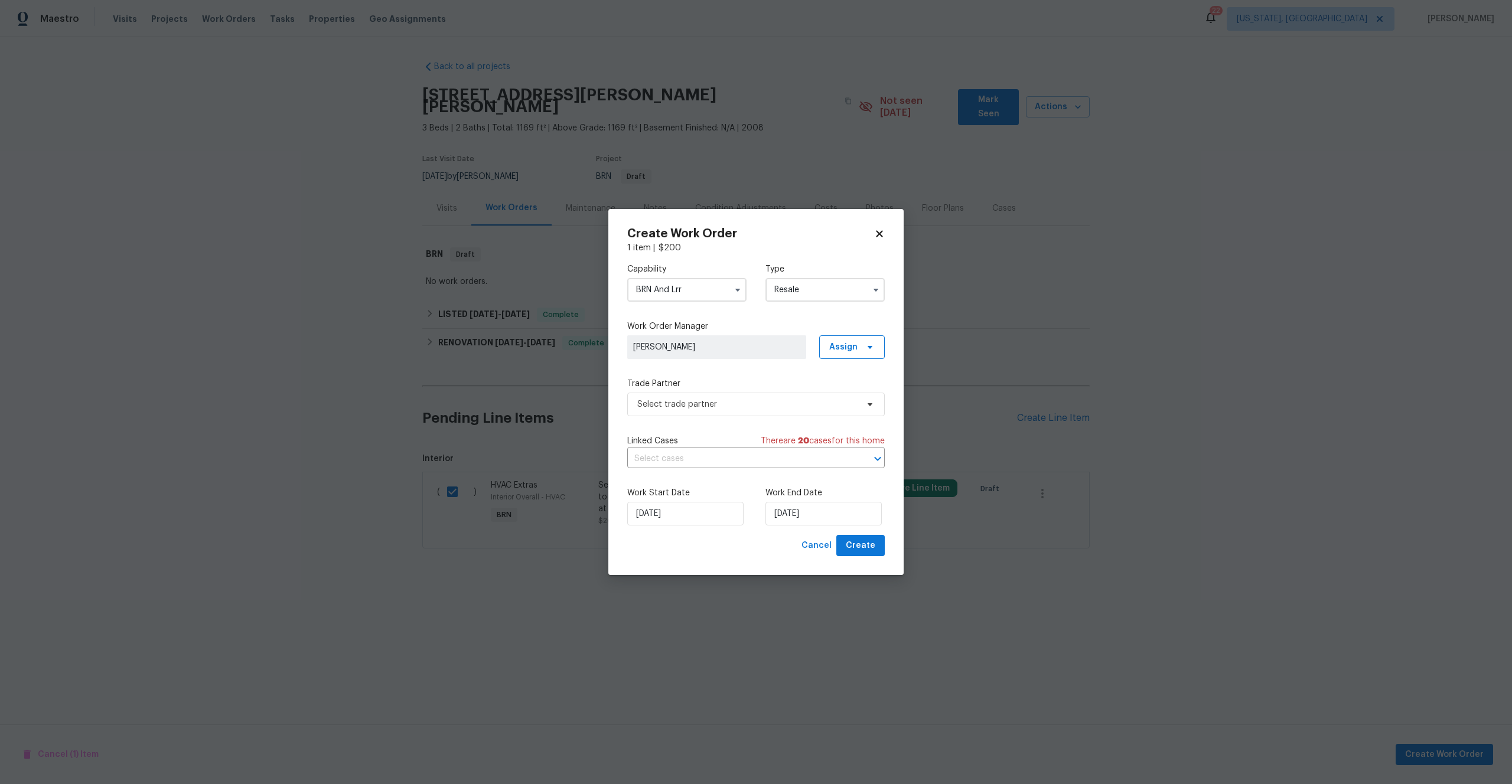
click at [708, 291] on input "BRN And Lrr" at bounding box center [687, 290] width 120 height 24
click at [688, 364] on div "BRN And Lrr" at bounding box center [687, 366] width 114 height 21
click at [756, 397] on span "Select trade partner" at bounding box center [756, 404] width 258 height 24
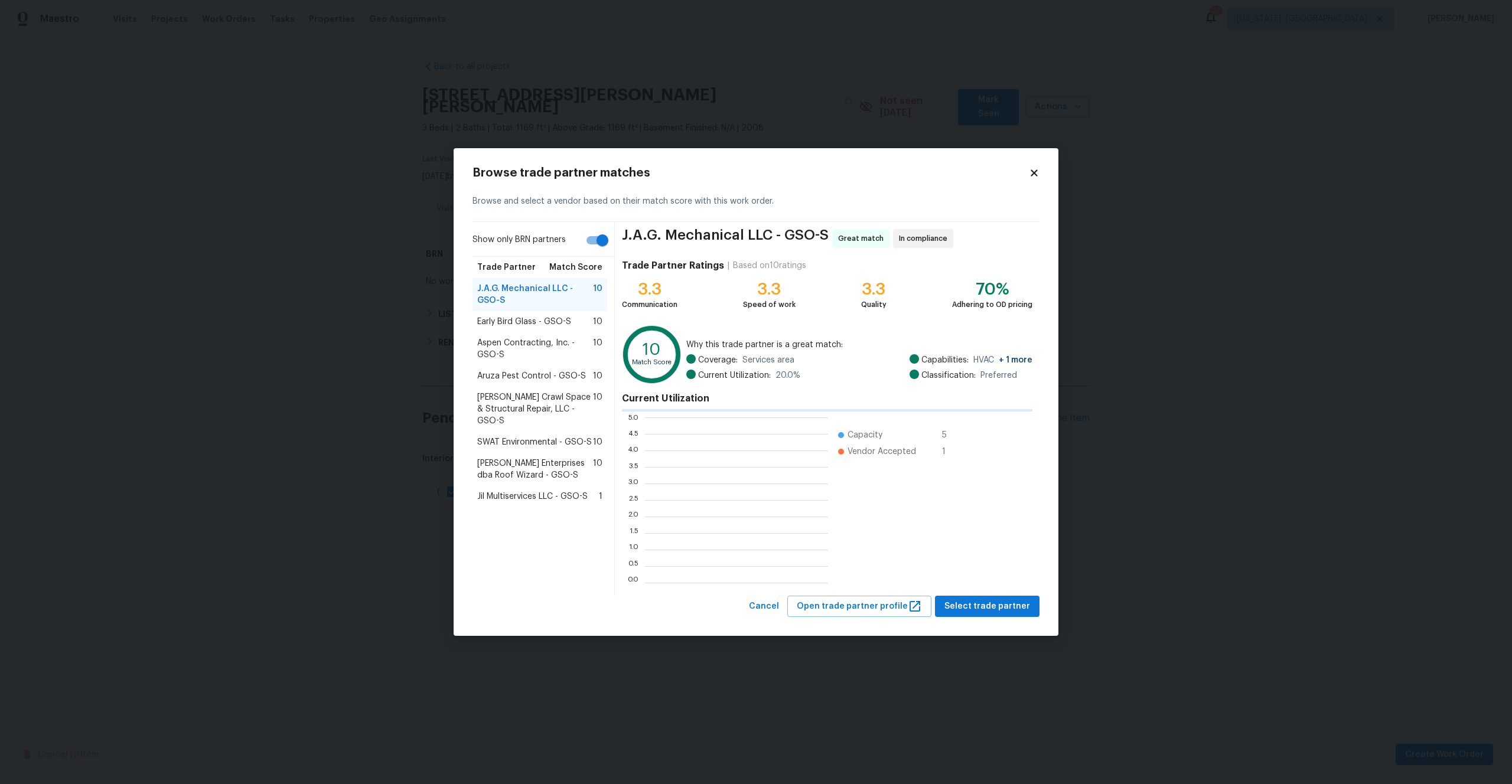
scroll to position [165, 184]
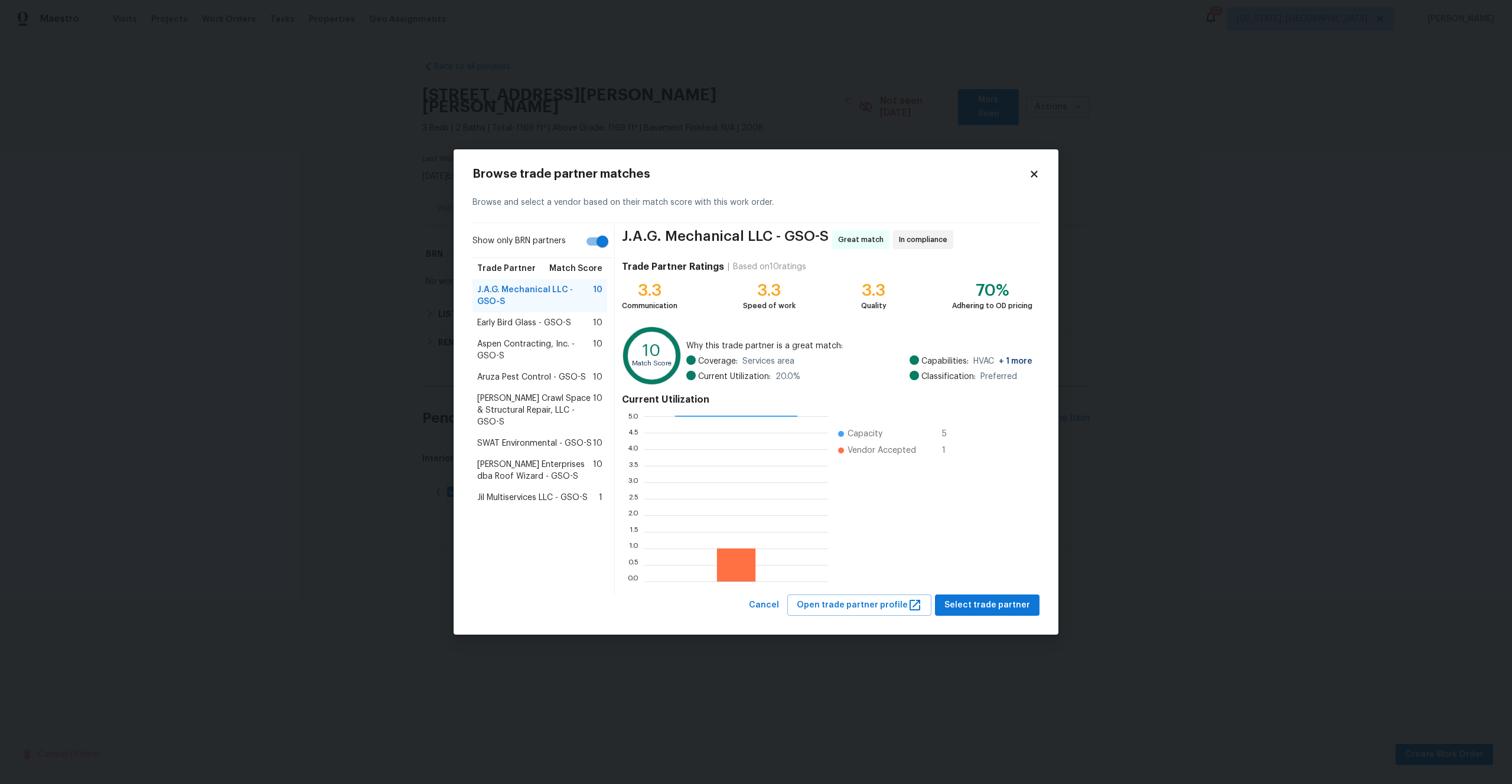
click at [598, 236] on input "Show only BRN partners" at bounding box center [602, 241] width 67 height 23
click at [597, 243] on input "Show only BRN partners" at bounding box center [590, 241] width 67 height 23
checkbox input "true"
click at [1001, 601] on span "Select trade partner" at bounding box center [987, 605] width 86 height 15
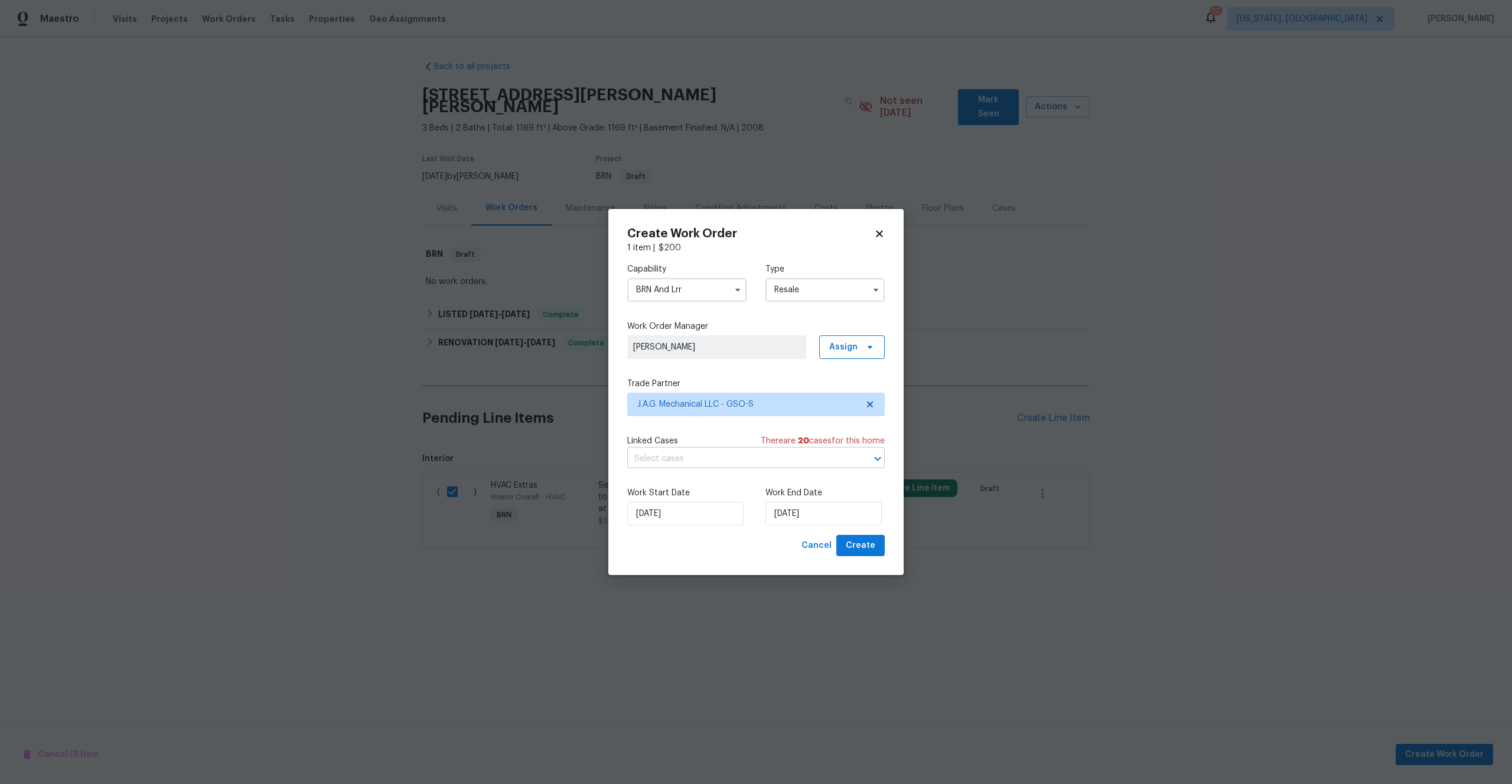
click at [720, 456] on input "text" at bounding box center [739, 459] width 224 height 19
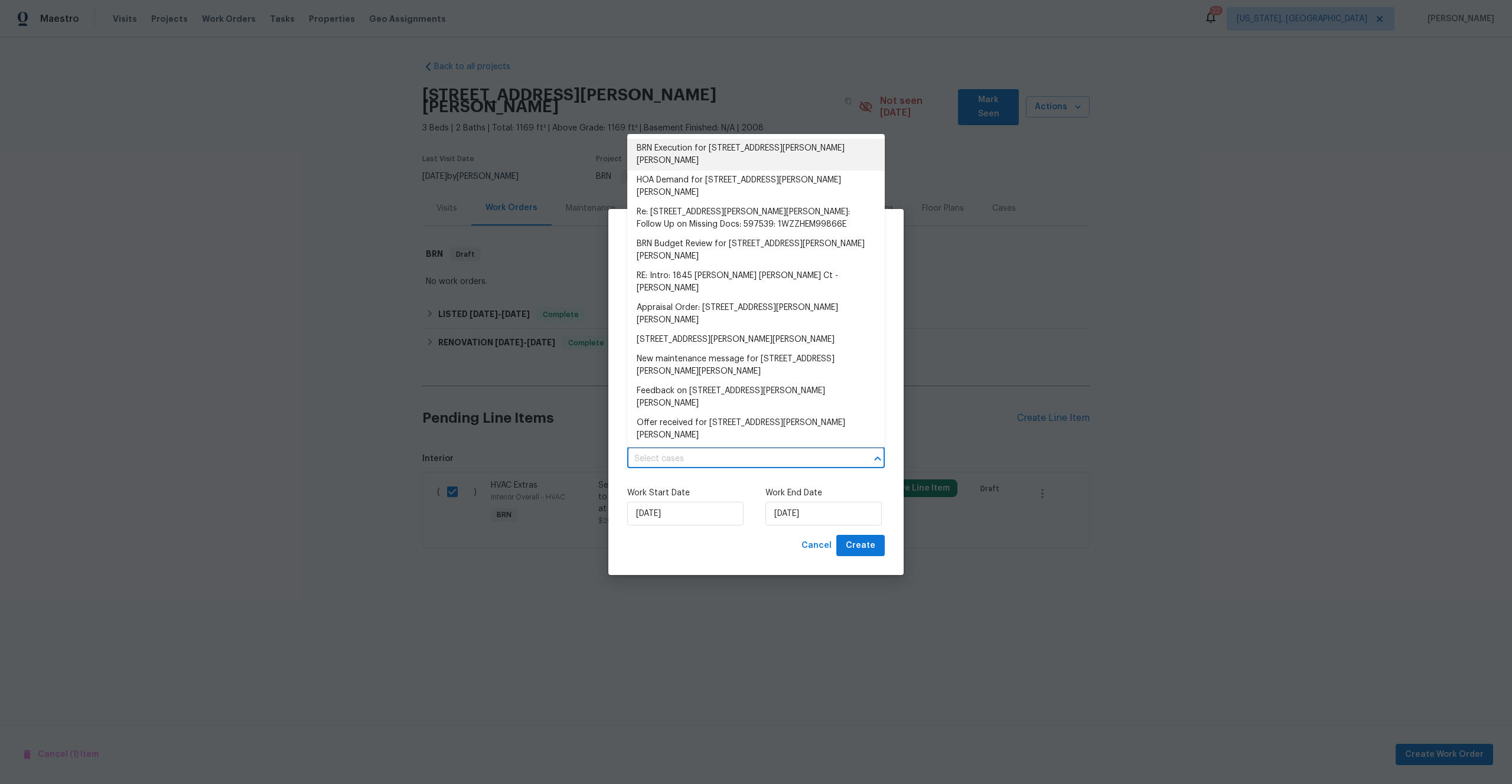
click at [692, 153] on li "BRN Execution for 1845 Pope Hill Ct, Kernersville, NC 27284" at bounding box center [756, 155] width 258 height 32
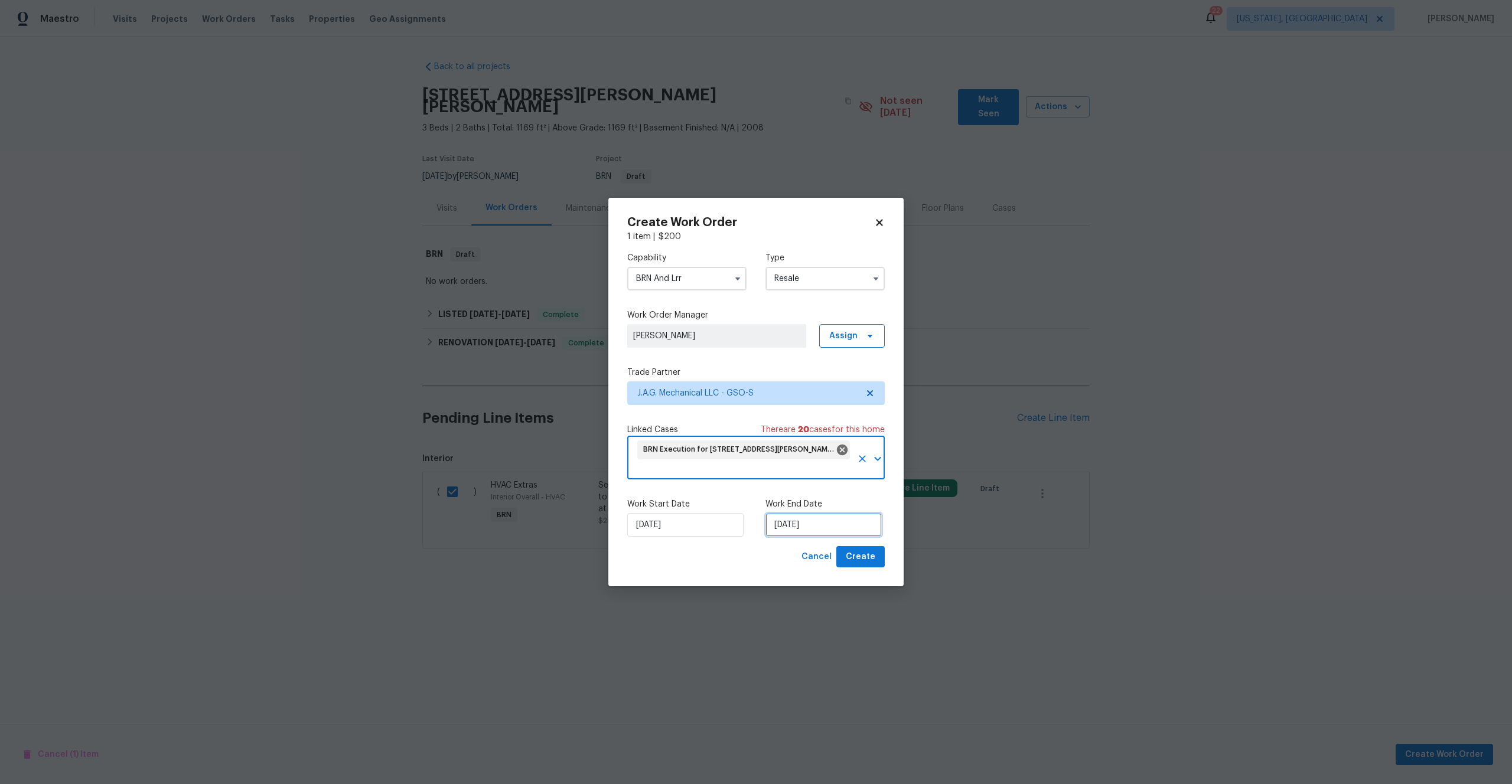
click at [785, 521] on input "[DATE]" at bounding box center [823, 525] width 116 height 24
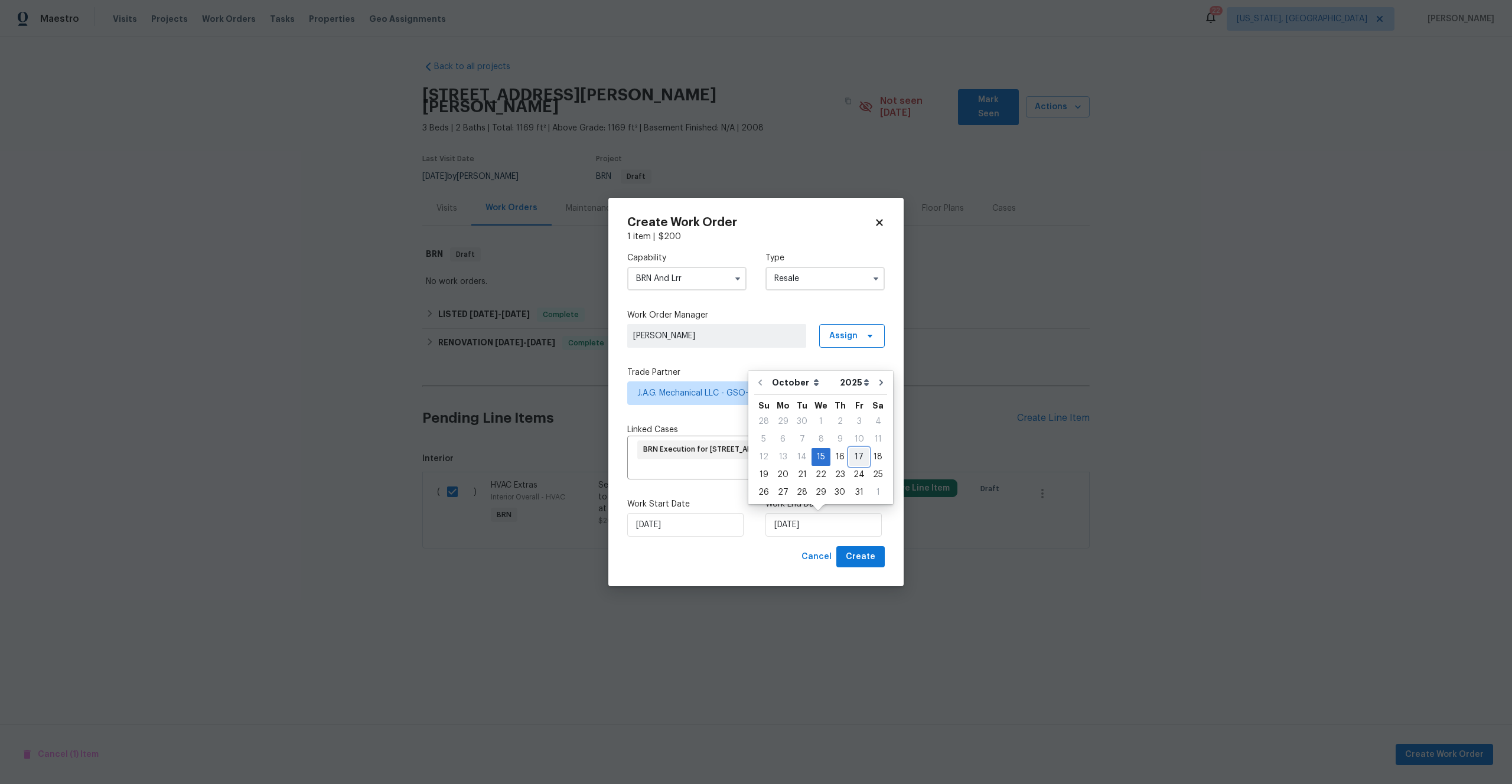
click at [857, 457] on div "17" at bounding box center [858, 457] width 19 height 17
type input "[DATE]"
click at [865, 559] on span "Create" at bounding box center [860, 557] width 29 height 15
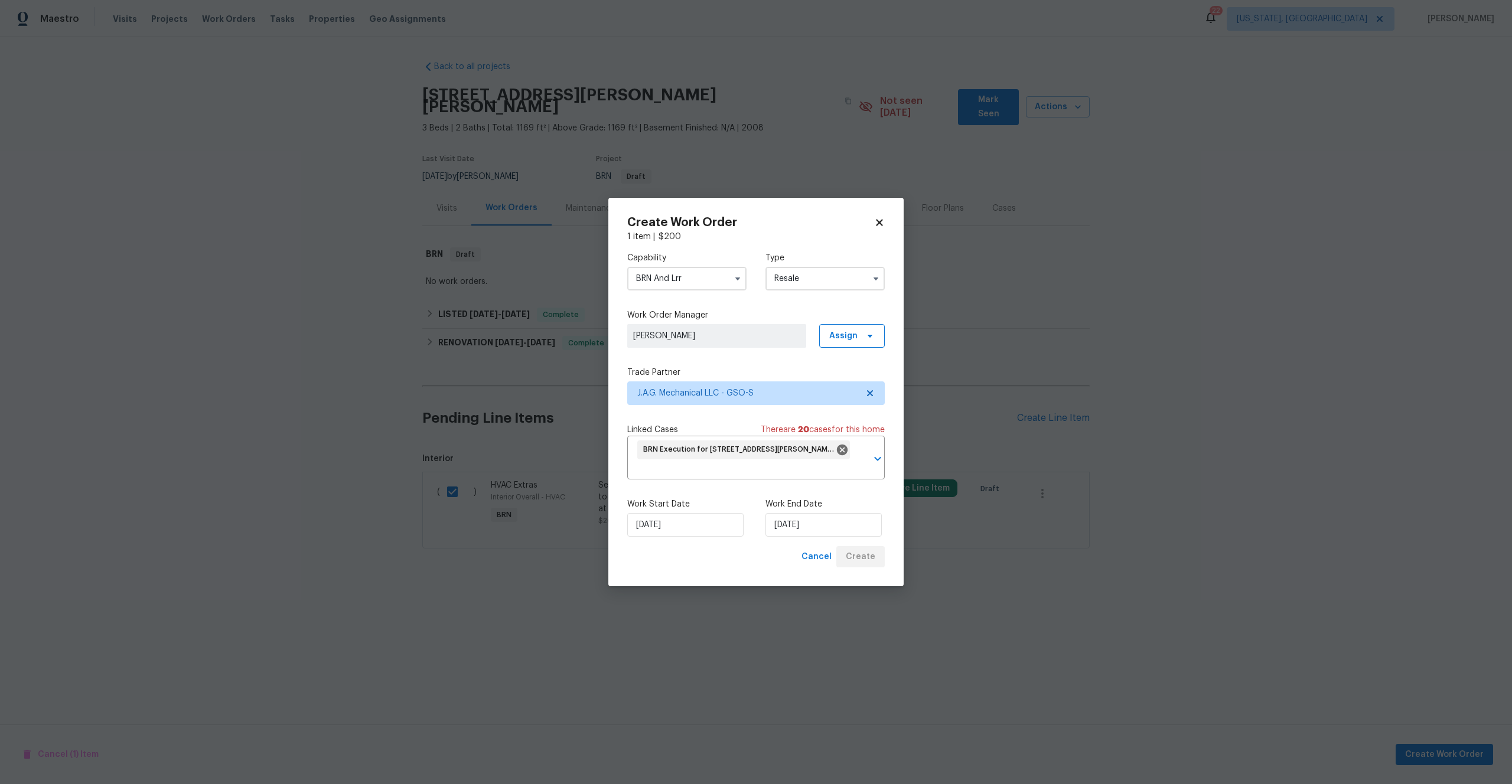
checkbox input "false"
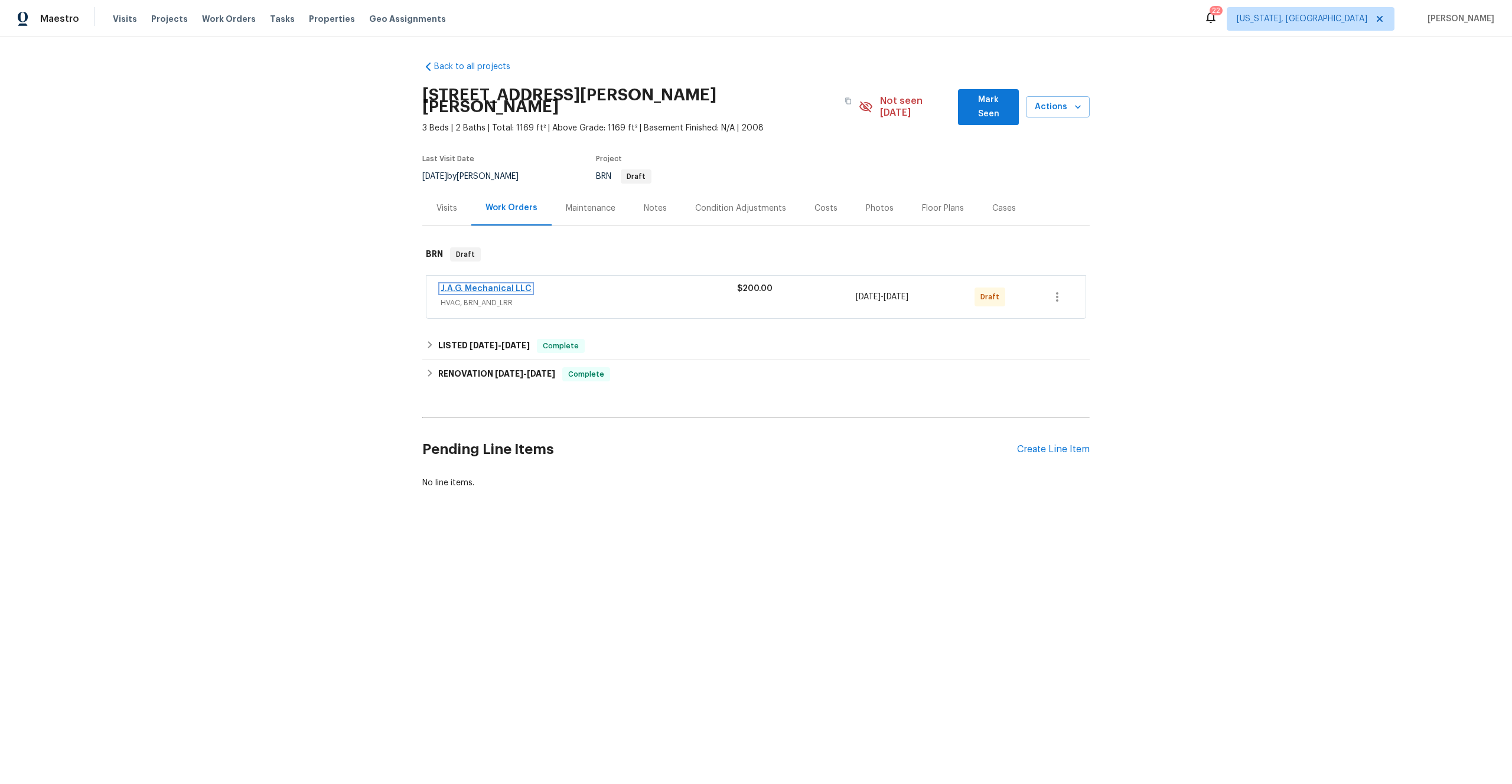
click at [493, 285] on link "J.A.G. Mechanical LLC" at bounding box center [486, 289] width 91 height 8
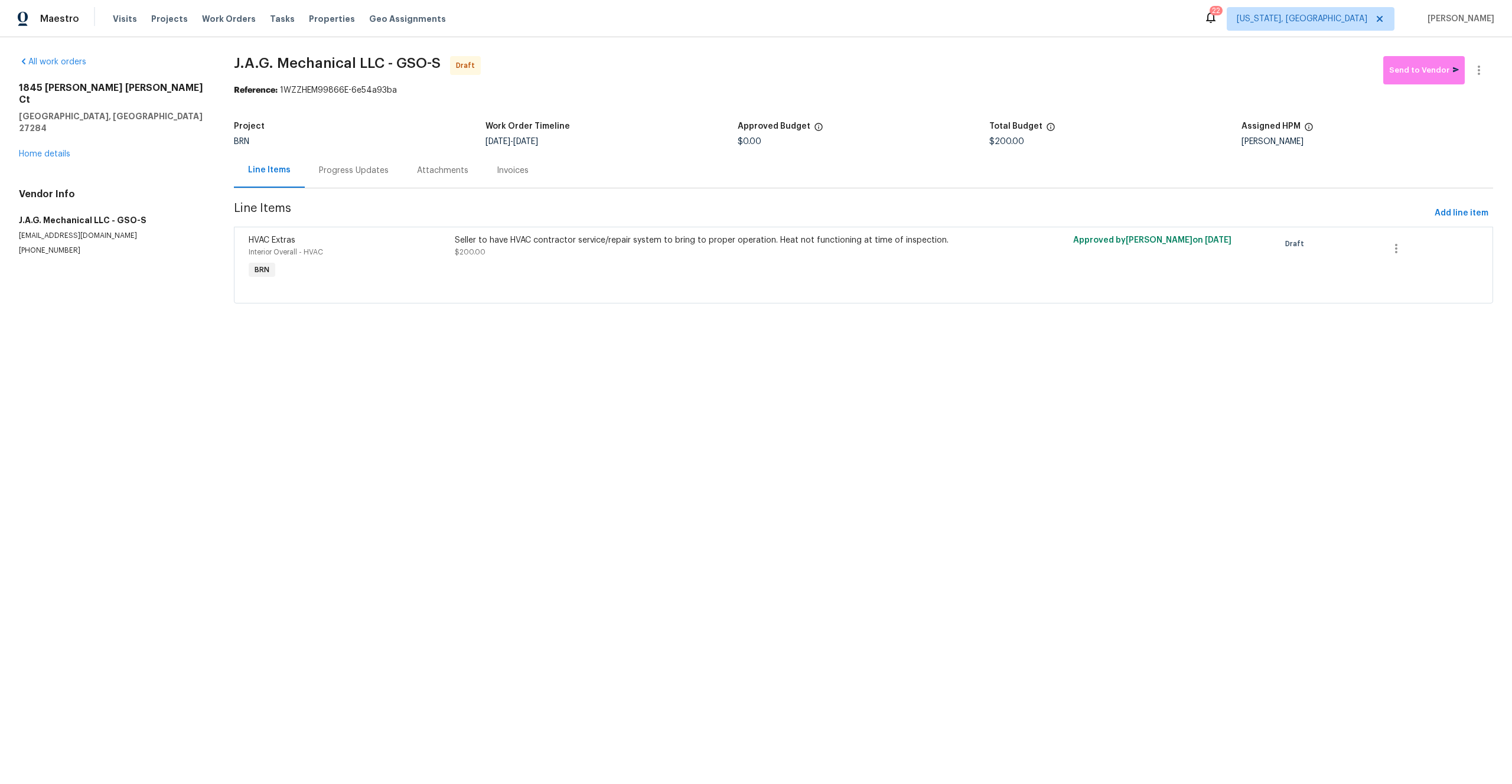
click at [358, 173] on div "Progress Updates" at bounding box center [354, 171] width 70 height 12
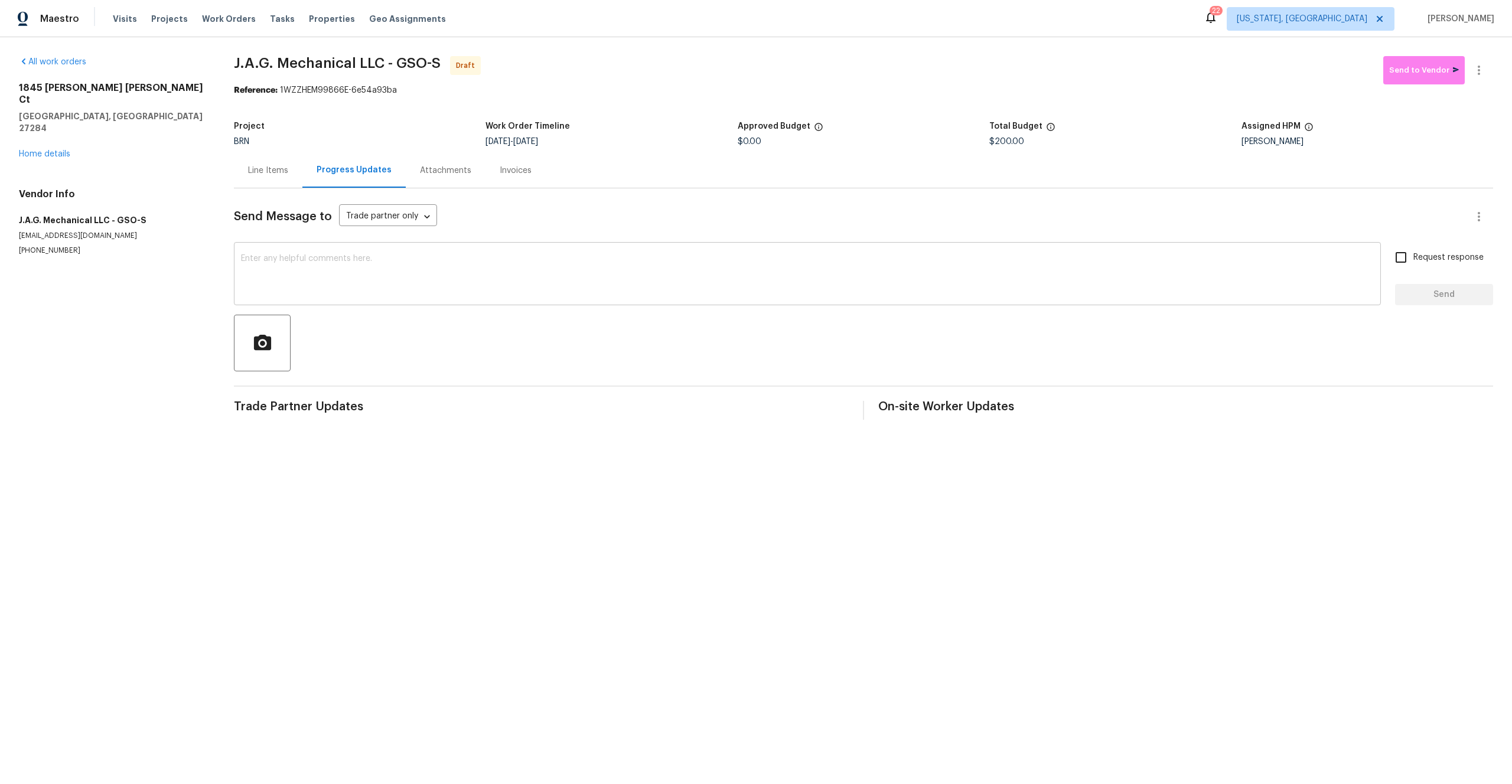
click at [297, 275] on textarea at bounding box center [807, 275] width 1133 height 41
paste textarea "Hi, I'm [PERSON_NAME] from Opendoor. Just wanted to check if you received the W…"
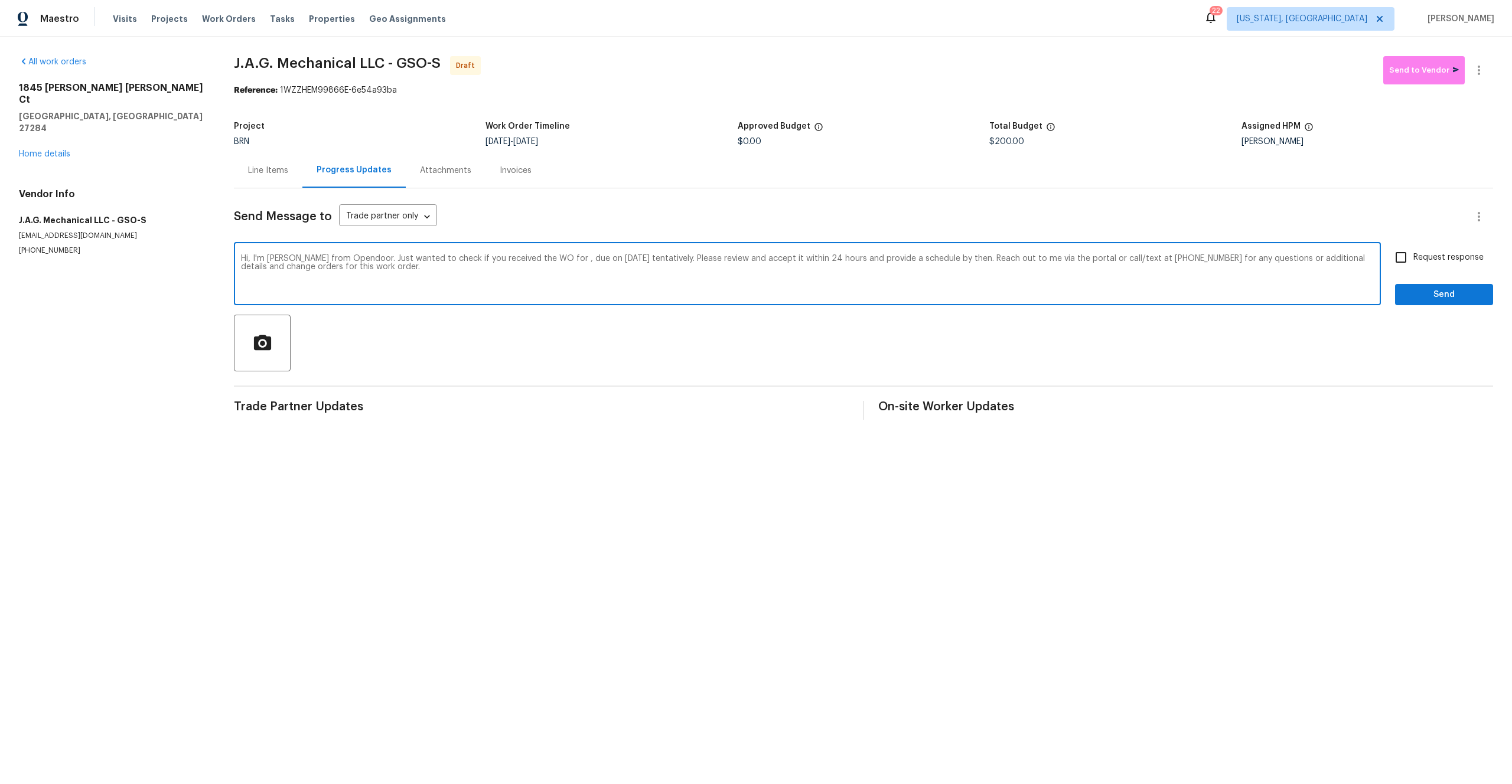
click at [553, 258] on textarea "Hi, I'm [PERSON_NAME] from Opendoor. Just wanted to check if you received the W…" at bounding box center [807, 275] width 1133 height 41
paste textarea "[STREET_ADDRESS][PERSON_NAME][PERSON_NAME]"
click at [784, 264] on textarea "Hi, I'm [PERSON_NAME] from Opendoor. Just wanted to check if you received the W…" at bounding box center [807, 275] width 1133 height 41
click at [763, 255] on textarea "Hi, I'm [PERSON_NAME] from Opendoor. Just wanted to check if you received the W…" at bounding box center [807, 275] width 1133 height 41
type textarea "Hi, I'm [PERSON_NAME] from Opendoor. Just wanted to check if you received the W…"
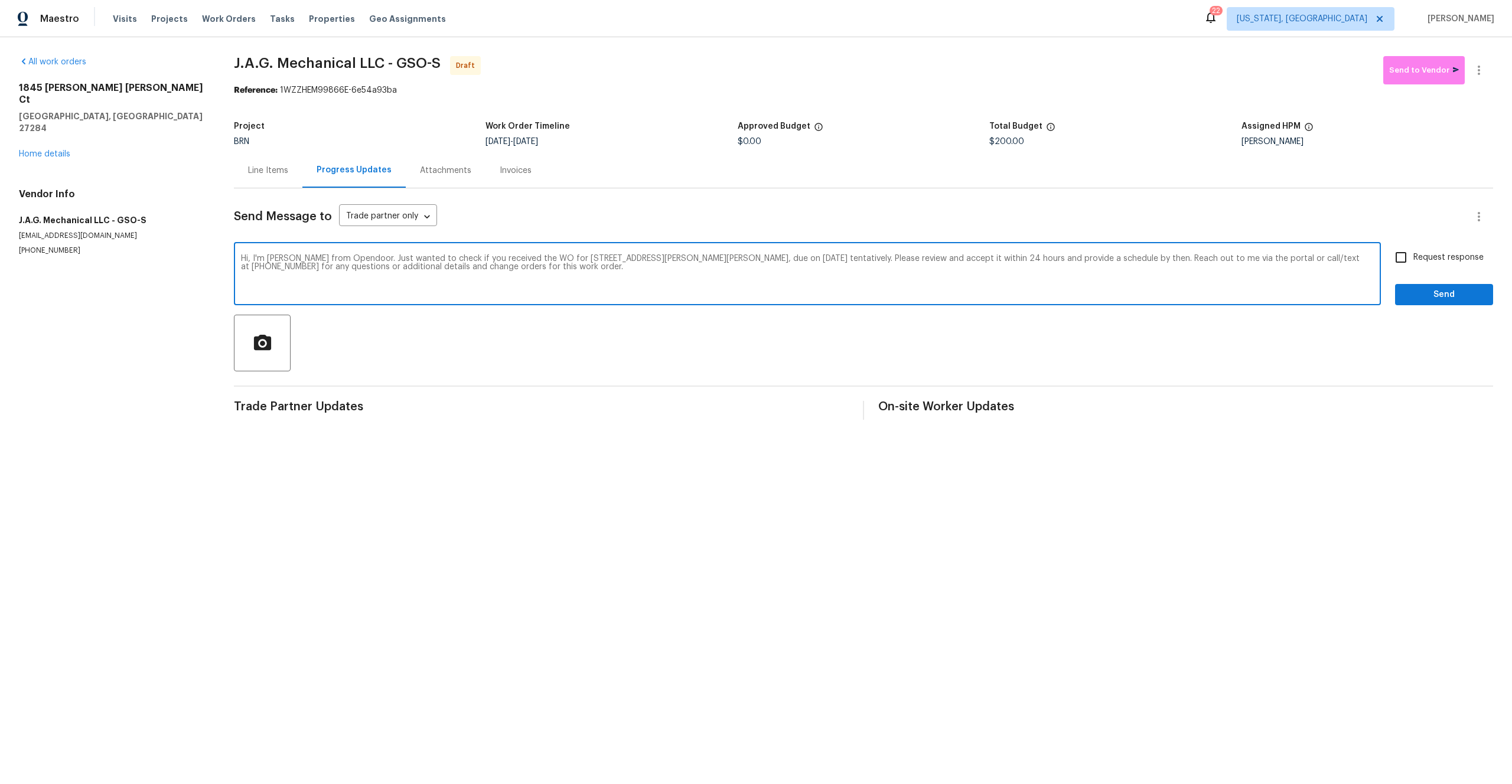
click at [1403, 259] on input "Request response" at bounding box center [1400, 257] width 24 height 24
checkbox input "true"
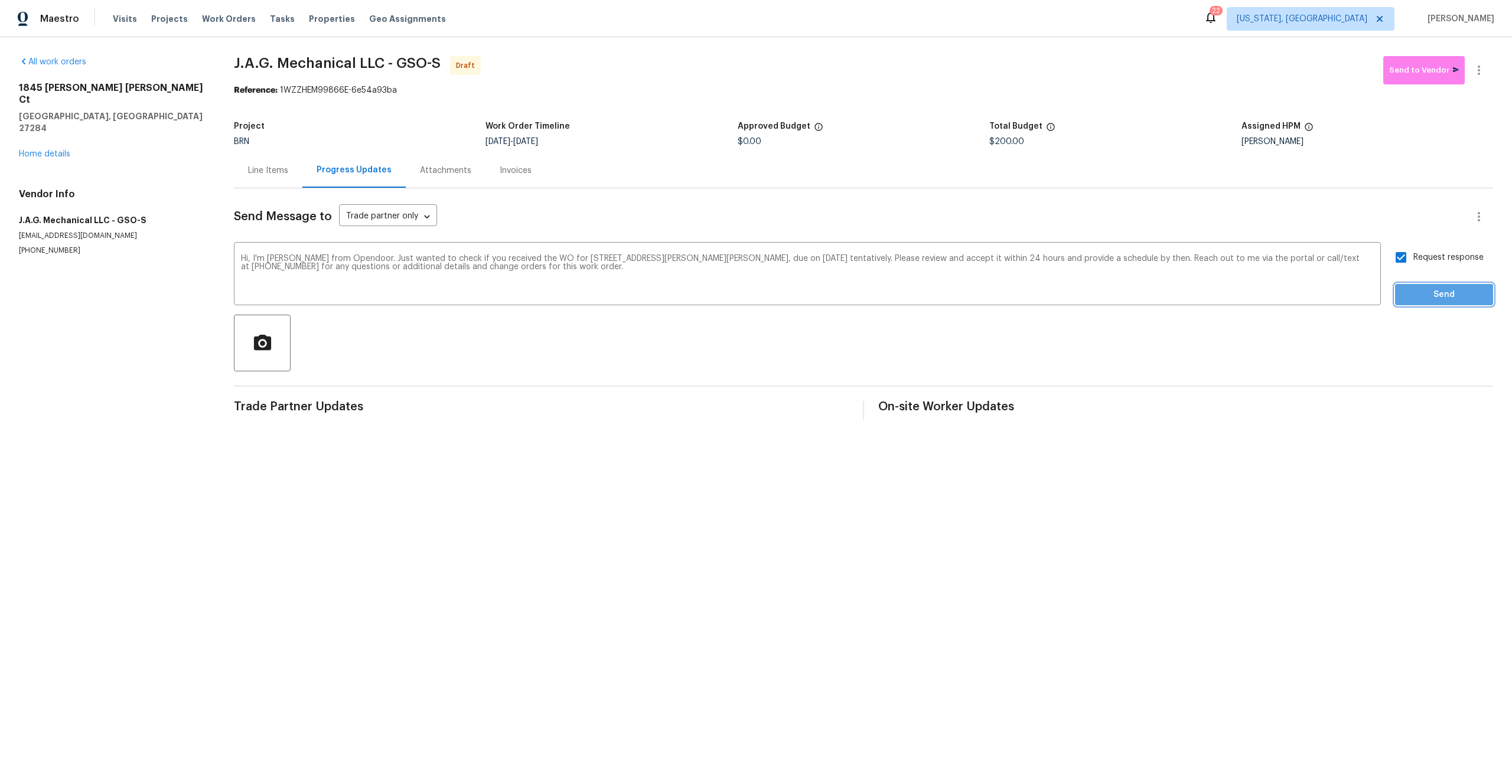
click at [1436, 298] on span "Send" at bounding box center [1444, 295] width 79 height 15
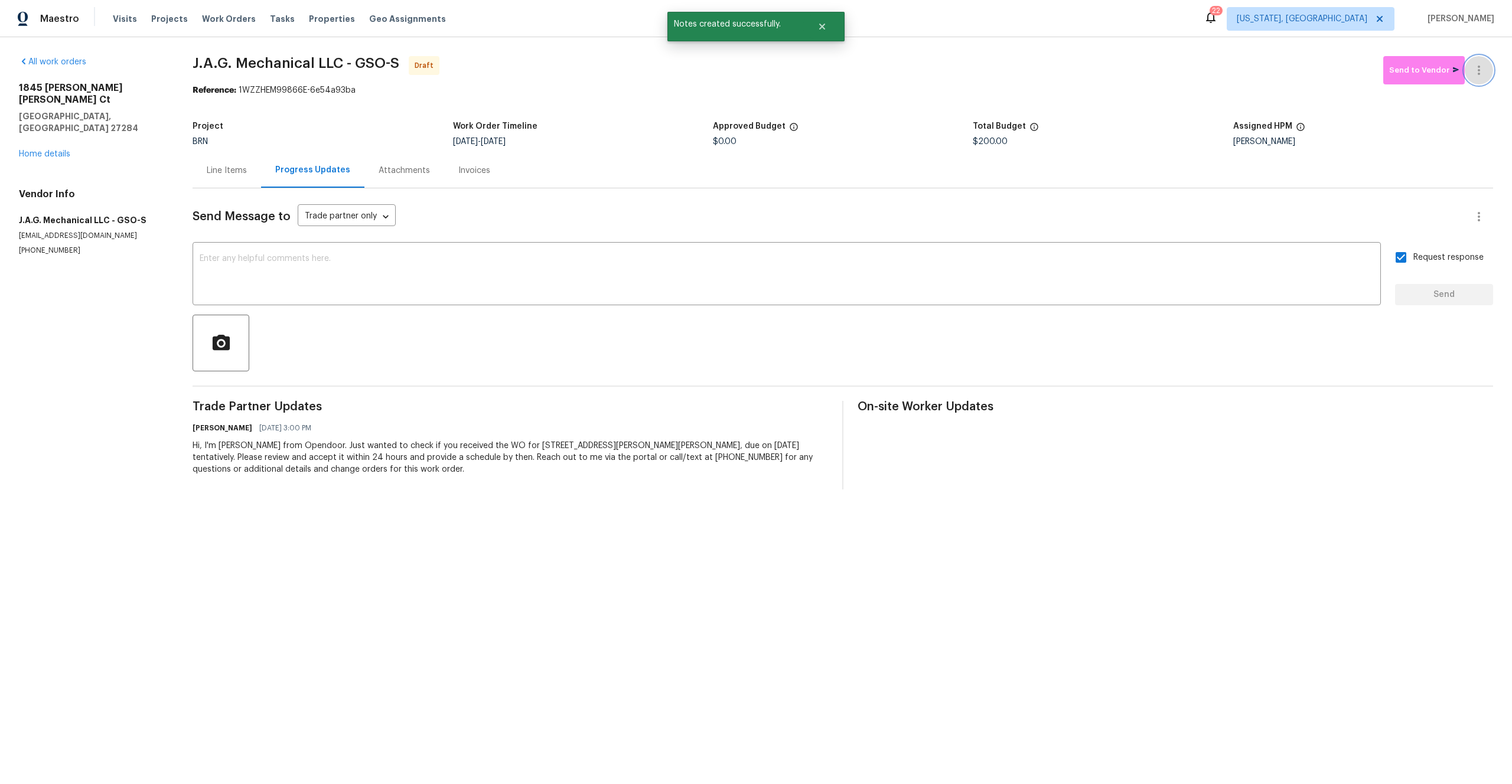
click at [1479, 70] on icon "button" at bounding box center [1478, 70] width 3 height 9
click at [1426, 87] on li "Confirm and Send to Vendor" at bounding box center [1439, 89] width 131 height 19
click at [494, 206] on div at bounding box center [756, 392] width 1512 height 784
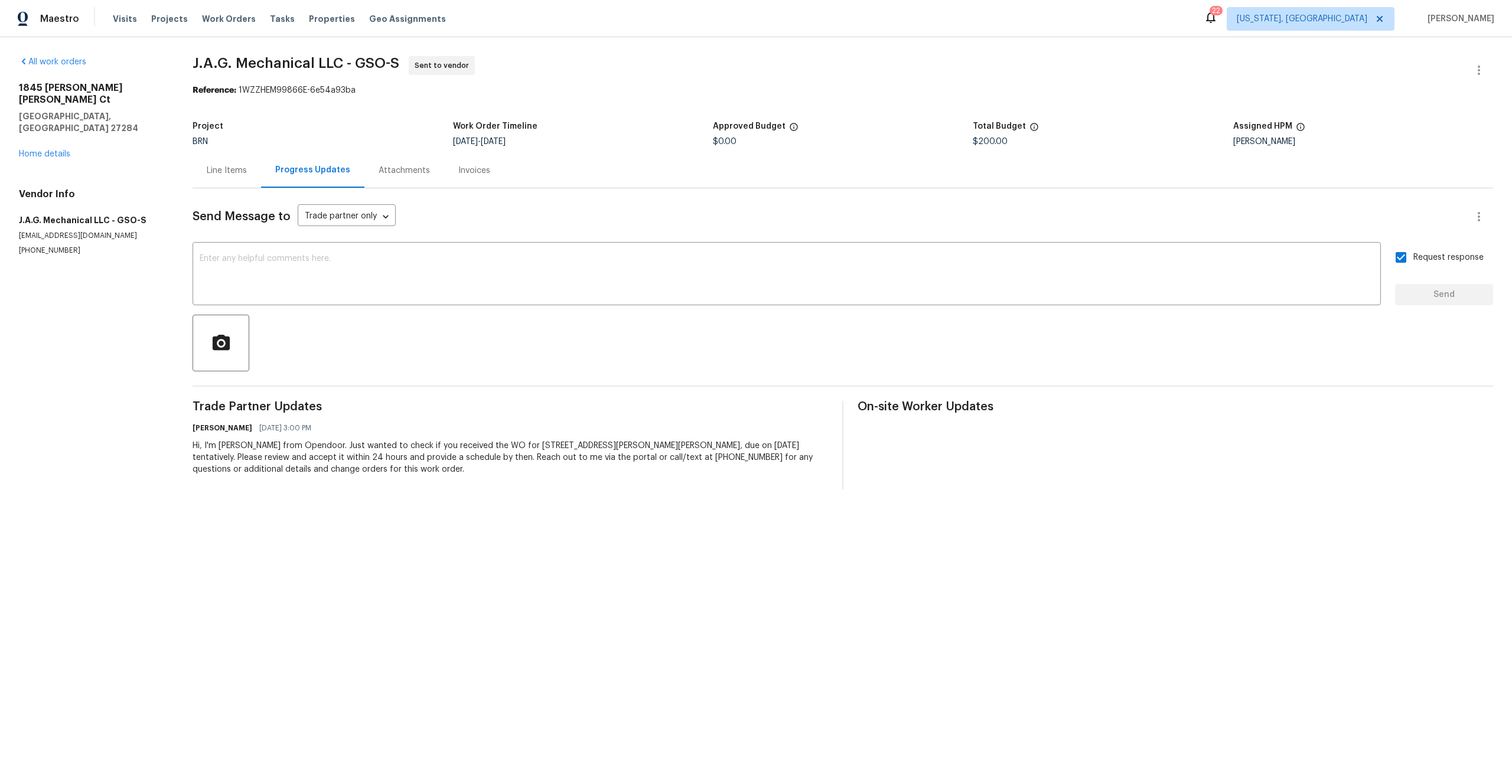
click at [252, 179] on div "Line Items" at bounding box center [227, 170] width 68 height 35
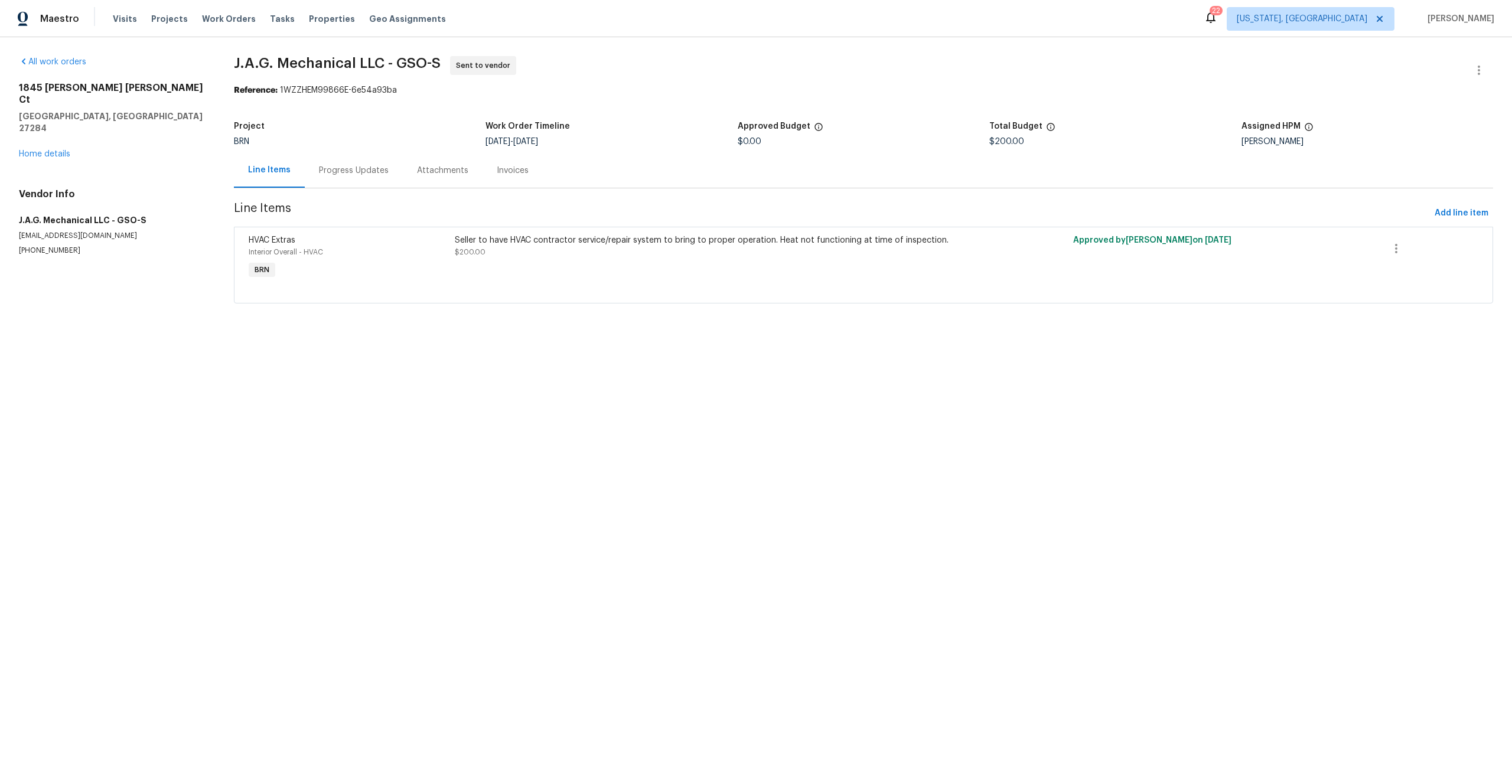
click at [429, 244] on div "HVAC Extras" at bounding box center [348, 240] width 199 height 12
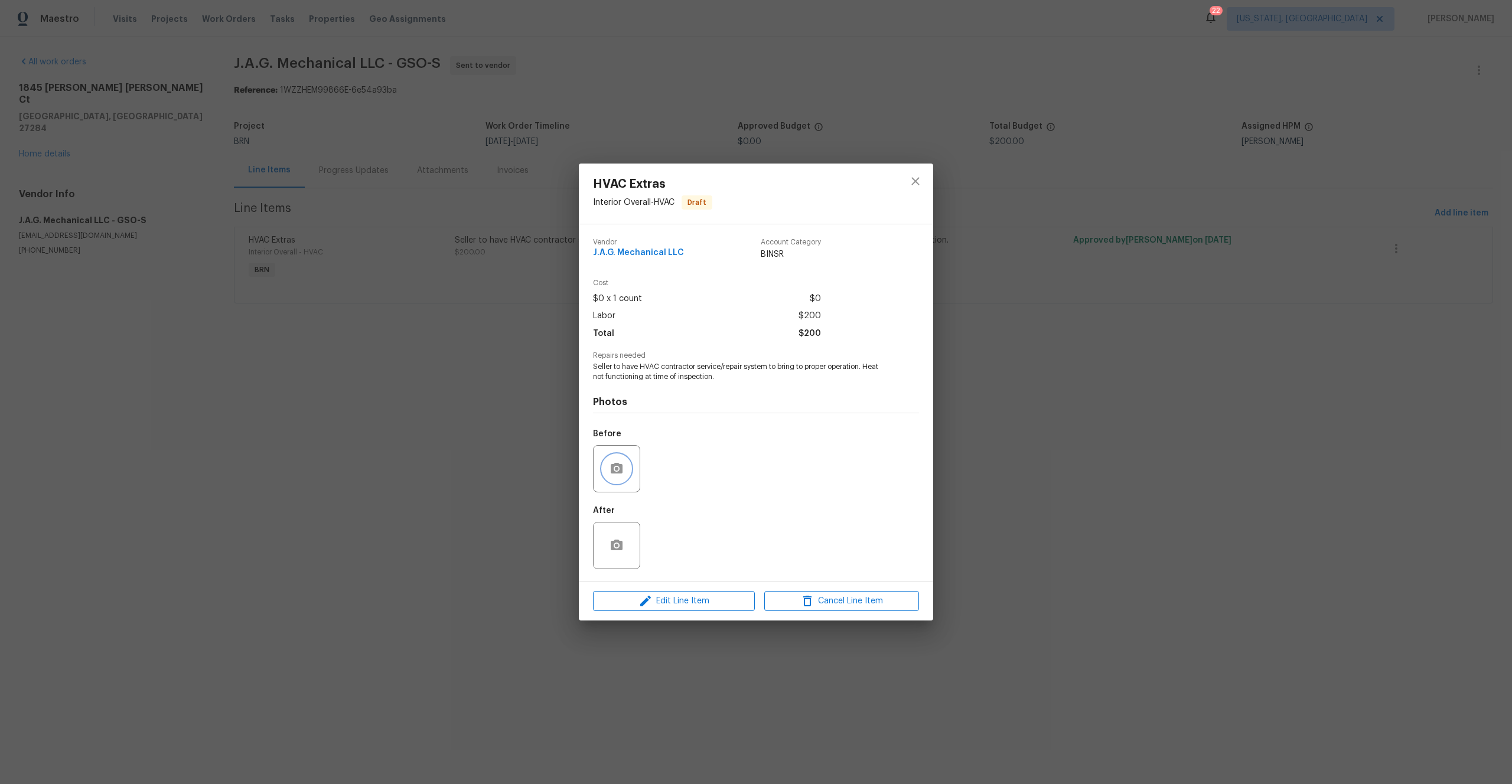
click at [614, 469] on icon "button" at bounding box center [616, 468] width 14 height 14
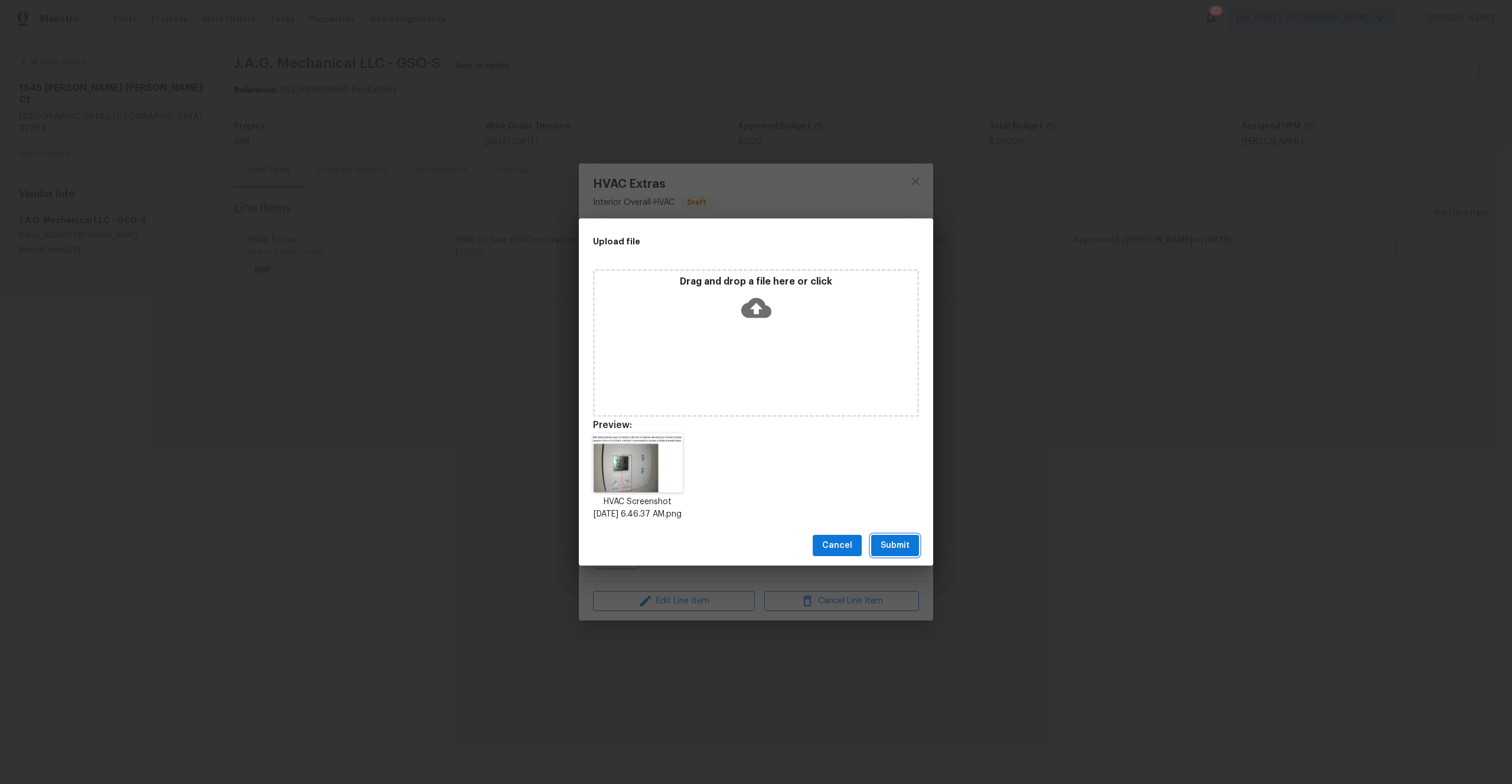
click at [894, 551] on span "Submit" at bounding box center [895, 546] width 29 height 15
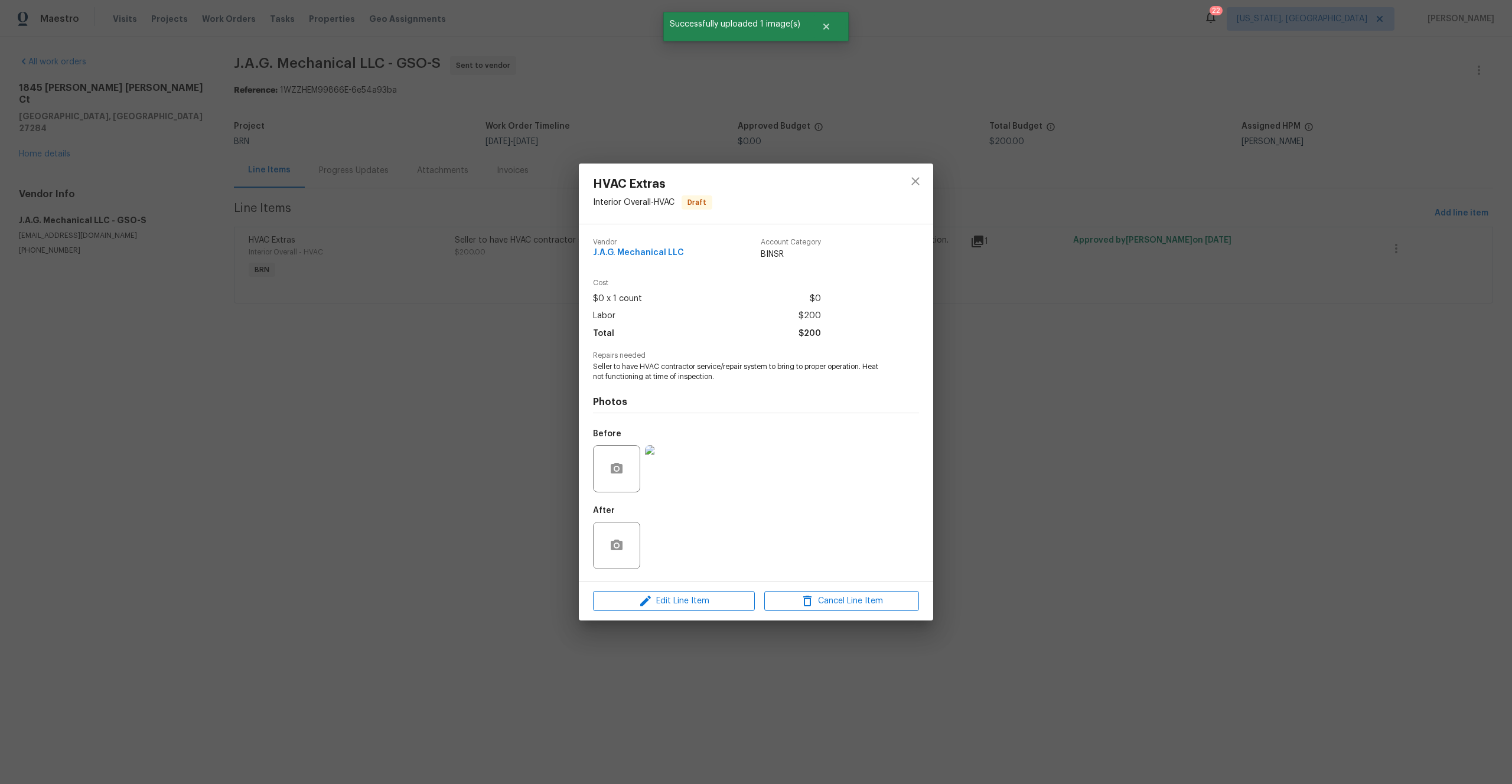
click at [984, 382] on div "HVAC Extras Interior Overall - HVAC Draft Vendor J.A.G. Mechanical LLC Account …" at bounding box center [756, 392] width 1512 height 784
